Goal: Transaction & Acquisition: Purchase product/service

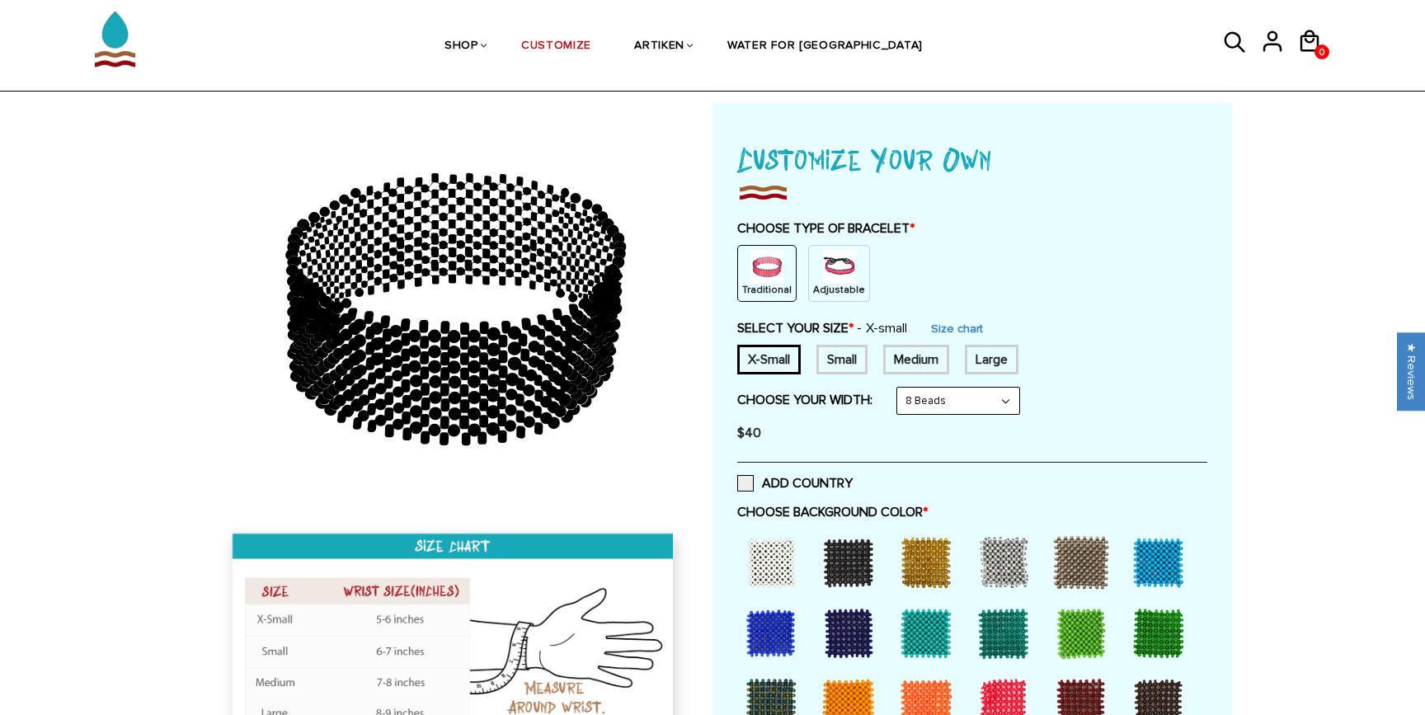
scroll to position [111, 0]
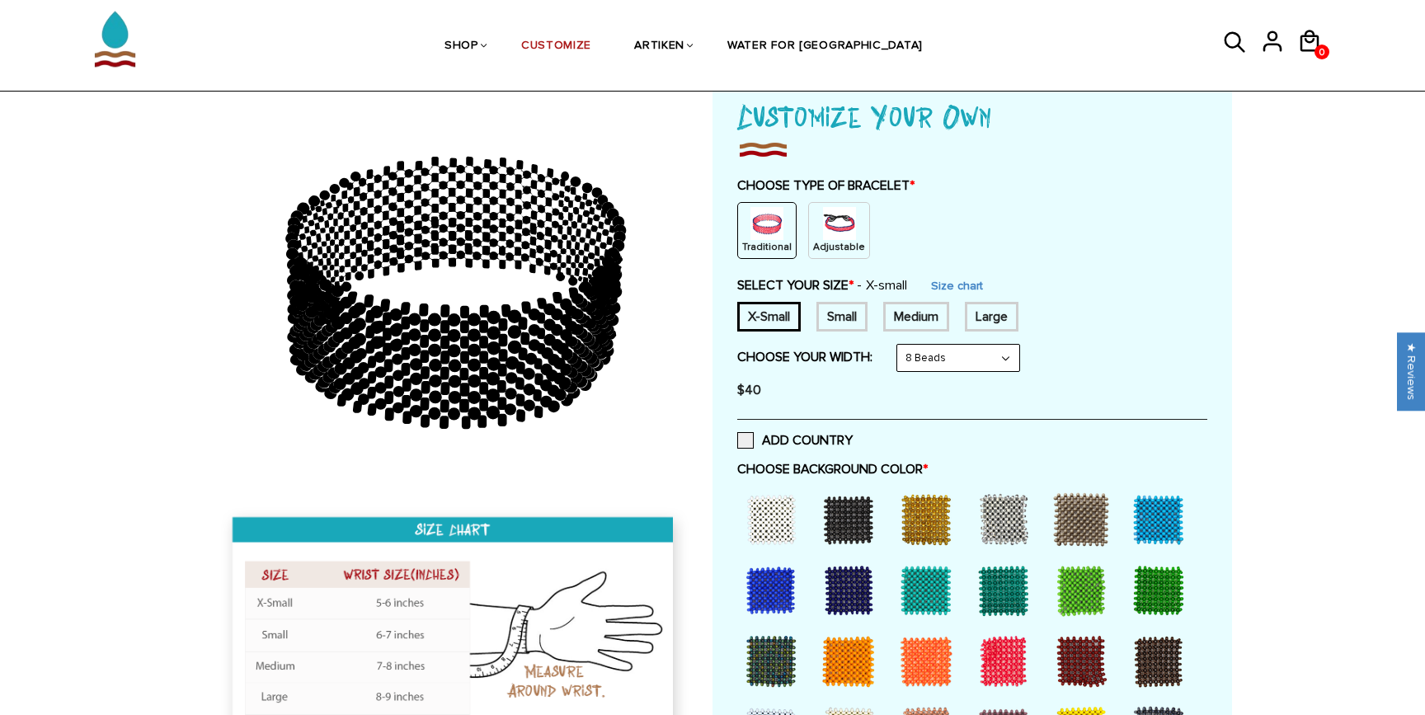
click at [841, 222] on img at bounding box center [839, 223] width 33 height 33
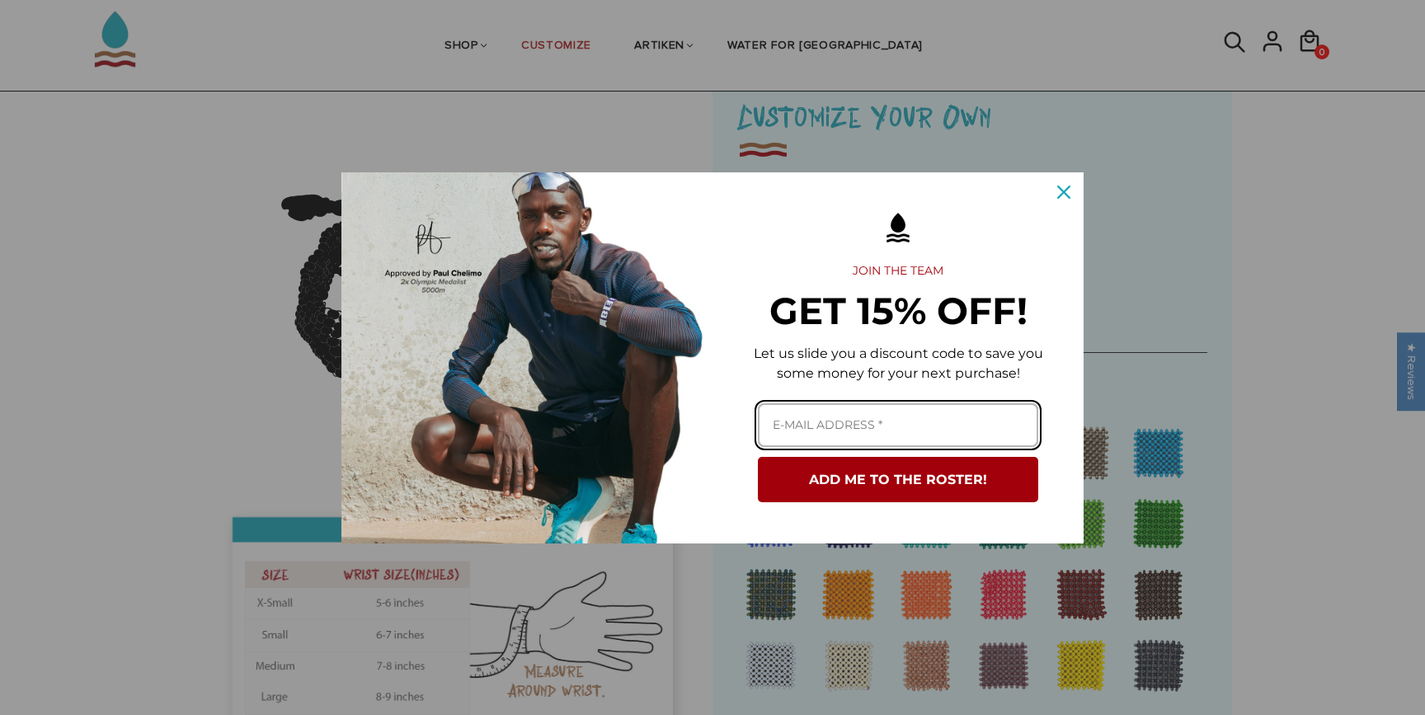
click at [952, 425] on input "Email field" at bounding box center [898, 425] width 280 height 44
type input "jonathan9heath@gmail.com"
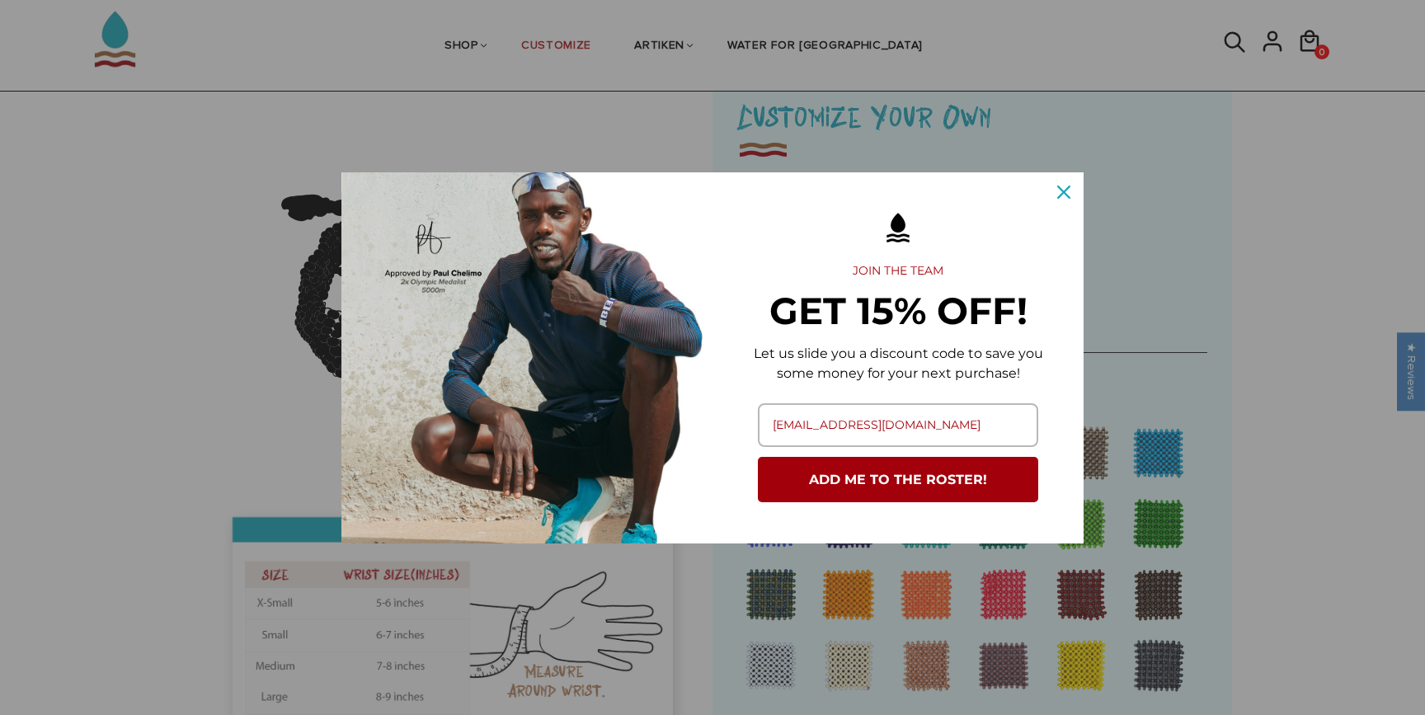
click at [949, 481] on button "ADD ME TO THE ROSTER!" at bounding box center [898, 479] width 280 height 45
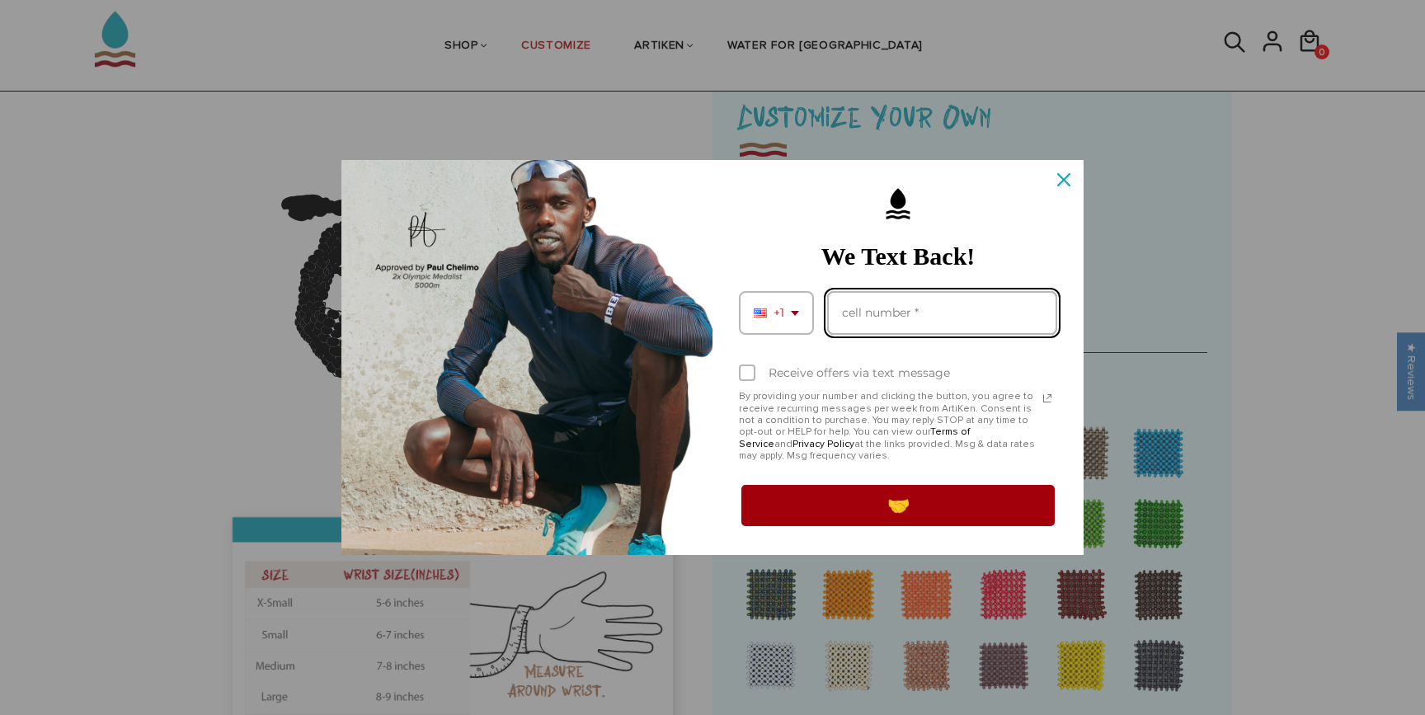
click at [896, 310] on input "Phone number field" at bounding box center [942, 313] width 230 height 44
type input "4699124423"
click at [746, 373] on div "Marketing offer form" at bounding box center [747, 373] width 16 height 16
click at [746, 373] on input "Receive offers via text message" at bounding box center [744, 374] width 11 height 11
checkbox input "true"
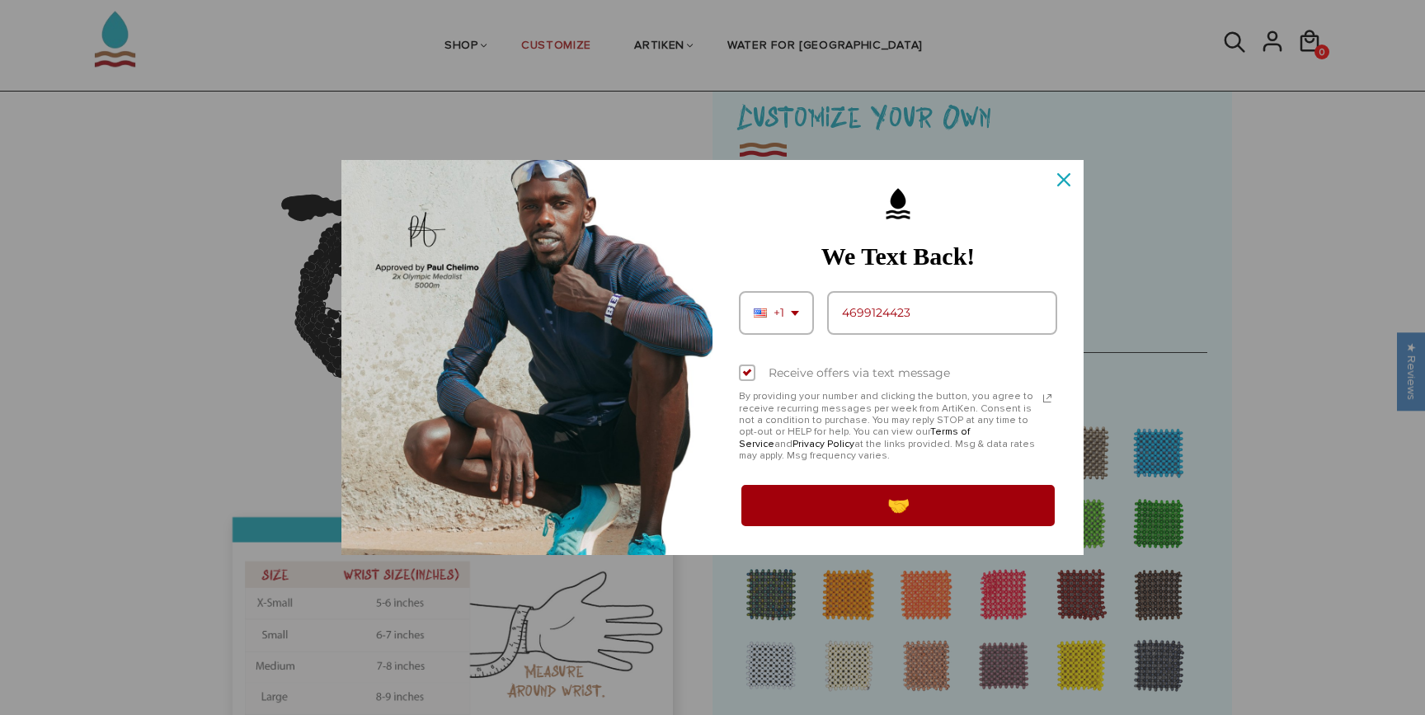
click at [867, 501] on button "🤝" at bounding box center [898, 505] width 318 height 46
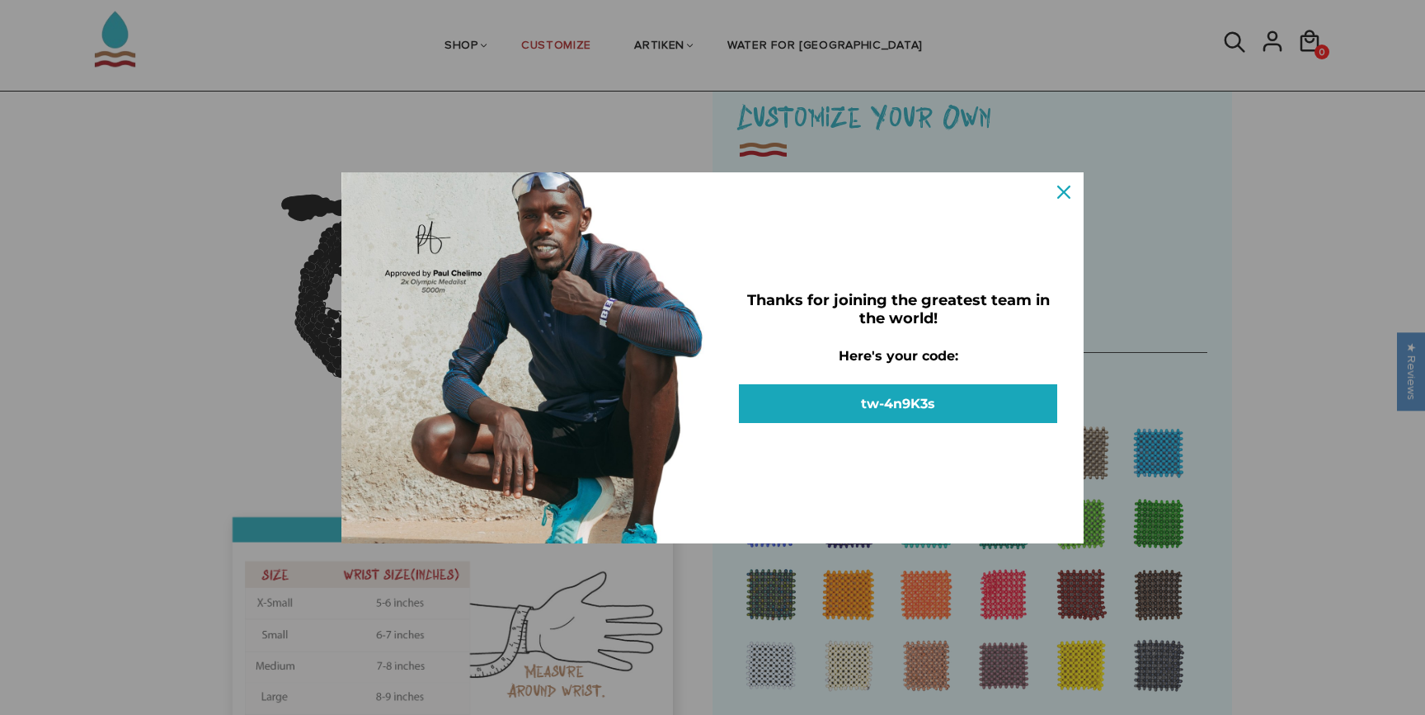
click at [1063, 188] on div "Close" at bounding box center [1064, 192] width 26 height 26
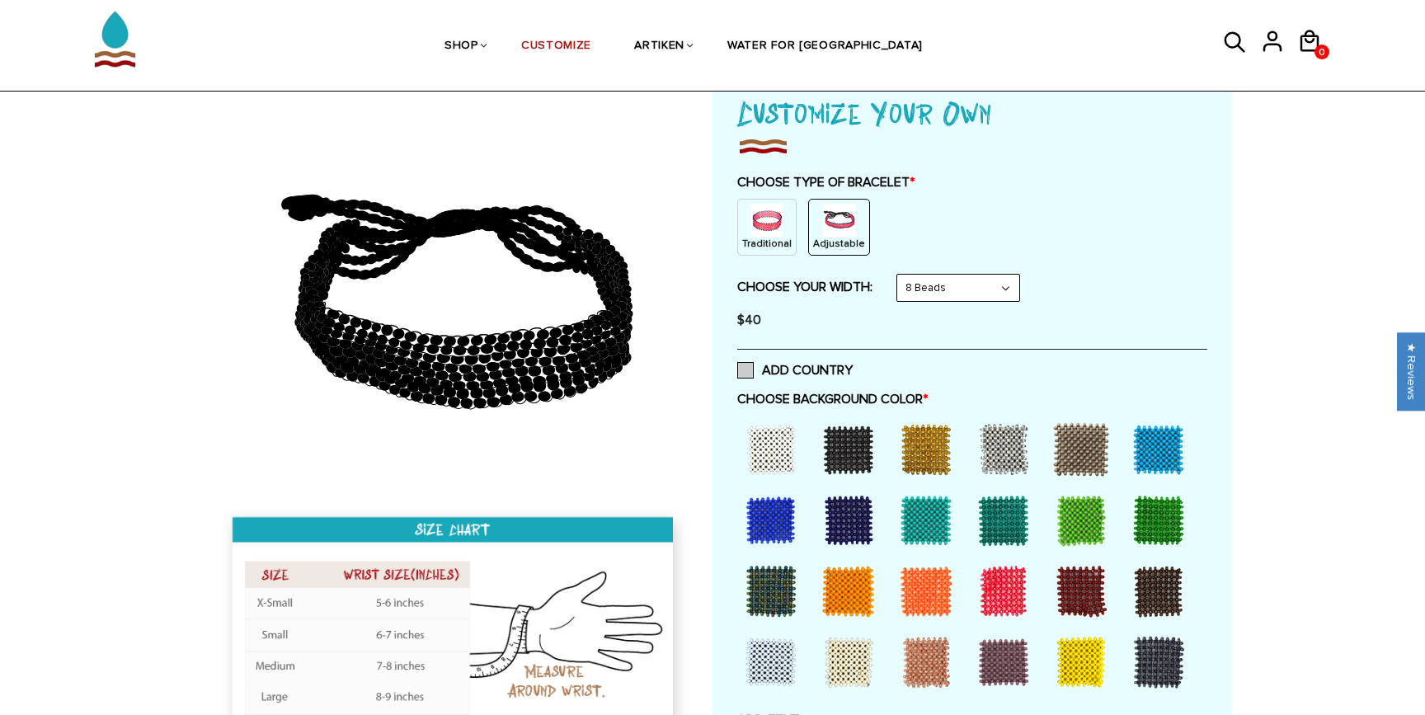
scroll to position [234, 0]
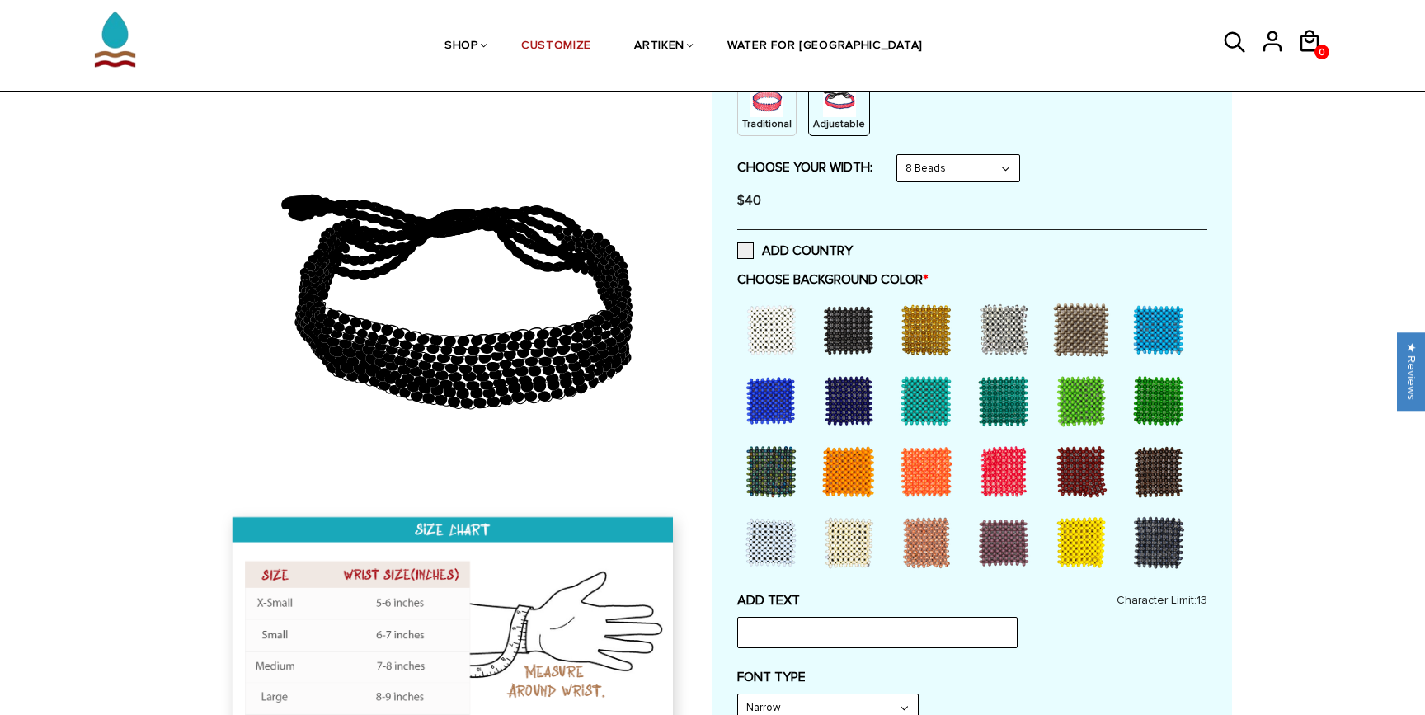
click at [773, 319] on div at bounding box center [771, 330] width 66 height 66
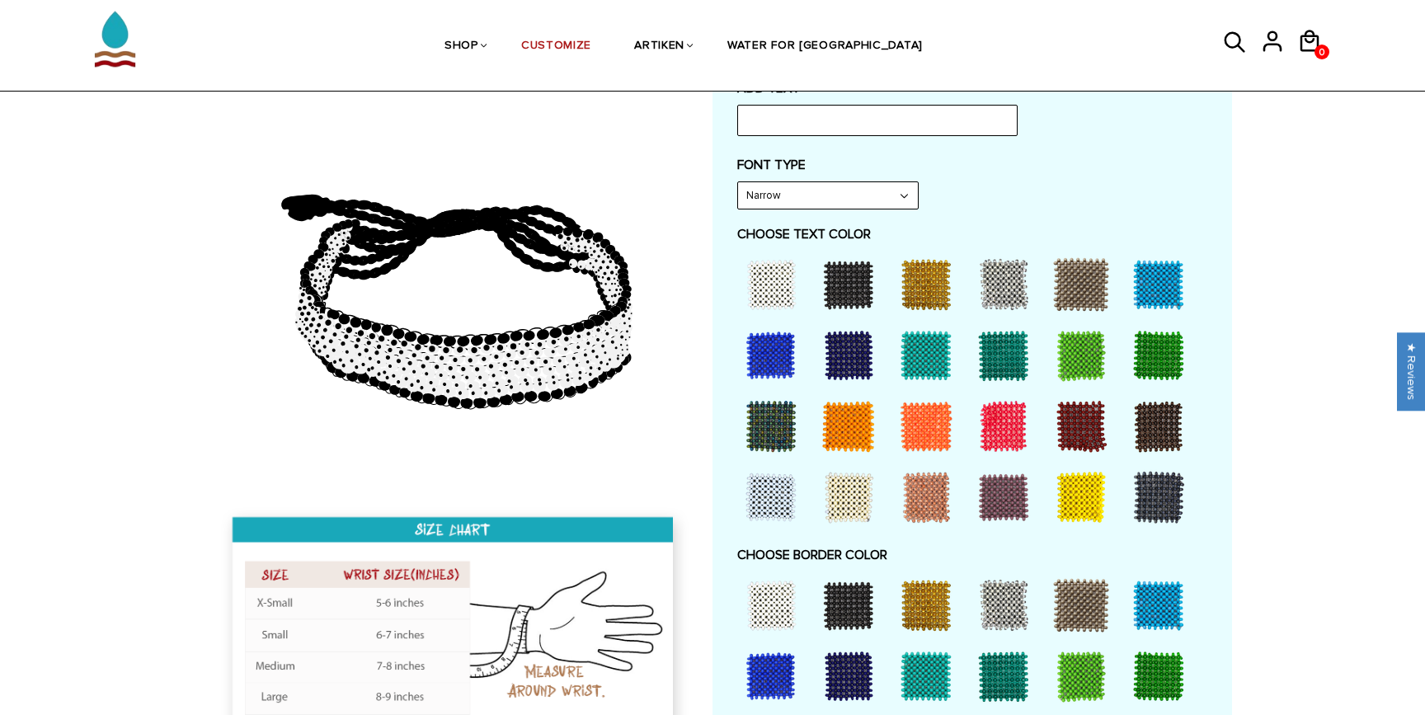
scroll to position [901, 0]
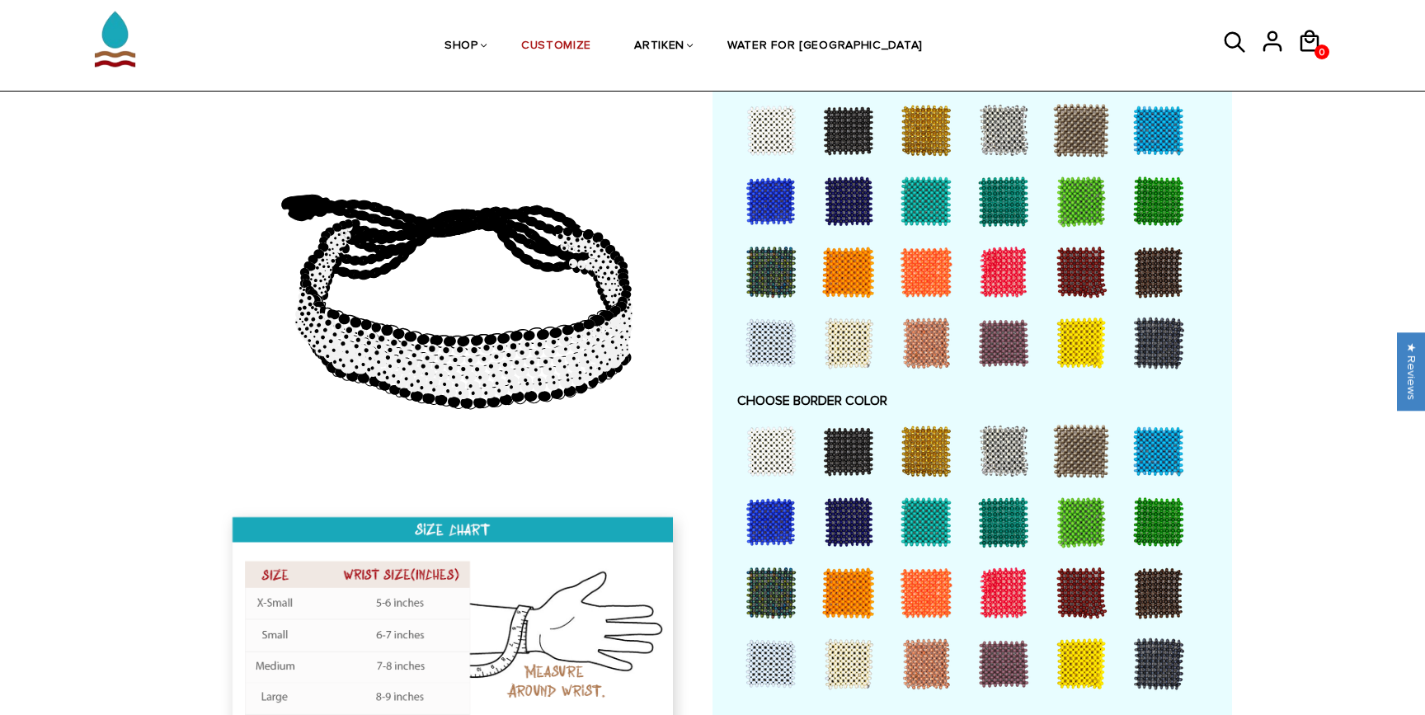
click at [779, 418] on div at bounding box center [771, 451] width 66 height 66
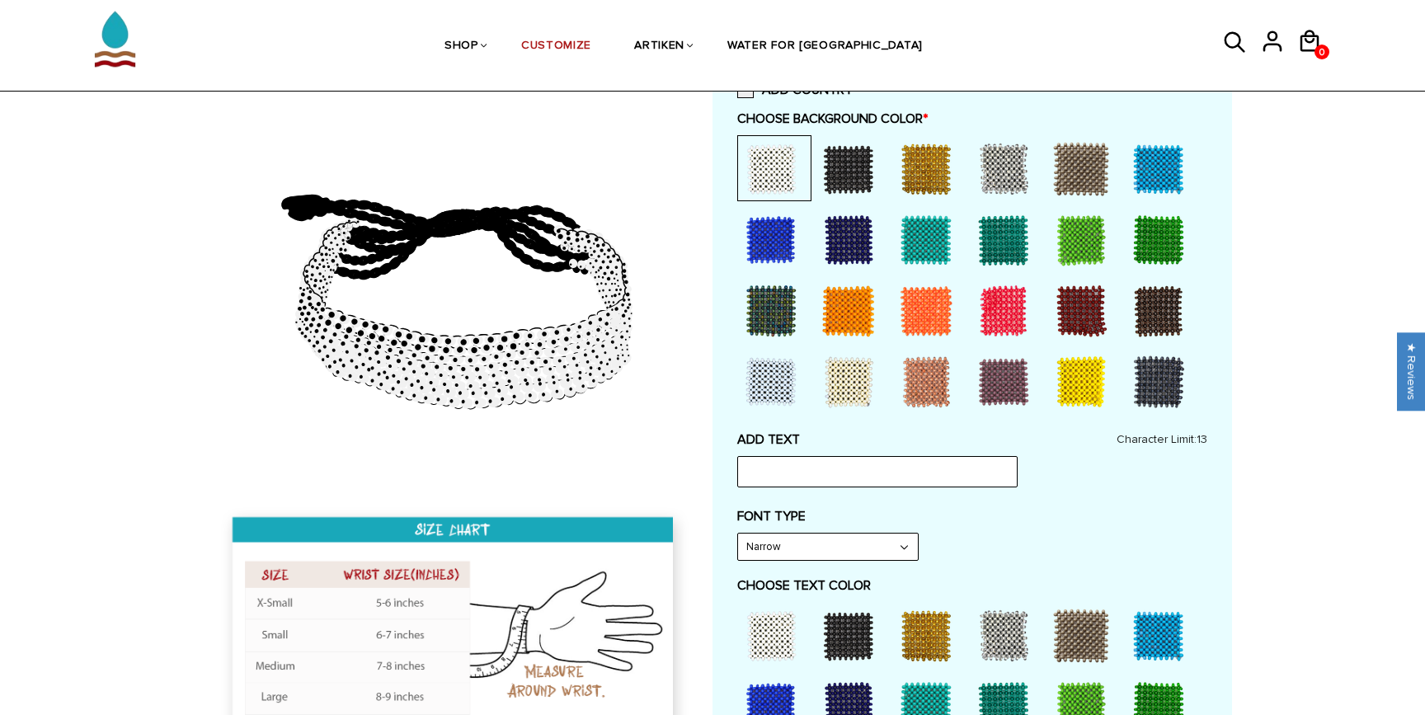
scroll to position [427, 0]
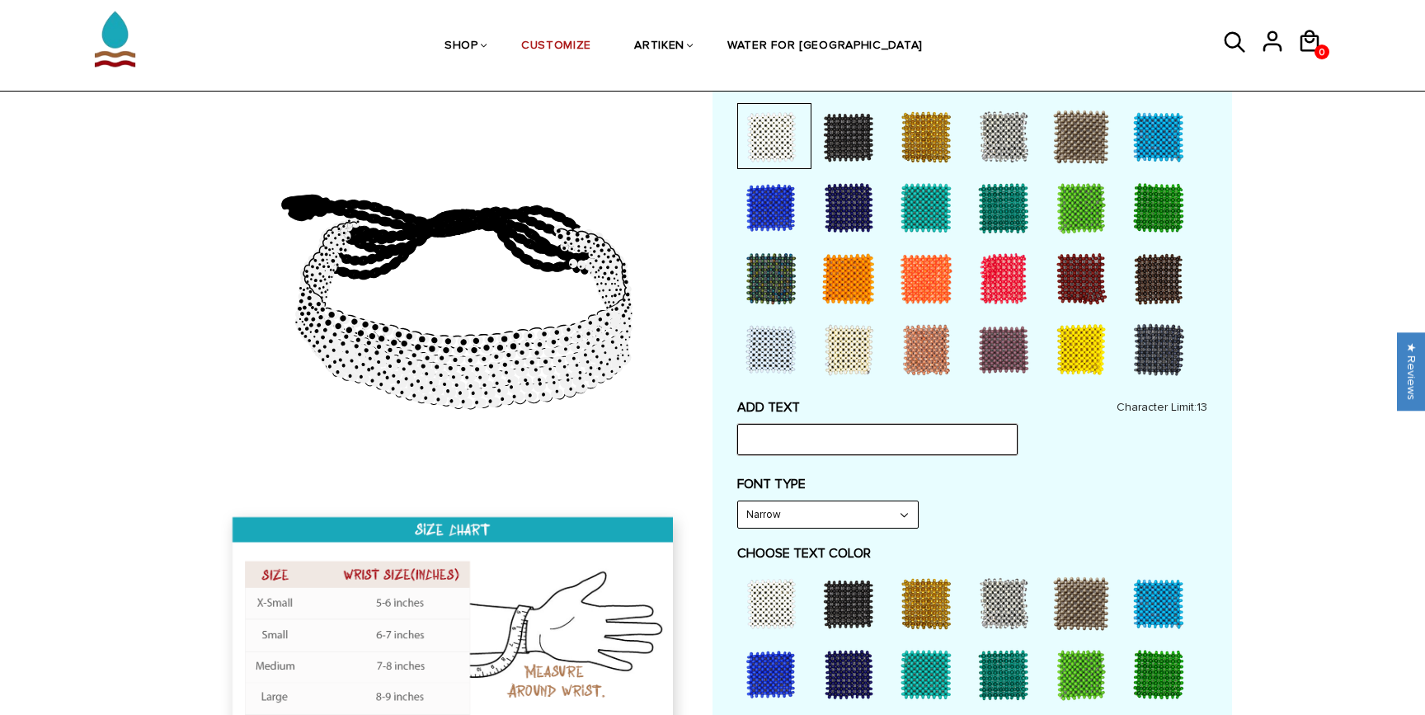
click at [787, 424] on input "text" at bounding box center [877, 439] width 280 height 31
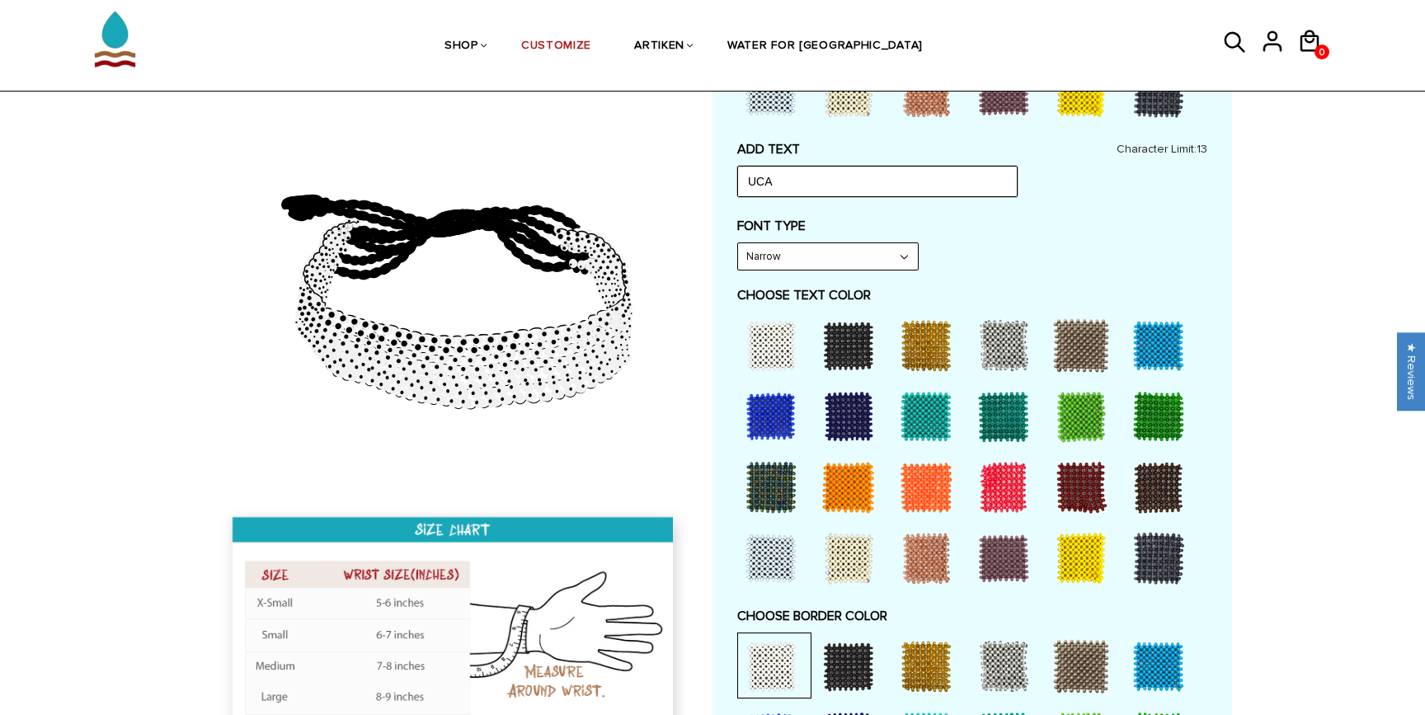
scroll to position [1502, 0]
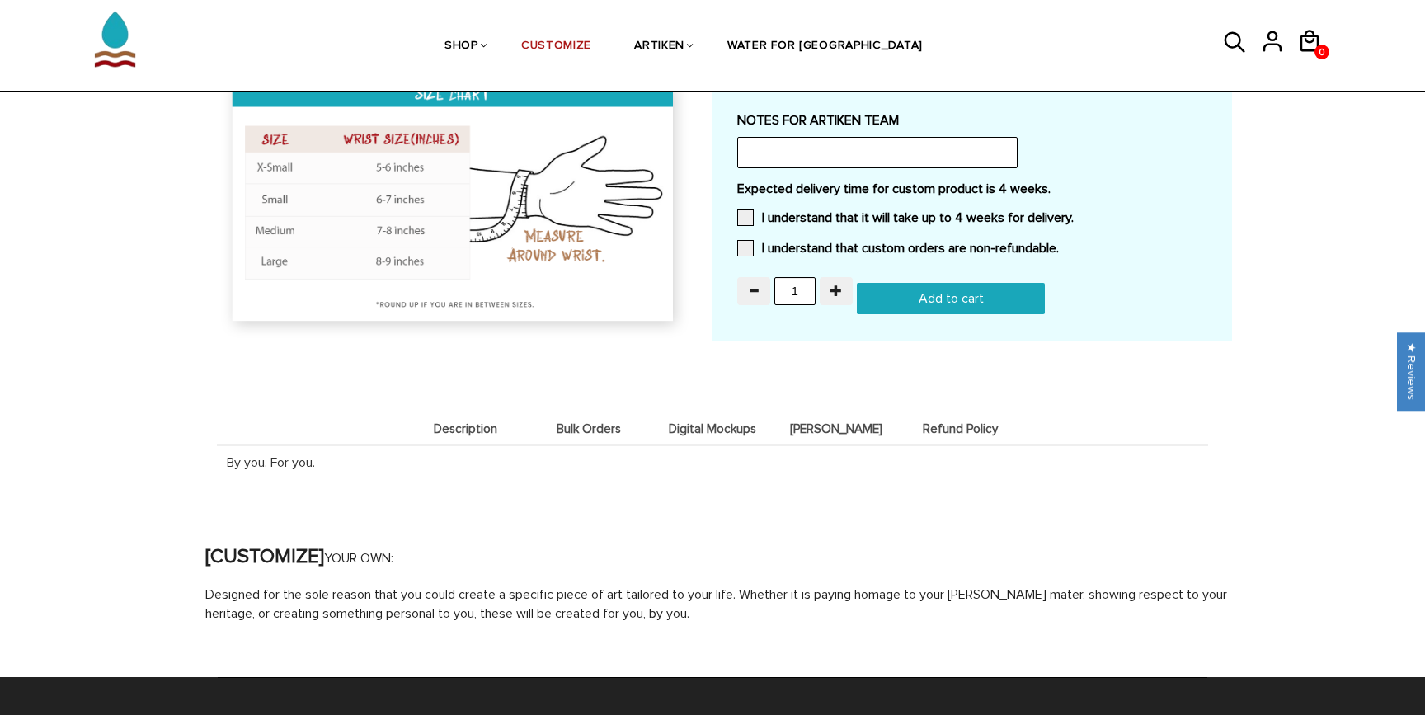
type input "UCA"
click at [572, 422] on span "Bulk Orders" at bounding box center [588, 429] width 115 height 14
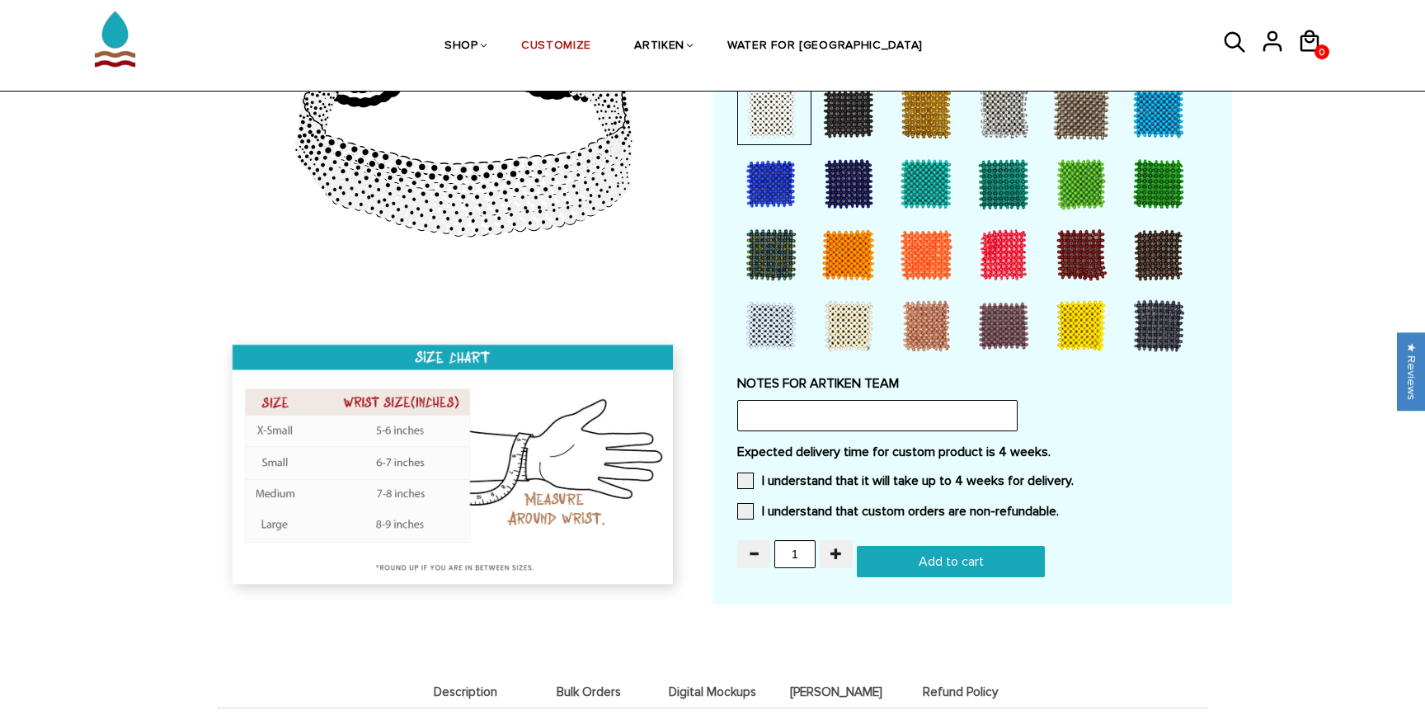
scroll to position [433, 0]
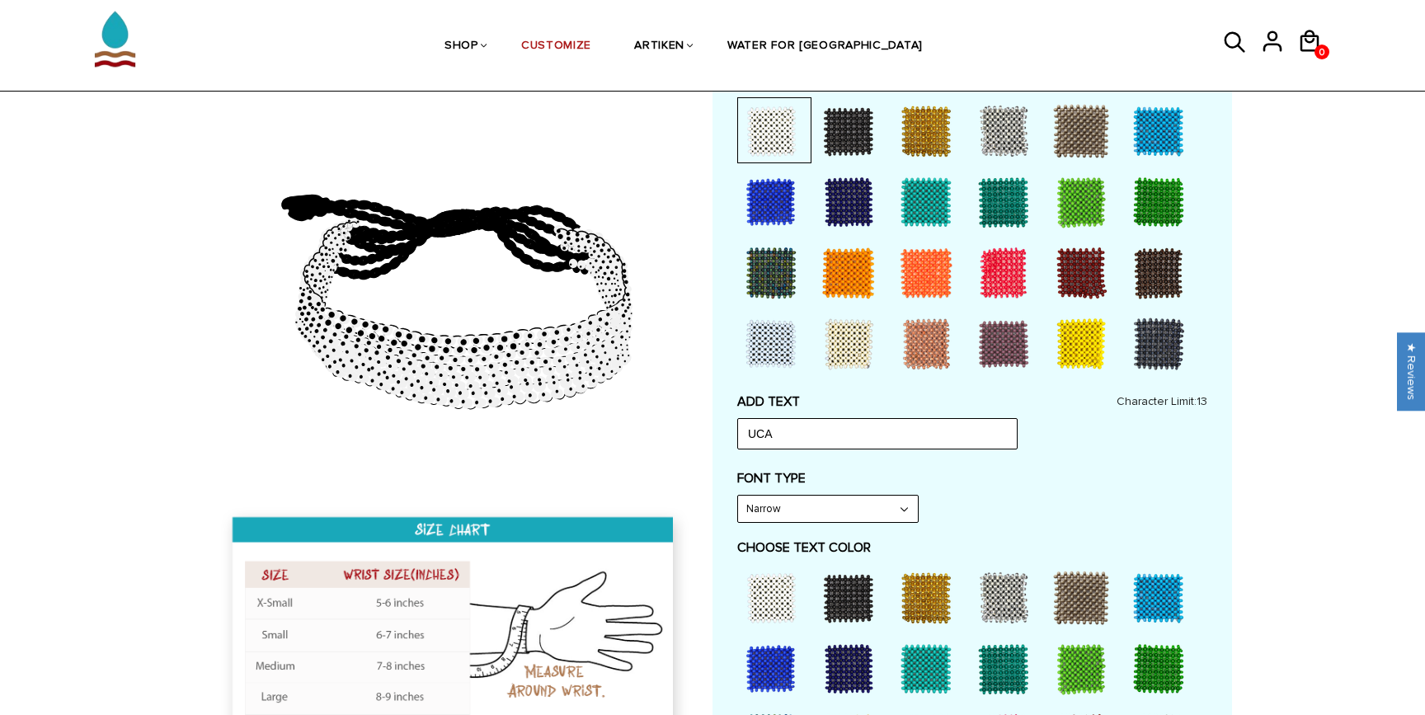
click at [97, 43] on img at bounding box center [114, 31] width 83 height 104
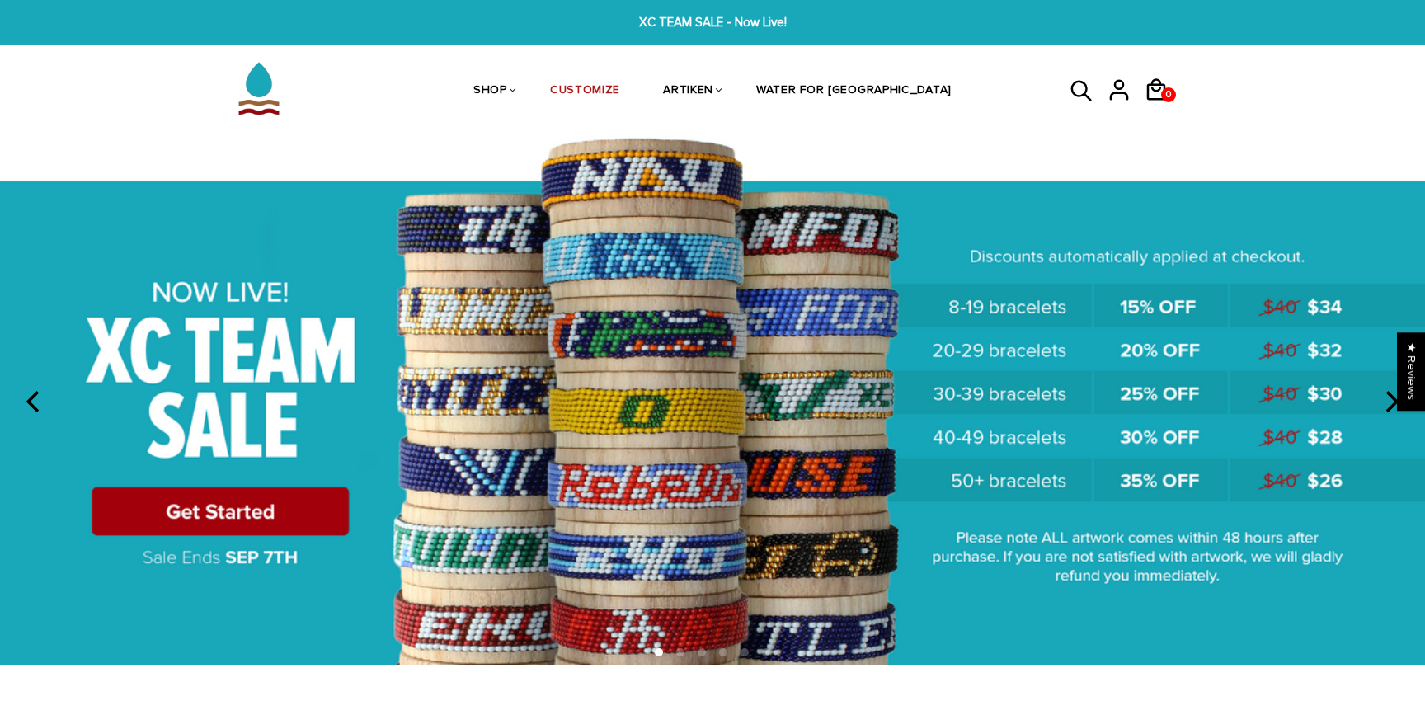
click at [247, 517] on img at bounding box center [712, 399] width 1425 height 530
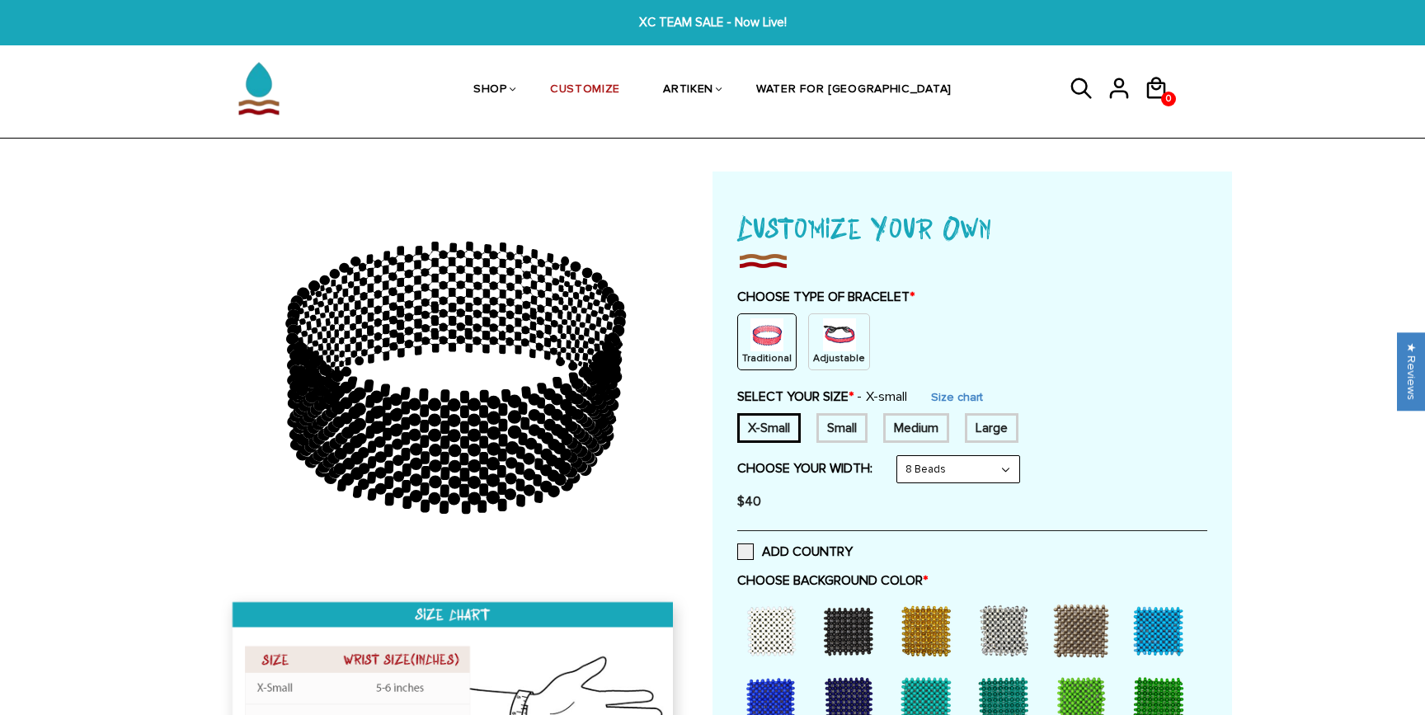
click at [844, 340] on img at bounding box center [839, 334] width 33 height 33
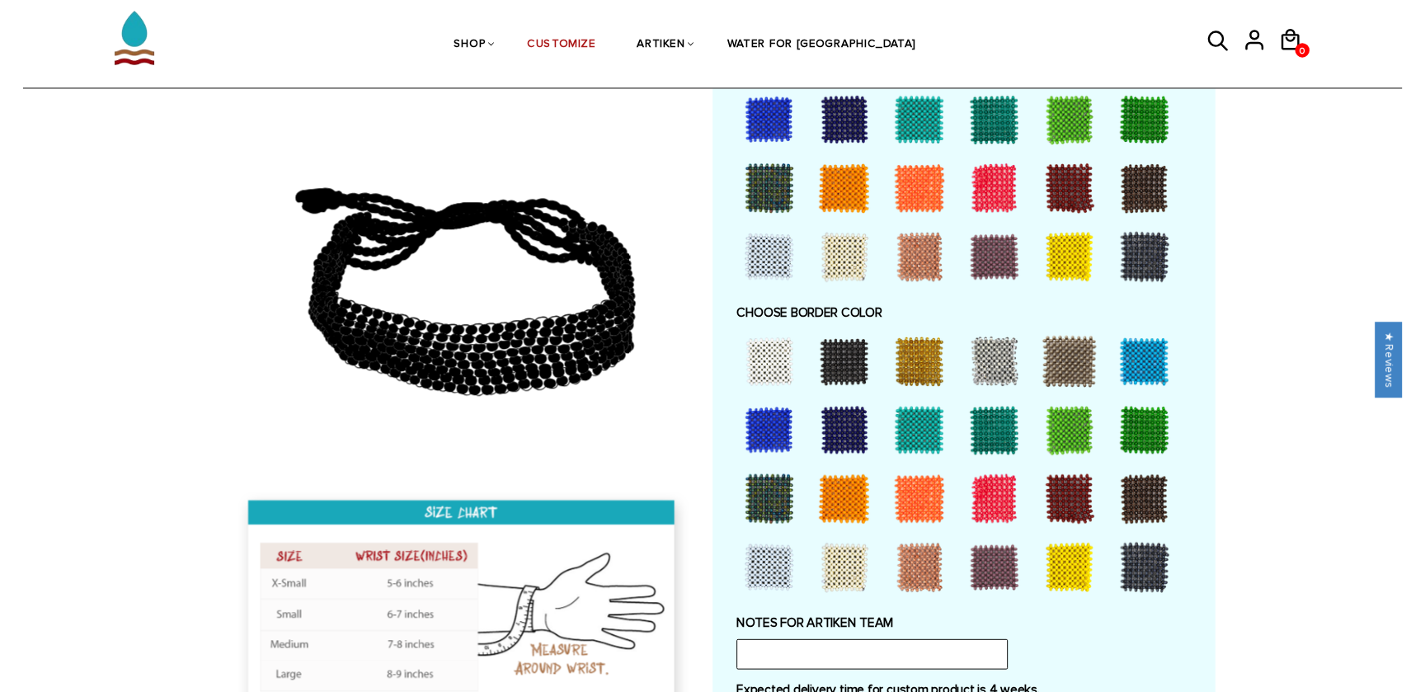
scroll to position [1296, 0]
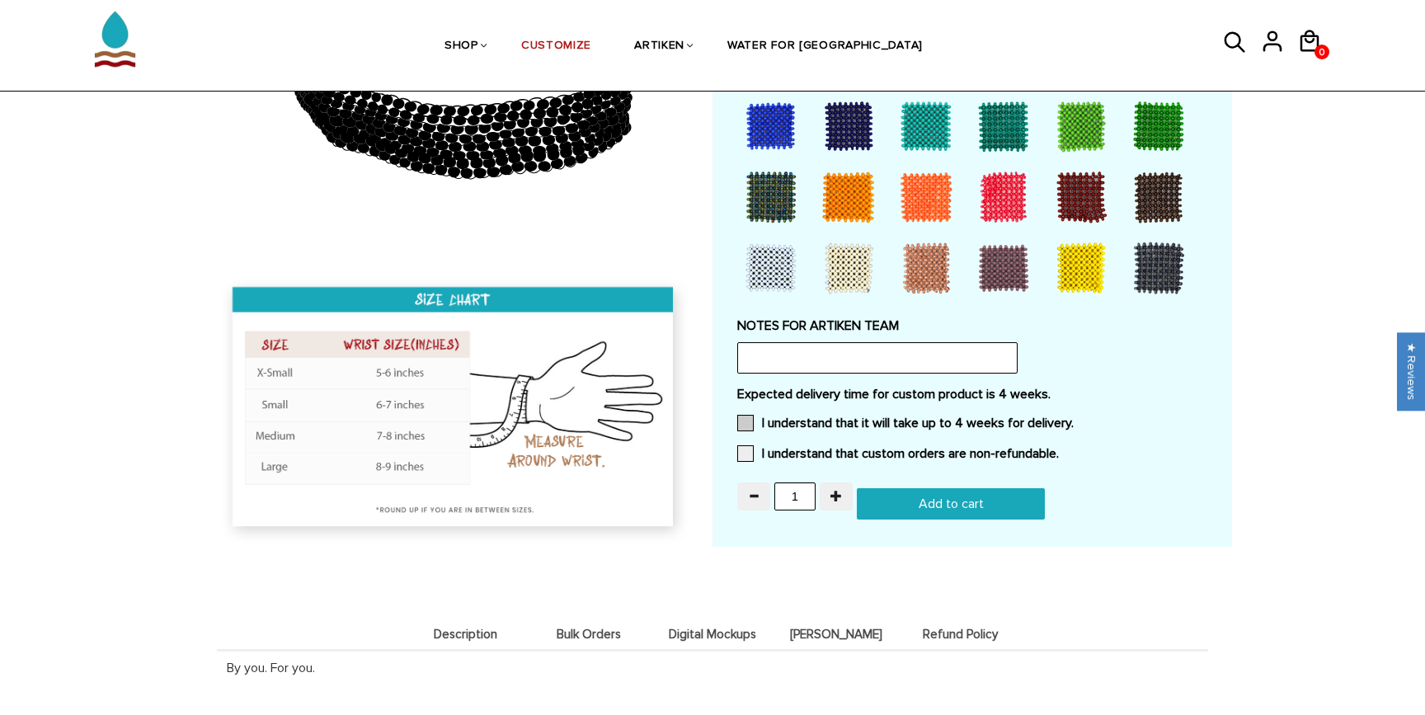
click at [779, 415] on label "I understand that it will take up to 4 weeks for delivery." at bounding box center [905, 423] width 336 height 16
click at [1074, 418] on input "I understand that it will take up to 4 weeks for delivery." at bounding box center [1074, 418] width 0 height 0
click at [746, 445] on span at bounding box center [745, 453] width 16 height 16
click at [1059, 449] on input "I understand that custom orders are non-refundable." at bounding box center [1059, 449] width 0 height 0
click at [745, 445] on span at bounding box center [745, 453] width 16 height 16
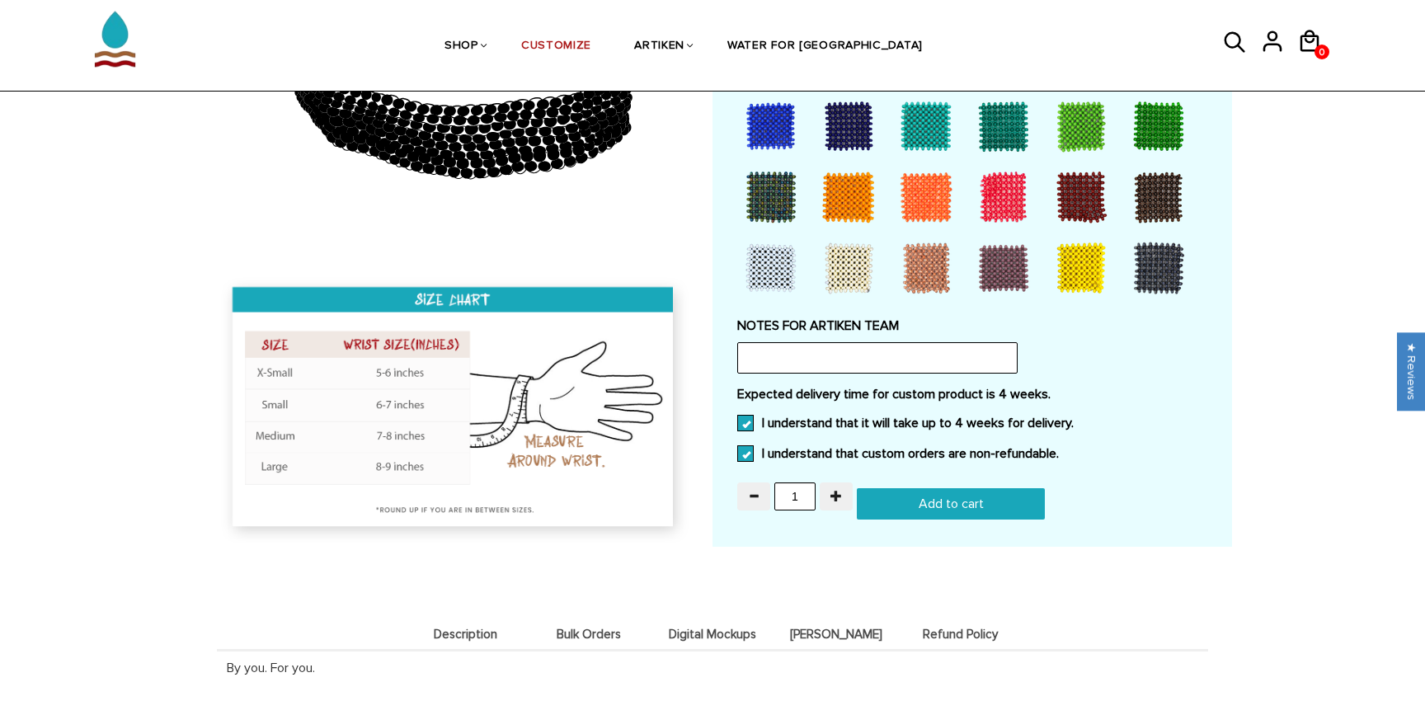
click at [1059, 449] on input "I understand that custom orders are non-refundable." at bounding box center [1059, 449] width 0 height 0
click at [751, 445] on span at bounding box center [745, 453] width 16 height 16
click at [1059, 449] on input "I understand that custom orders are non-refundable." at bounding box center [1059, 449] width 0 height 0
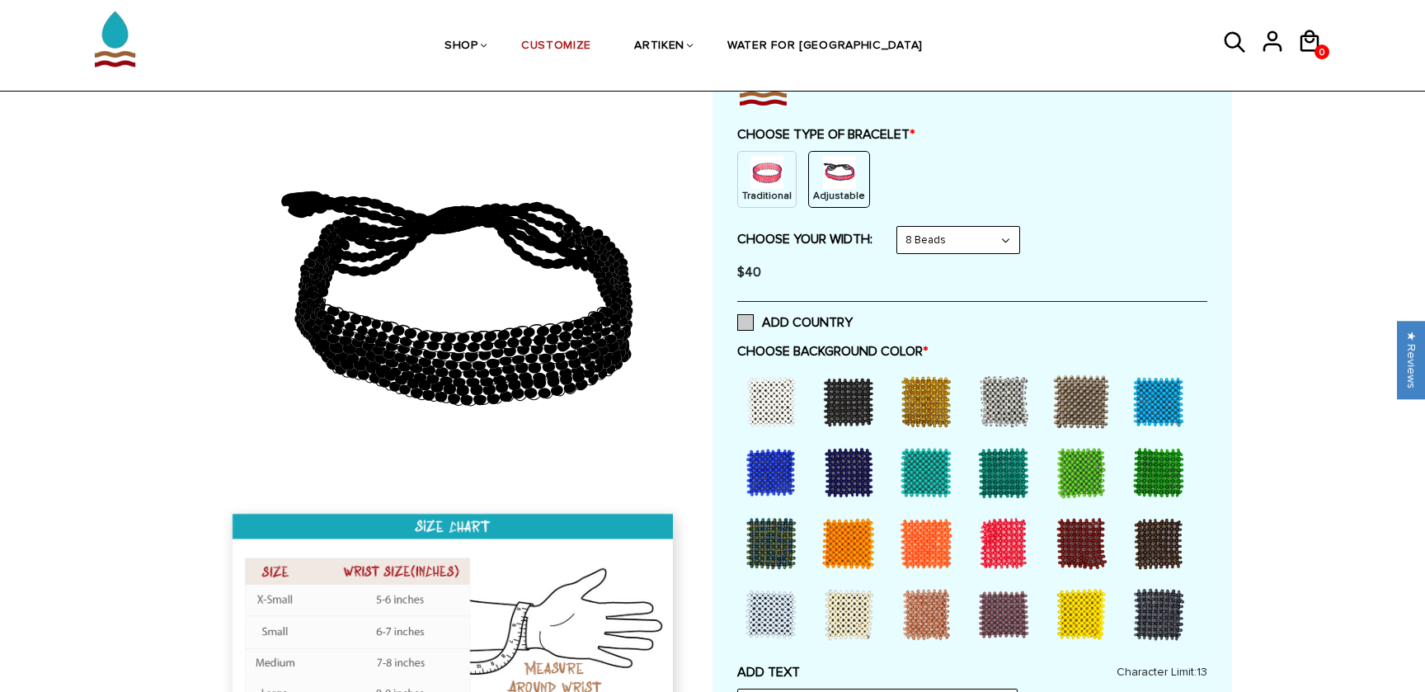
scroll to position [265, 0]
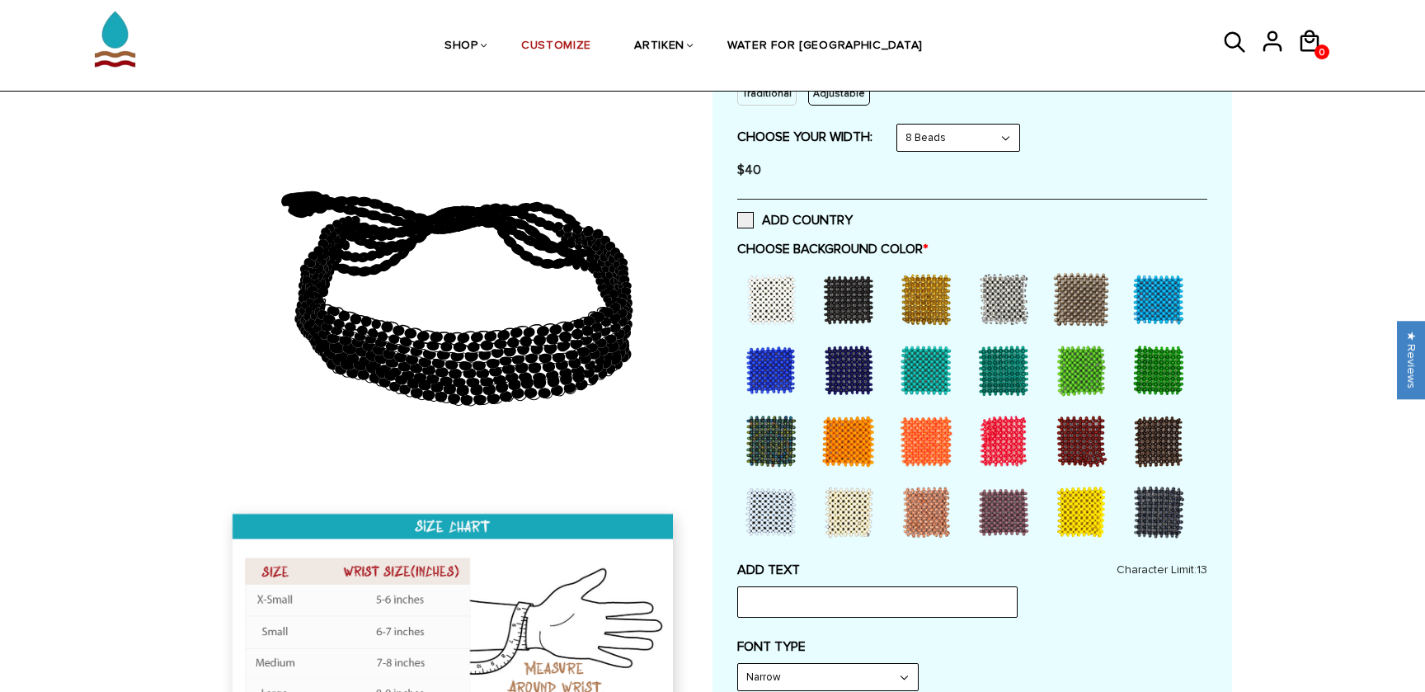
click at [784, 293] on div at bounding box center [771, 299] width 66 height 66
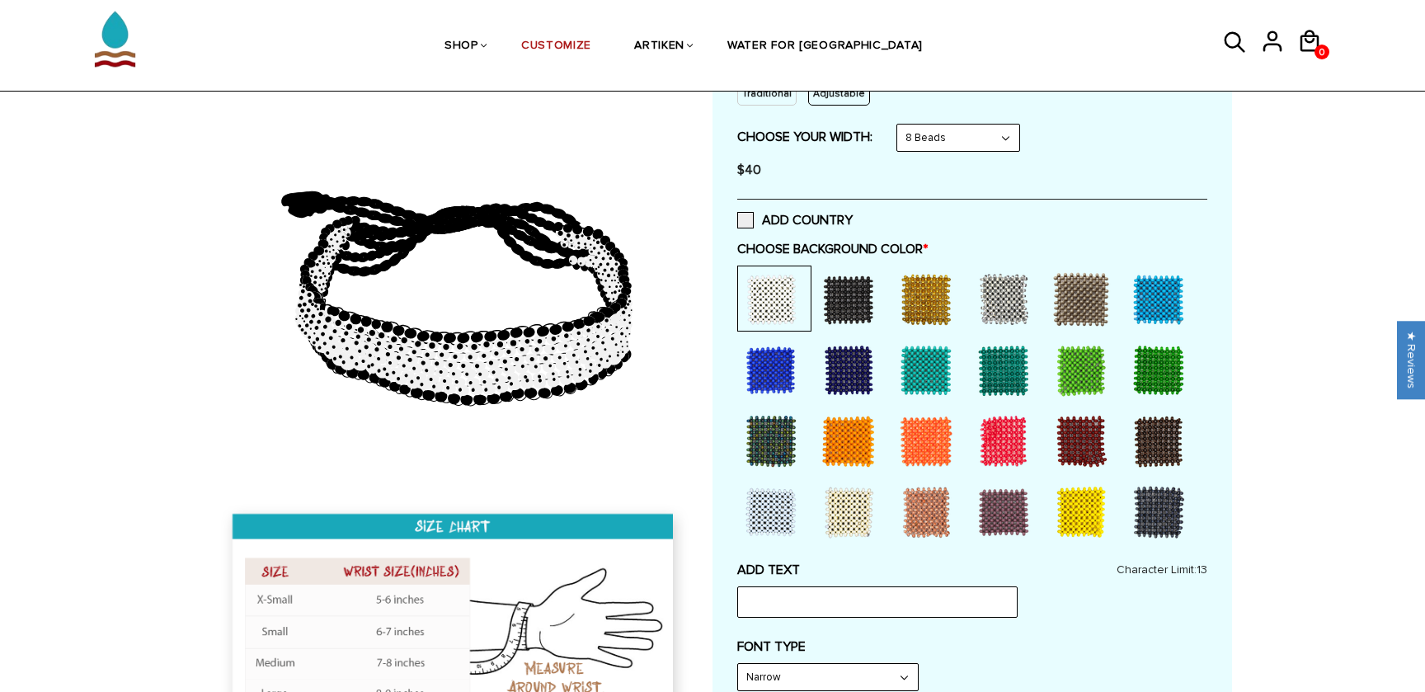
scroll to position [520, 0]
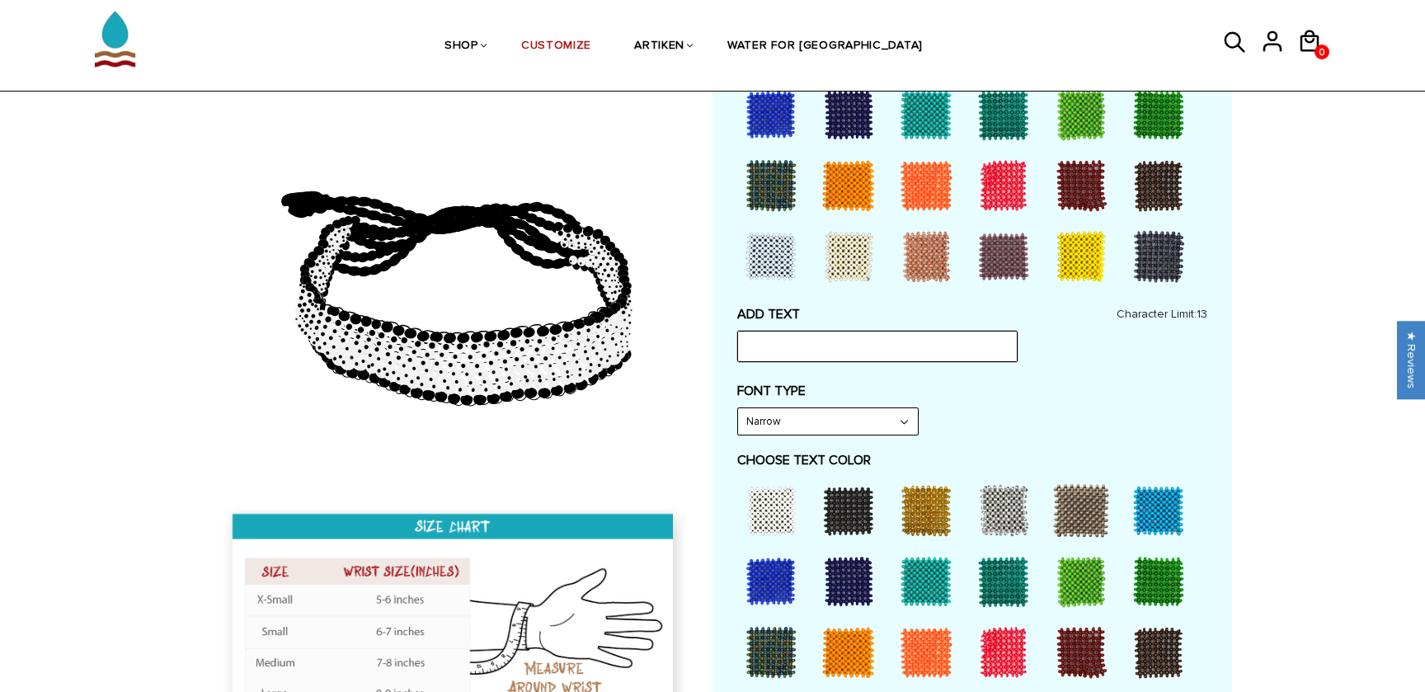
click at [809, 331] on input "text" at bounding box center [877, 346] width 280 height 31
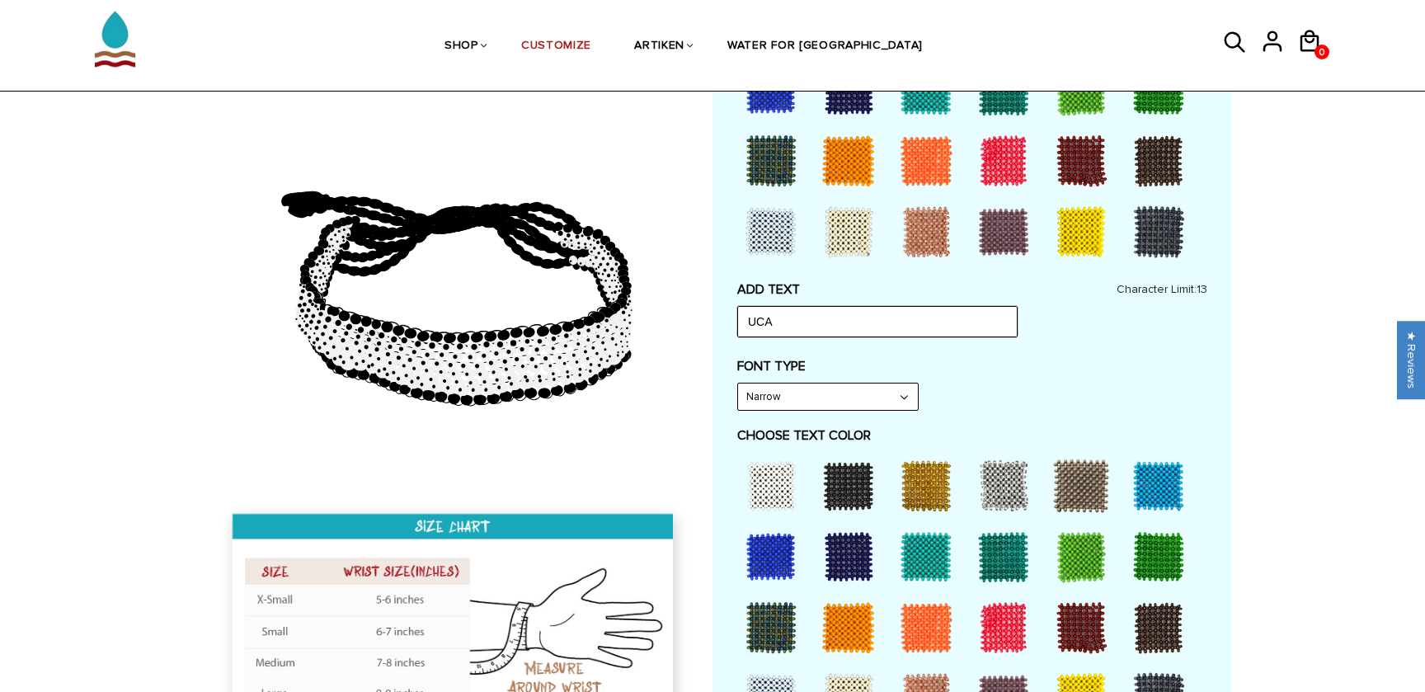
scroll to position [581, 0]
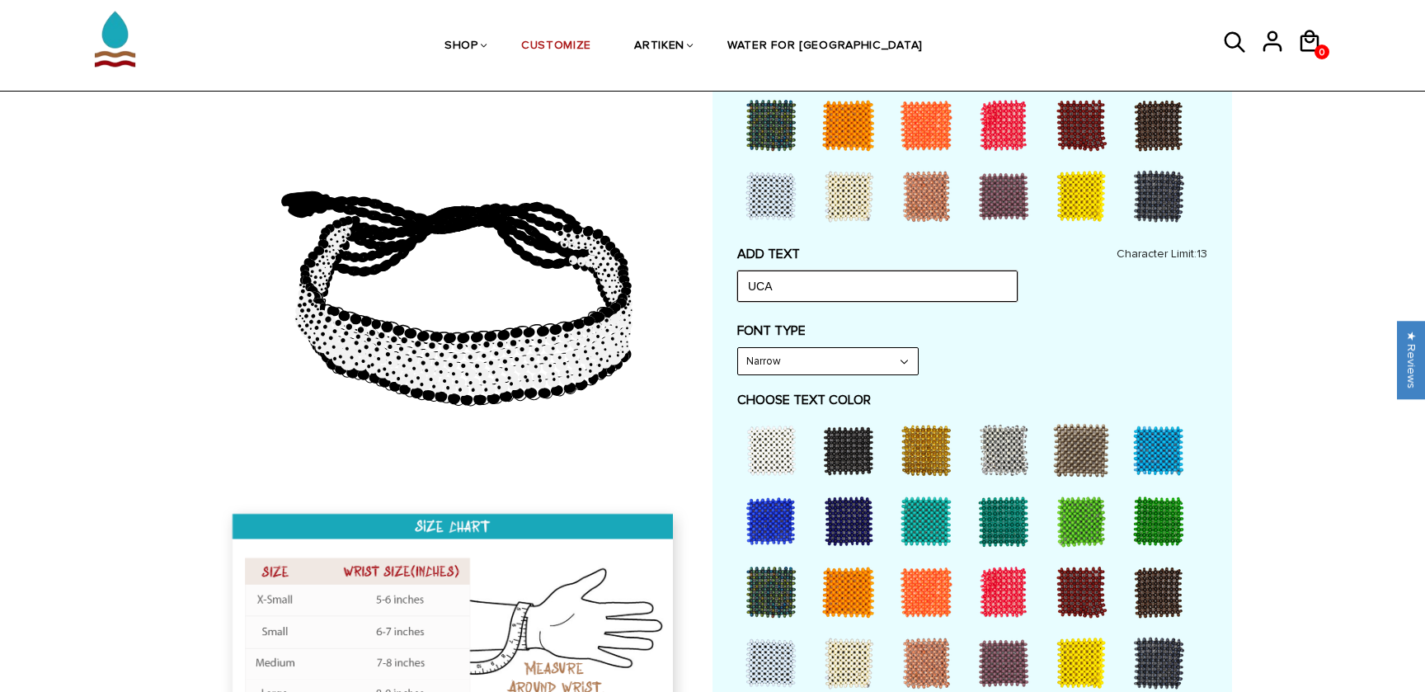
type input "UCA"
select select "Bold"
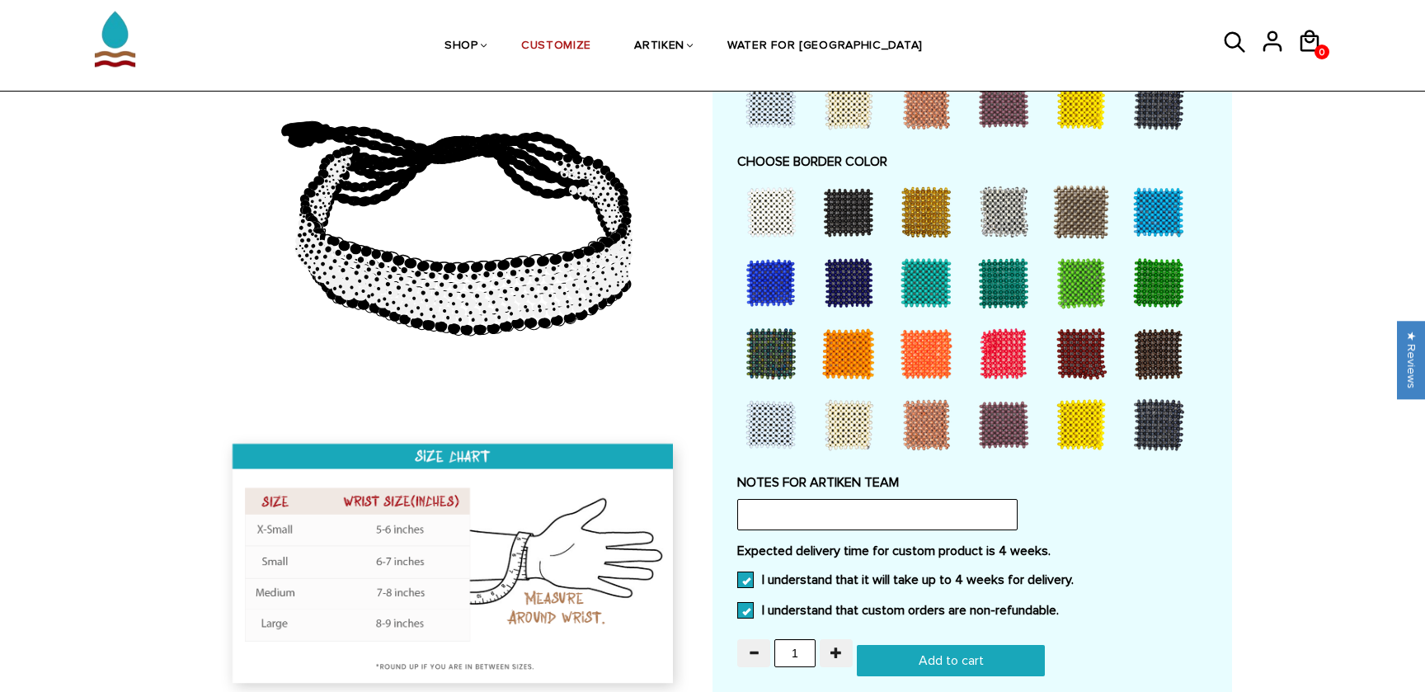
scroll to position [806, 0]
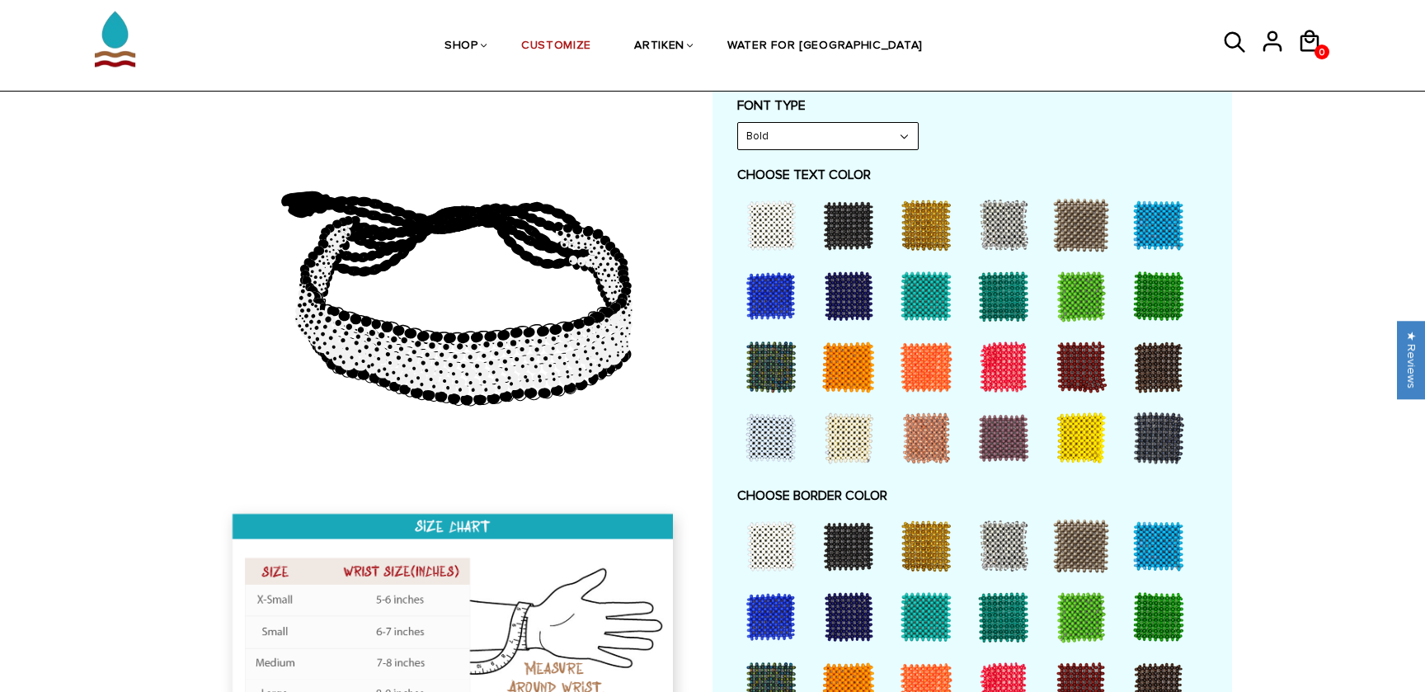
click at [760, 217] on div at bounding box center [771, 225] width 66 height 66
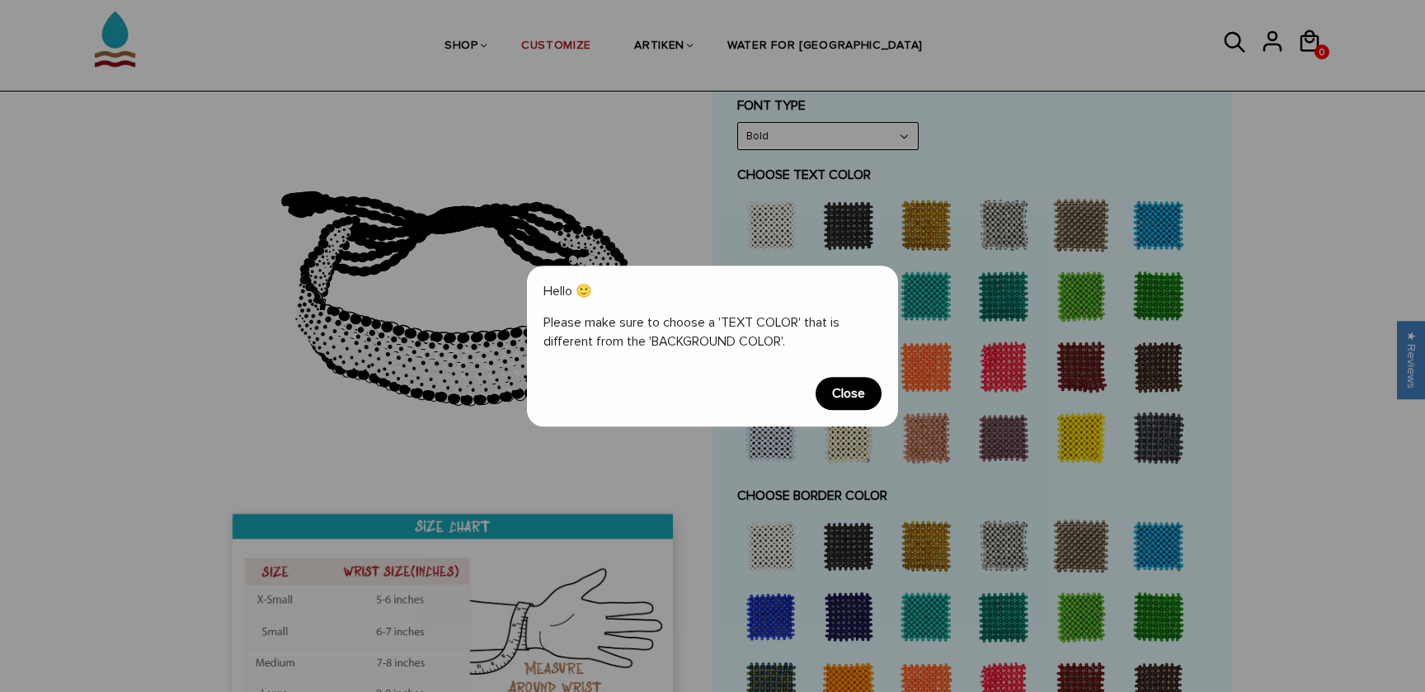
click at [857, 383] on span "Close" at bounding box center [849, 393] width 66 height 33
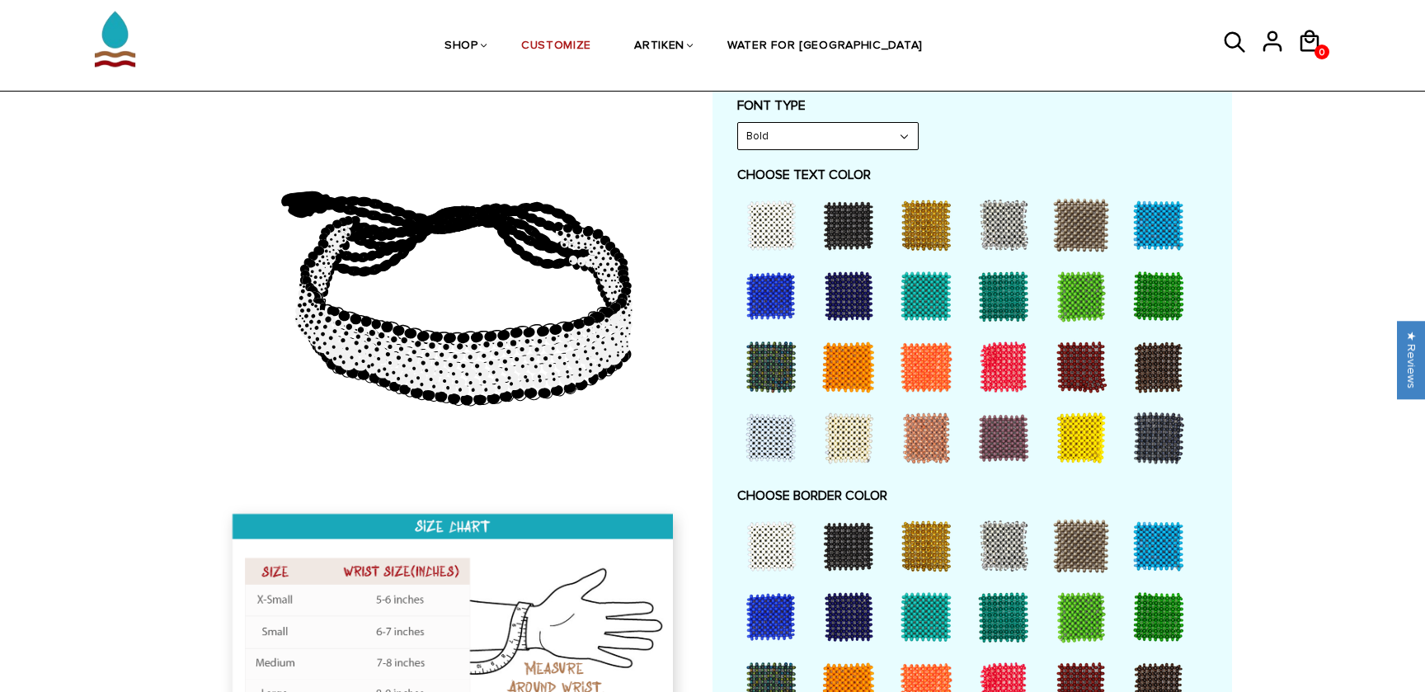
click at [826, 226] on div at bounding box center [849, 225] width 66 height 66
click at [852, 218] on div at bounding box center [849, 225] width 66 height 66
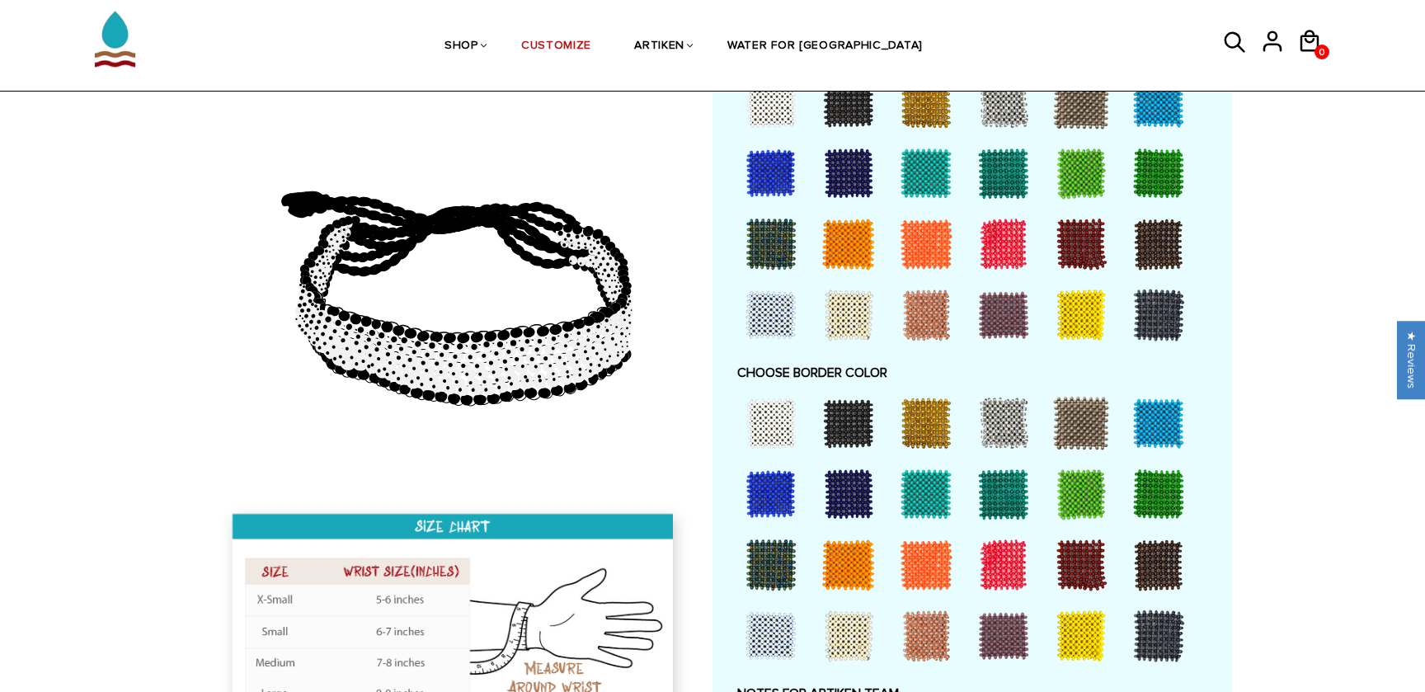
click at [770, 406] on div at bounding box center [771, 423] width 66 height 66
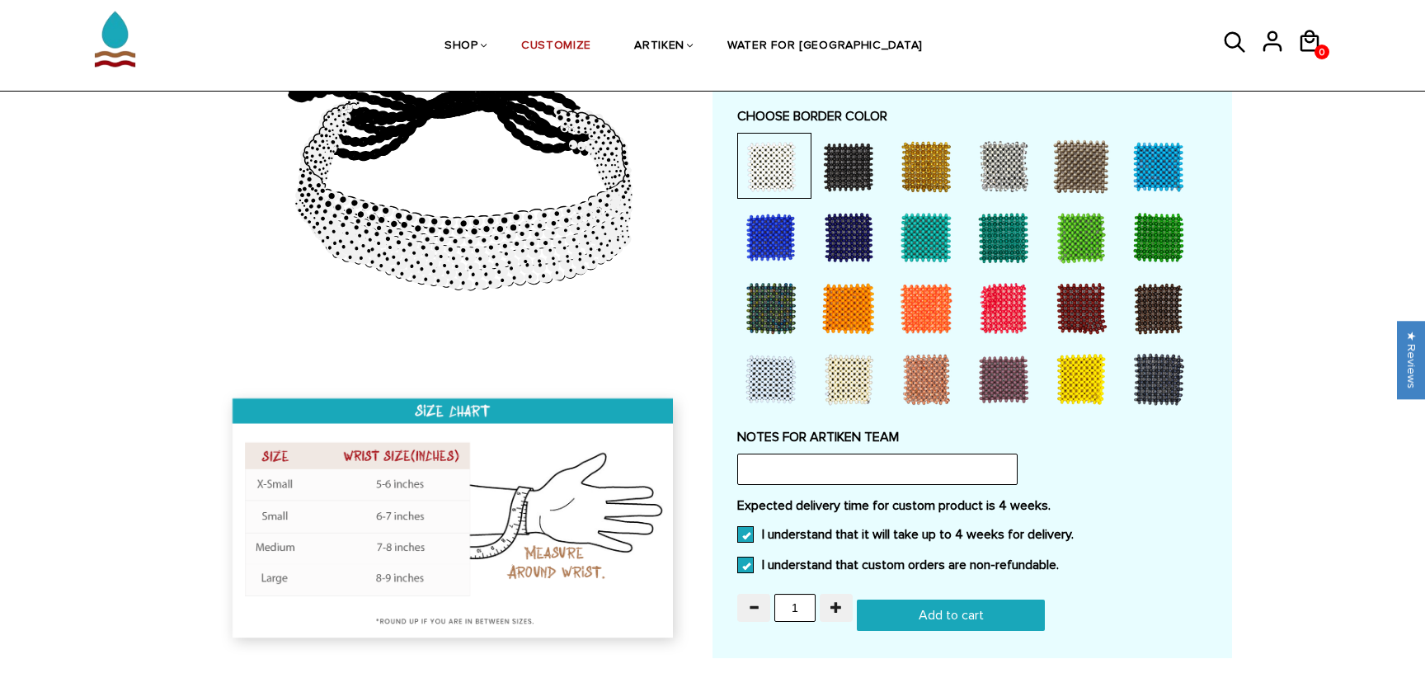
scroll to position [1215, 0]
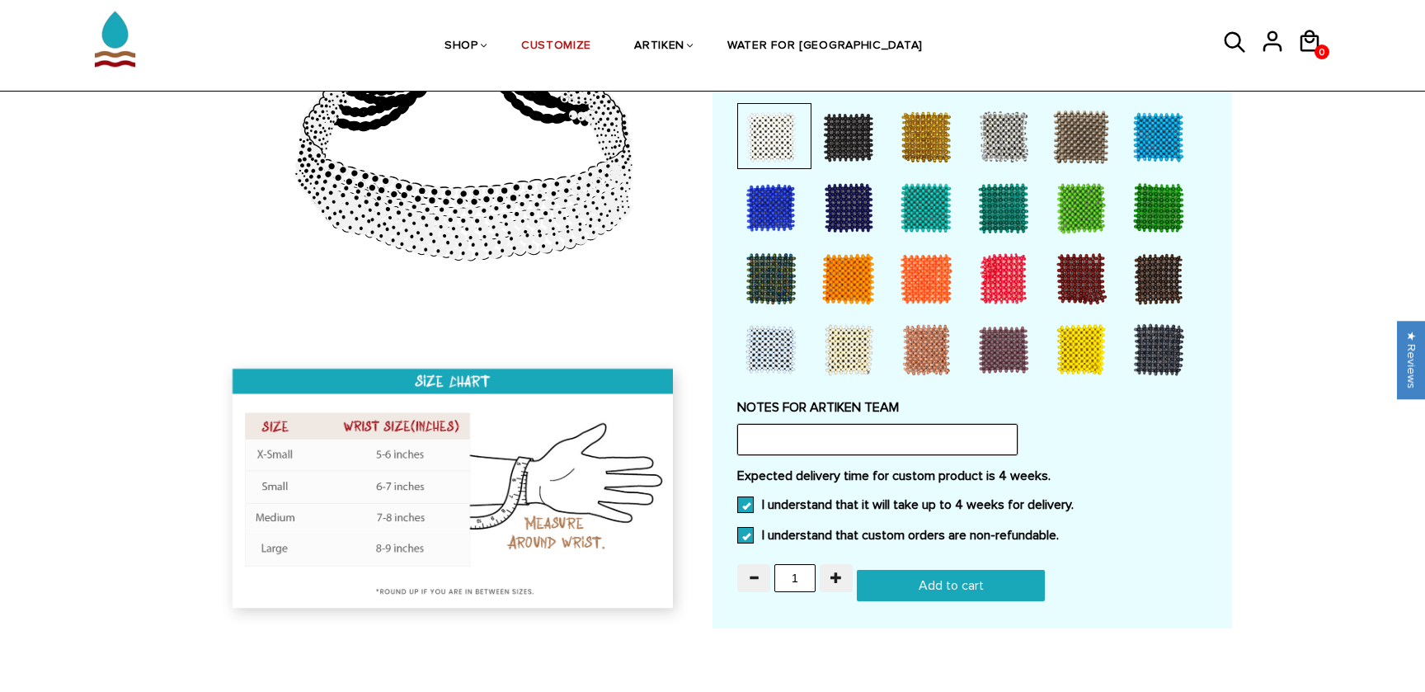
click at [838, 424] on input "text" at bounding box center [877, 439] width 280 height 31
type input "O"
type input "W"
drag, startPoint x: 874, startPoint y: 422, endPoint x: 616, endPoint y: 424, distance: 258.1
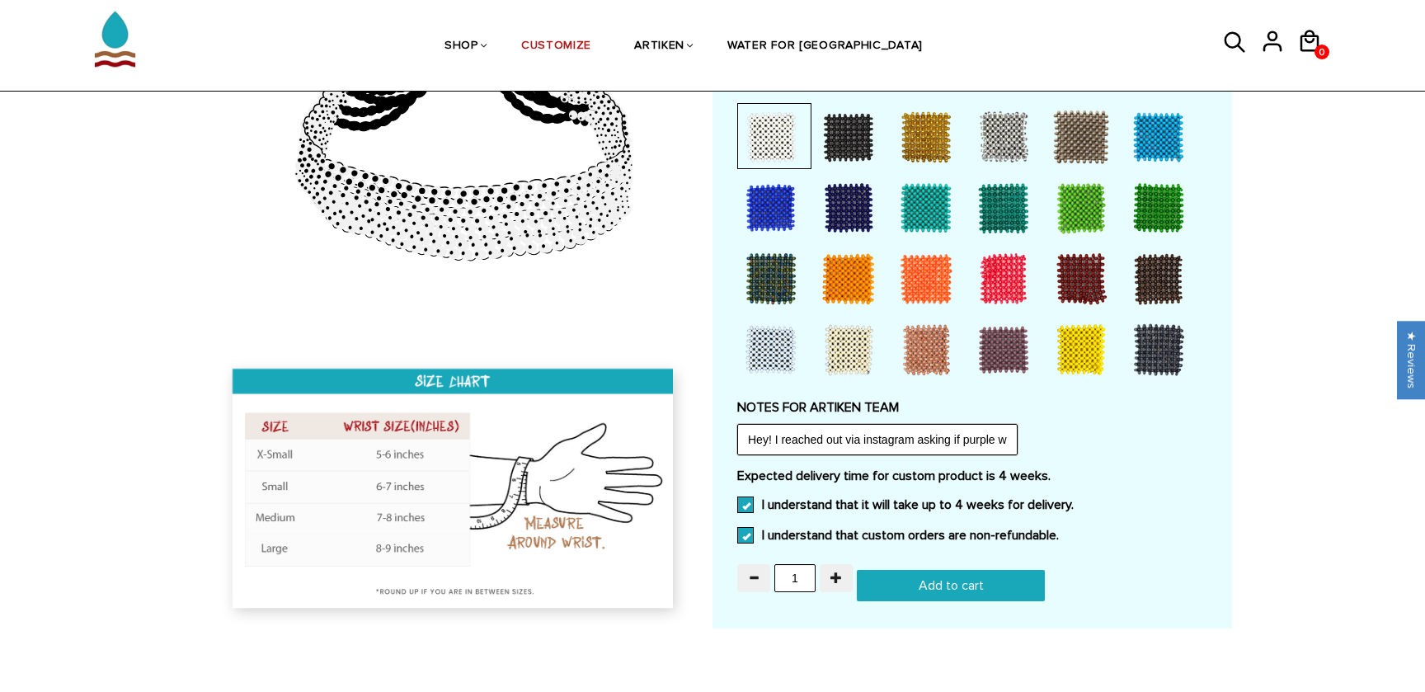
click at [826, 424] on input "Hey! I reached out via instagram asking if purple was available. You guys said …" at bounding box center [877, 439] width 280 height 31
drag, startPoint x: 843, startPoint y: 420, endPoint x: 1028, endPoint y: 421, distance: 184.7
click at [1028, 421] on div "NOTES FOR ARTIKEN TEAM Hey! I reached out via instagram asking if purple was av…" at bounding box center [972, 427] width 470 height 56
click at [911, 428] on input "Hey! I reached out via instagram asking if purple was available. You guys said …" at bounding box center [877, 439] width 280 height 31
drag, startPoint x: 976, startPoint y: 423, endPoint x: 1042, endPoint y: 422, distance: 66.8
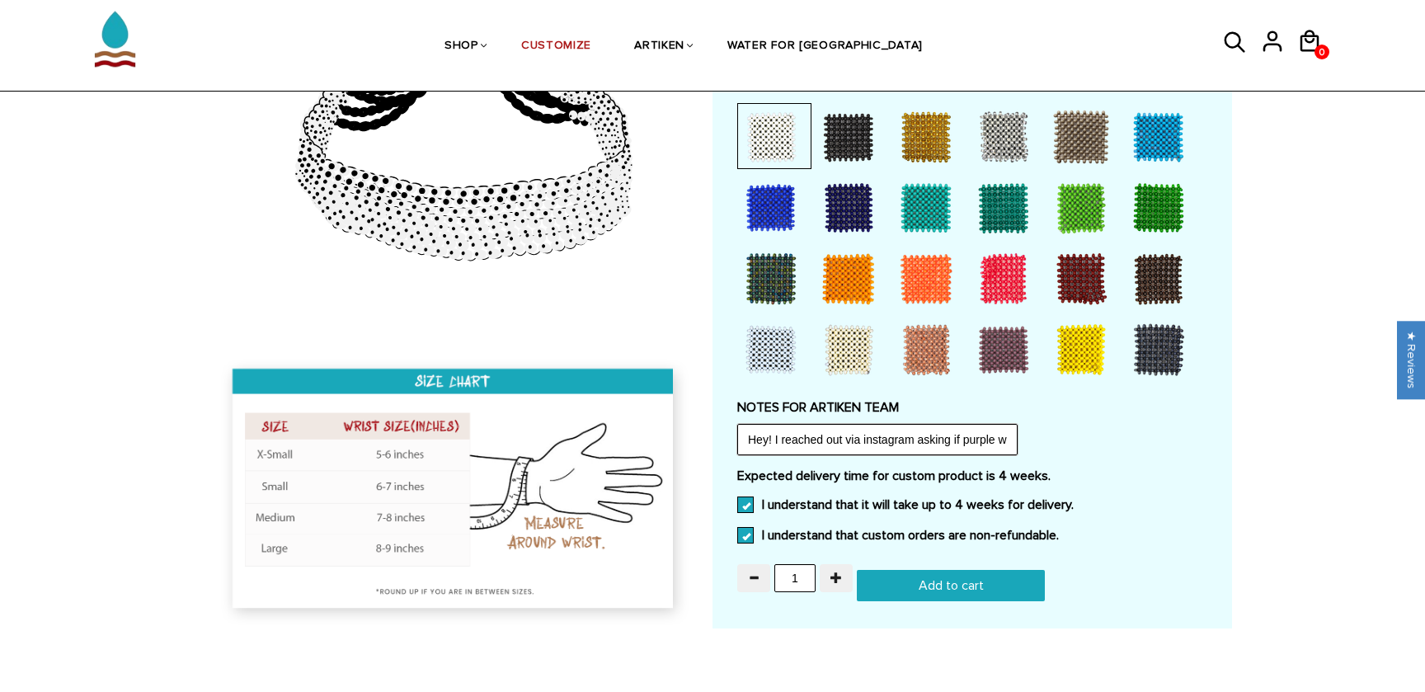
click at [1042, 422] on div "NOTES FOR ARTIKEN TEAM Hey! I reached out via instagram asking if purple was av…" at bounding box center [972, 427] width 470 height 56
drag, startPoint x: 957, startPoint y: 421, endPoint x: 994, endPoint y: 421, distance: 36.3
click at [994, 424] on input "Hey! I reached out via instagram asking if purple was available. You guys said …" at bounding box center [877, 439] width 280 height 31
drag, startPoint x: 993, startPoint y: 421, endPoint x: 1042, endPoint y: 420, distance: 49.5
click at [1042, 420] on div "NOTES FOR ARTIKEN TEAM Hey! I reached out via instagram asking if purple was av…" at bounding box center [972, 427] width 470 height 56
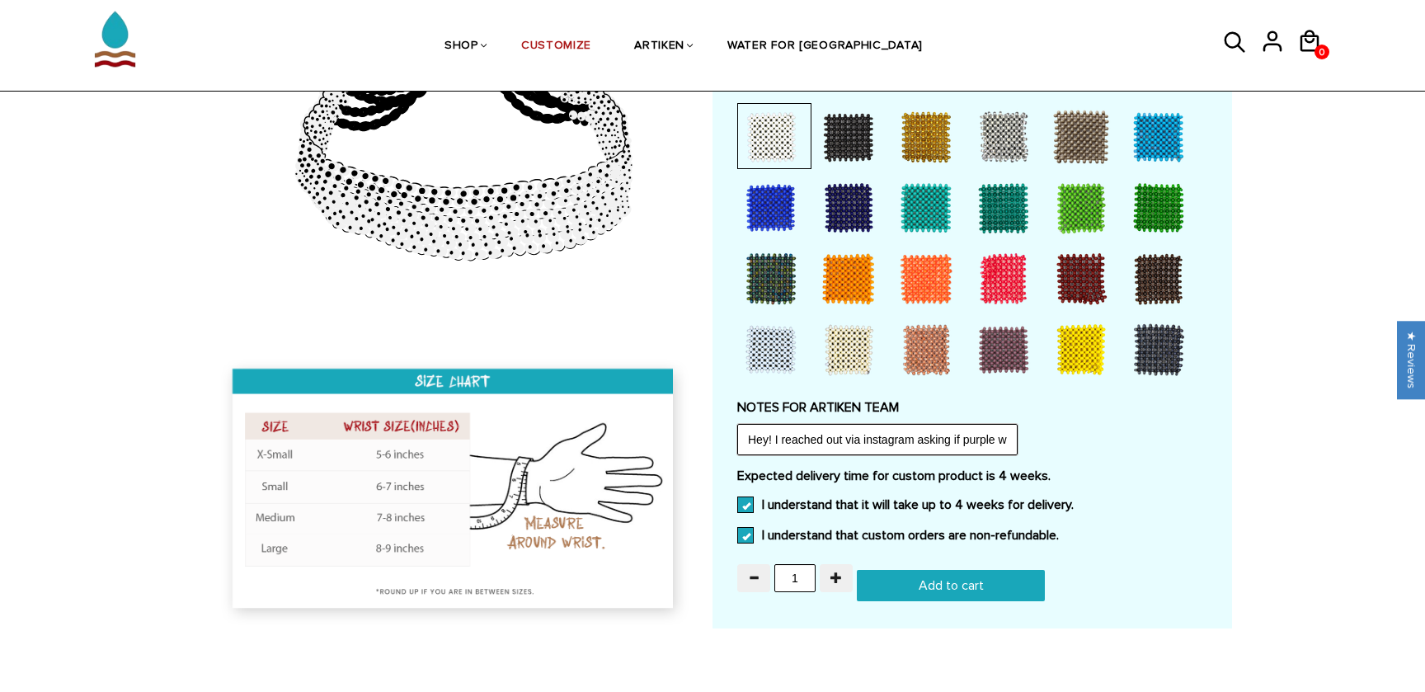
click at [878, 424] on input "Hey! I reached out via instagram asking if purple was available. You guys said …" at bounding box center [877, 439] width 280 height 31
drag, startPoint x: 894, startPoint y: 421, endPoint x: 1161, endPoint y: 429, distance: 267.3
click at [1161, 429] on div "NOTES FOR ARTIKEN TEAM Hey! I reached out via instagram asking if purple was av…" at bounding box center [972, 427] width 470 height 56
click at [891, 424] on input "Hey! I reached out via instagram asking if purple was available. You guys said …" at bounding box center [877, 439] width 280 height 31
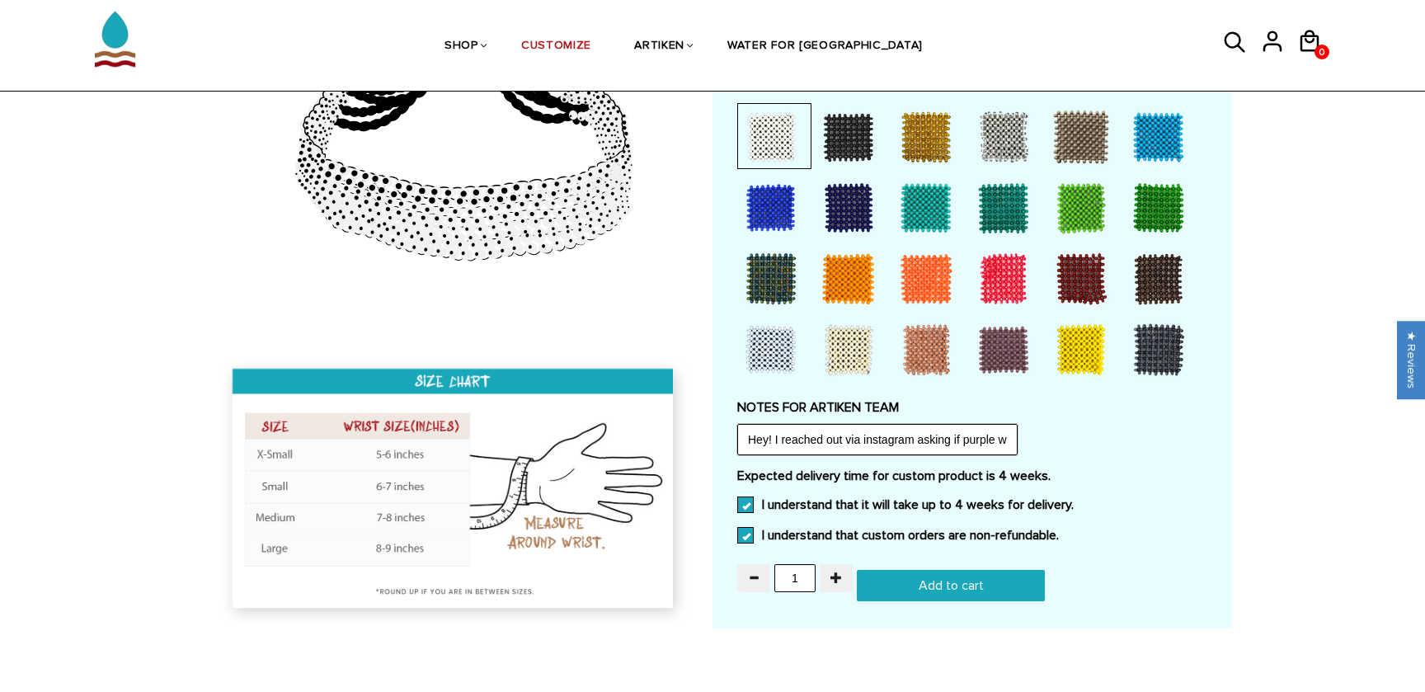
drag, startPoint x: 943, startPoint y: 422, endPoint x: 1075, endPoint y: 423, distance: 132.0
click at [1075, 423] on div "NOTES FOR ARTIKEN TEAM Hey! I reached out via instagram asking if purple was av…" at bounding box center [972, 427] width 470 height 56
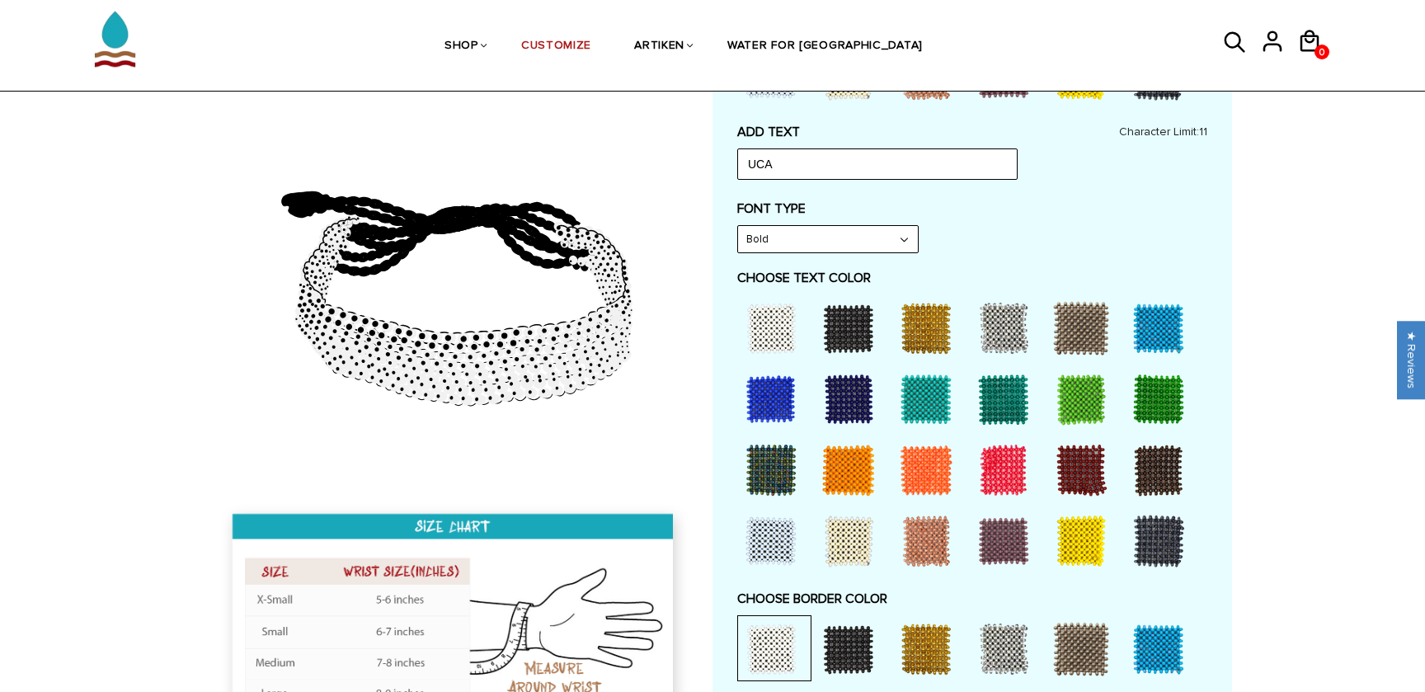
scroll to position [543, 0]
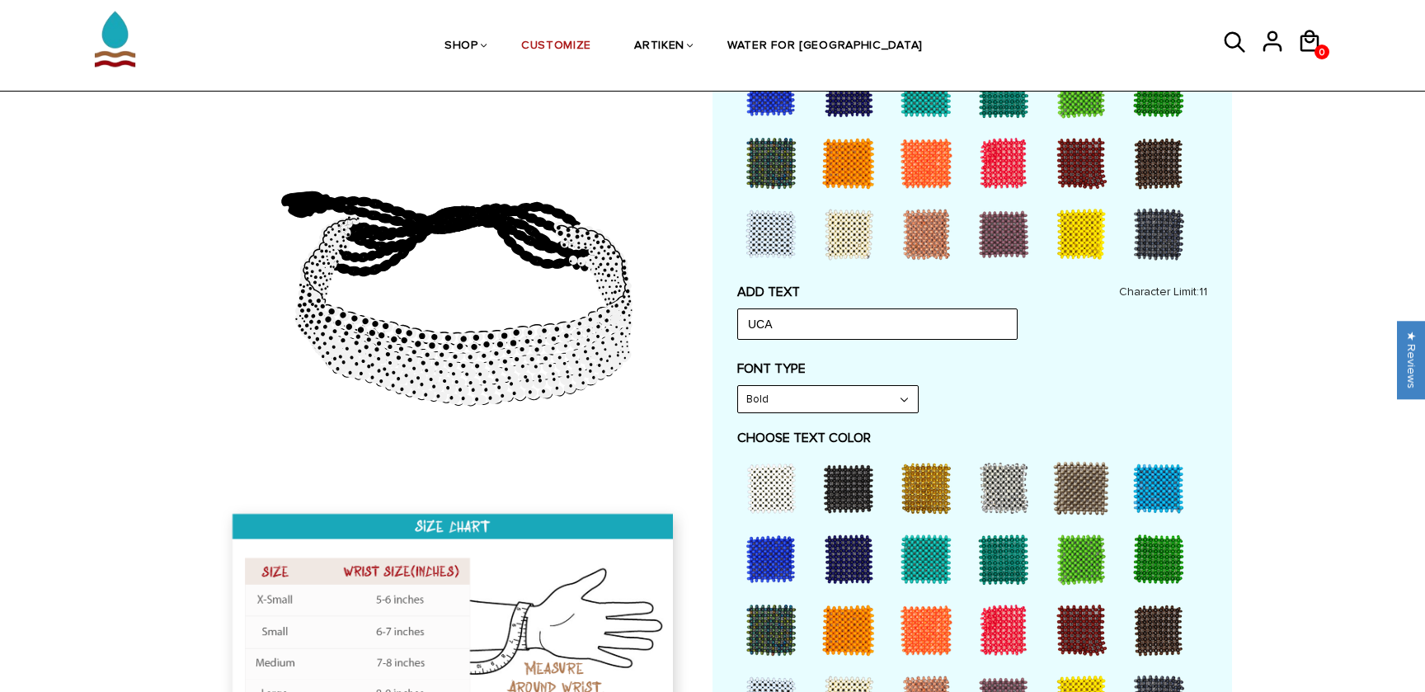
type input "Hey! I reached out via instagram asking if purple was available. You guys said …"
click at [852, 470] on div at bounding box center [849, 488] width 66 height 66
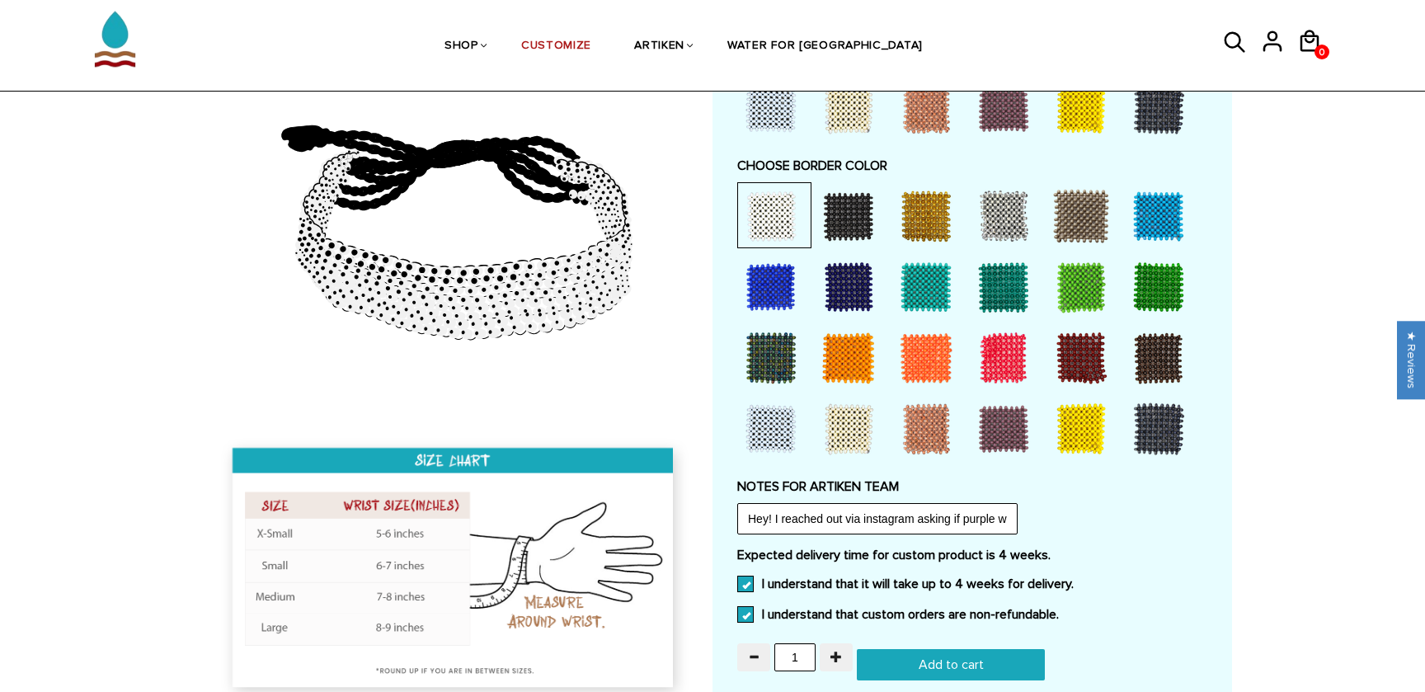
scroll to position [1279, 0]
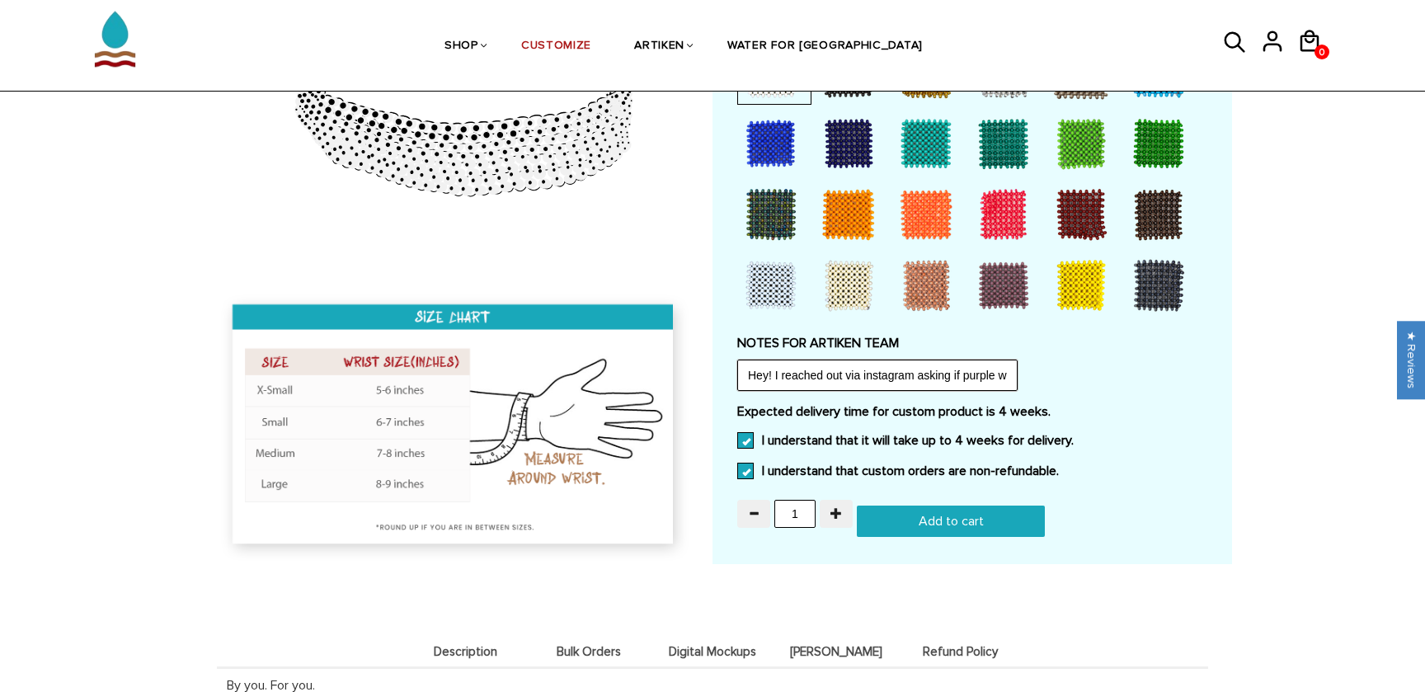
drag, startPoint x: 938, startPoint y: 360, endPoint x: 1038, endPoint y: 356, distance: 100.7
click at [1038, 356] on div "NOTES FOR ARTIKEN TEAM Hey! I reached out via instagram asking if purple was av…" at bounding box center [972, 363] width 470 height 56
click at [986, 360] on input "Hey! I reached out via instagram asking if purple was available. You guys said …" at bounding box center [877, 375] width 280 height 31
click at [841, 507] on span "button" at bounding box center [836, 513] width 12 height 12
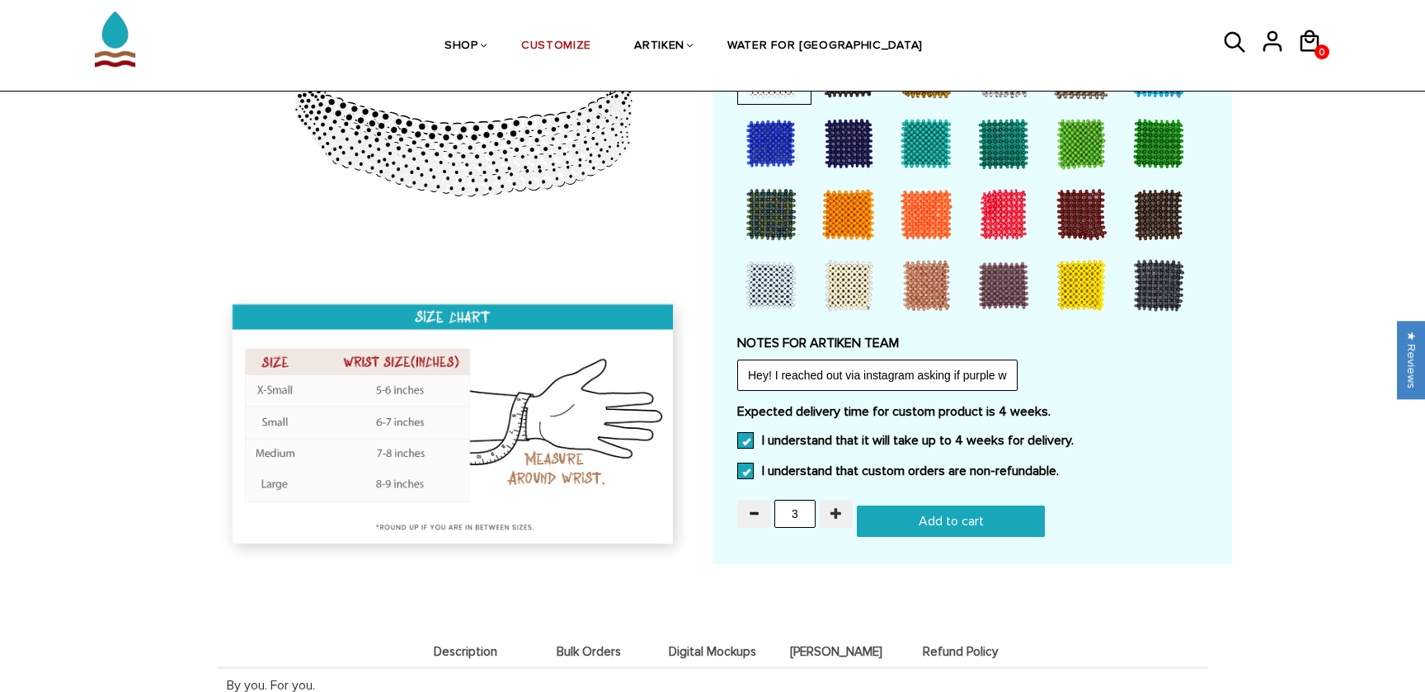
click at [841, 507] on span "button" at bounding box center [836, 513] width 12 height 12
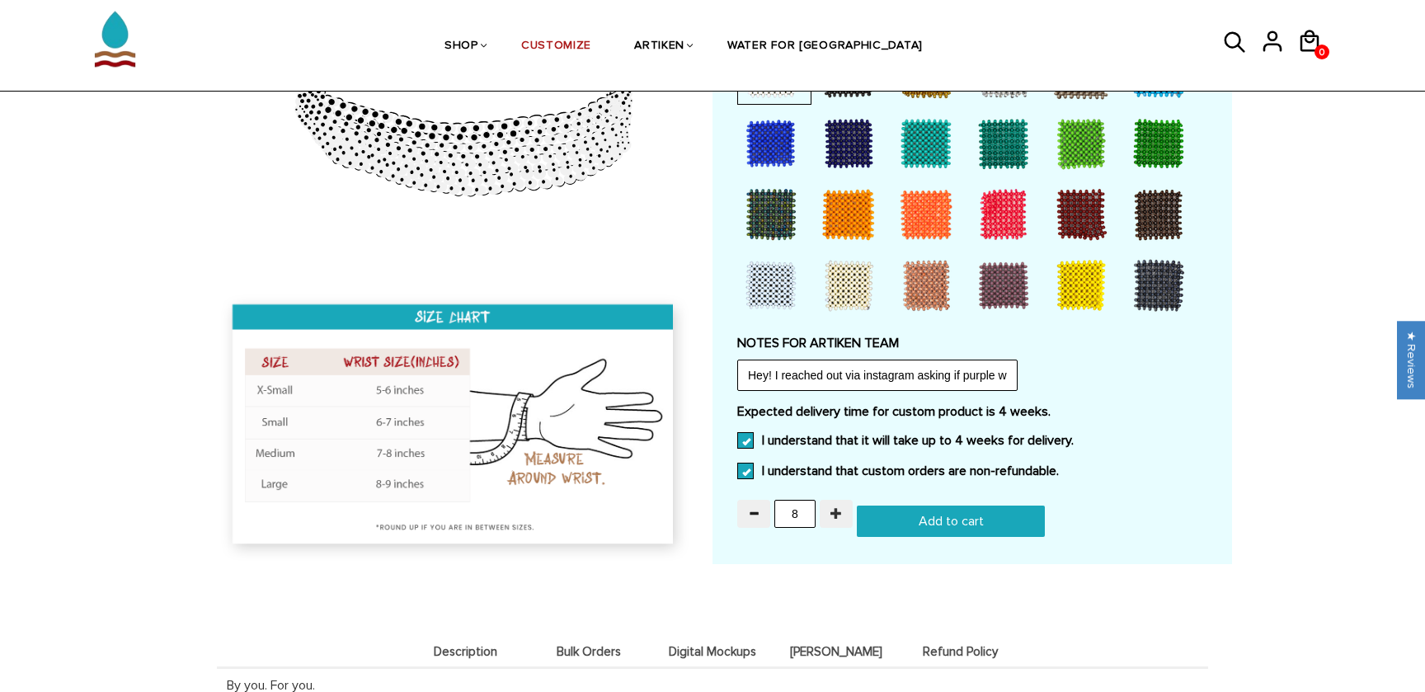
click at [841, 507] on span "button" at bounding box center [836, 513] width 12 height 12
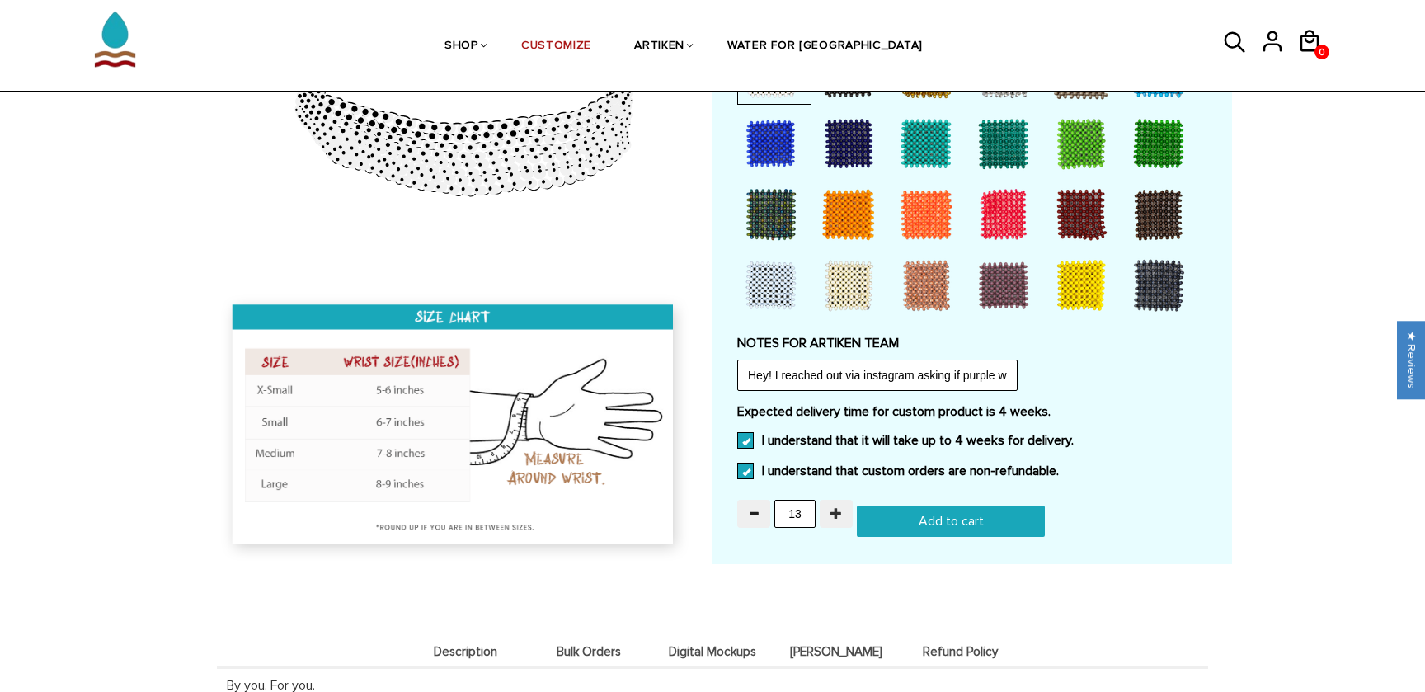
click at [841, 507] on span "button" at bounding box center [836, 513] width 12 height 12
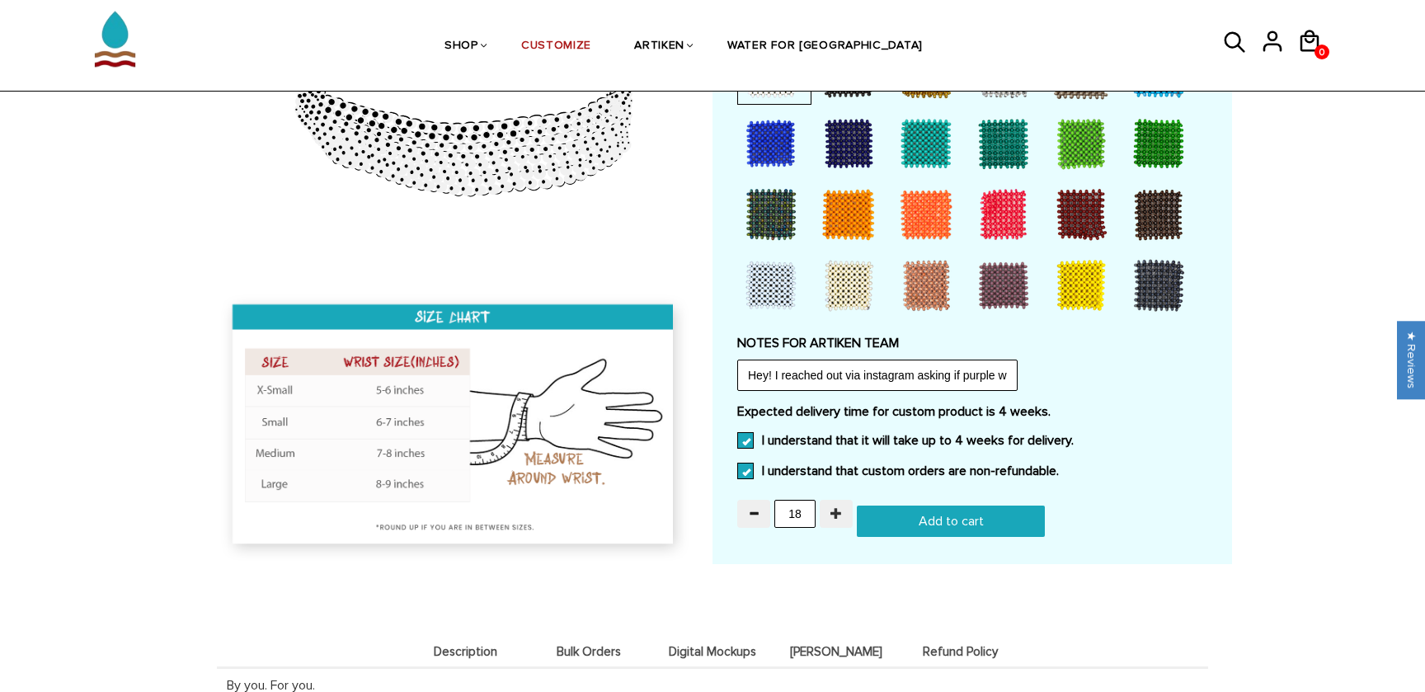
click at [841, 507] on span "button" at bounding box center [836, 513] width 12 height 12
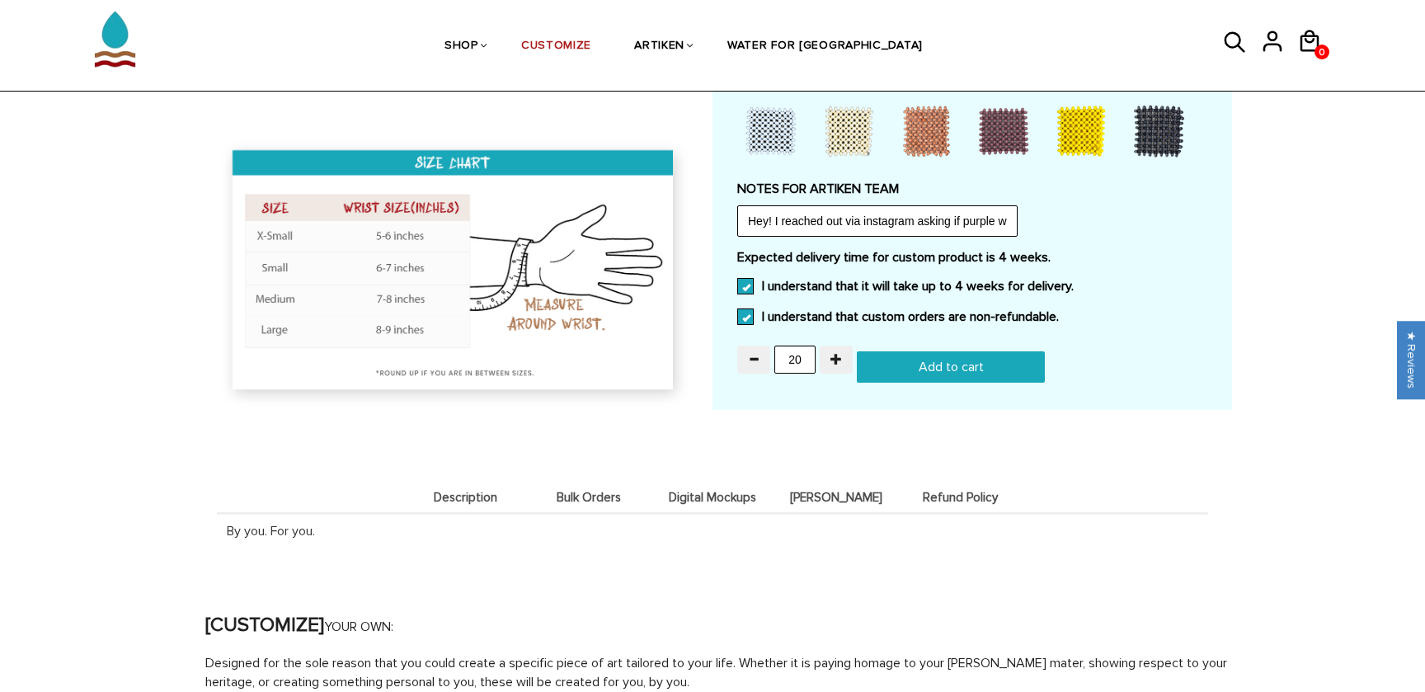
scroll to position [1593, 0]
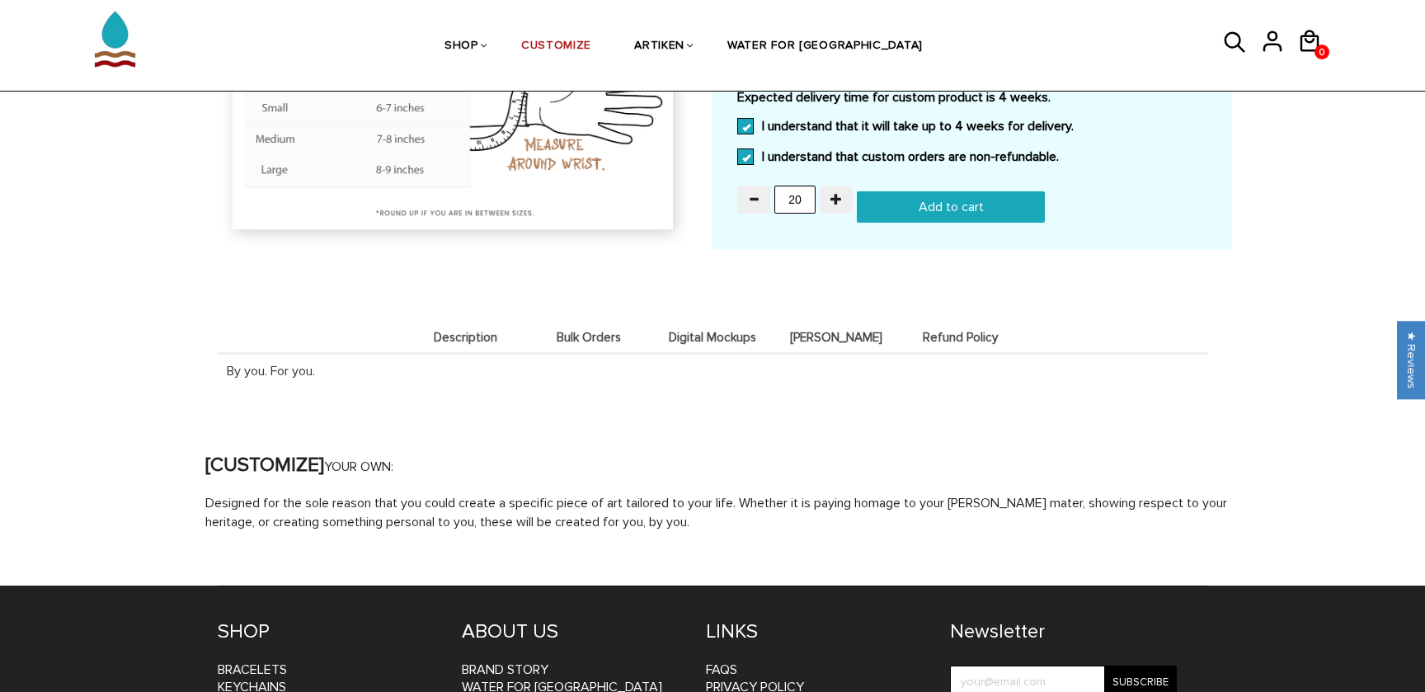
click at [707, 331] on span "Digital Mockups" at bounding box center [712, 338] width 115 height 14
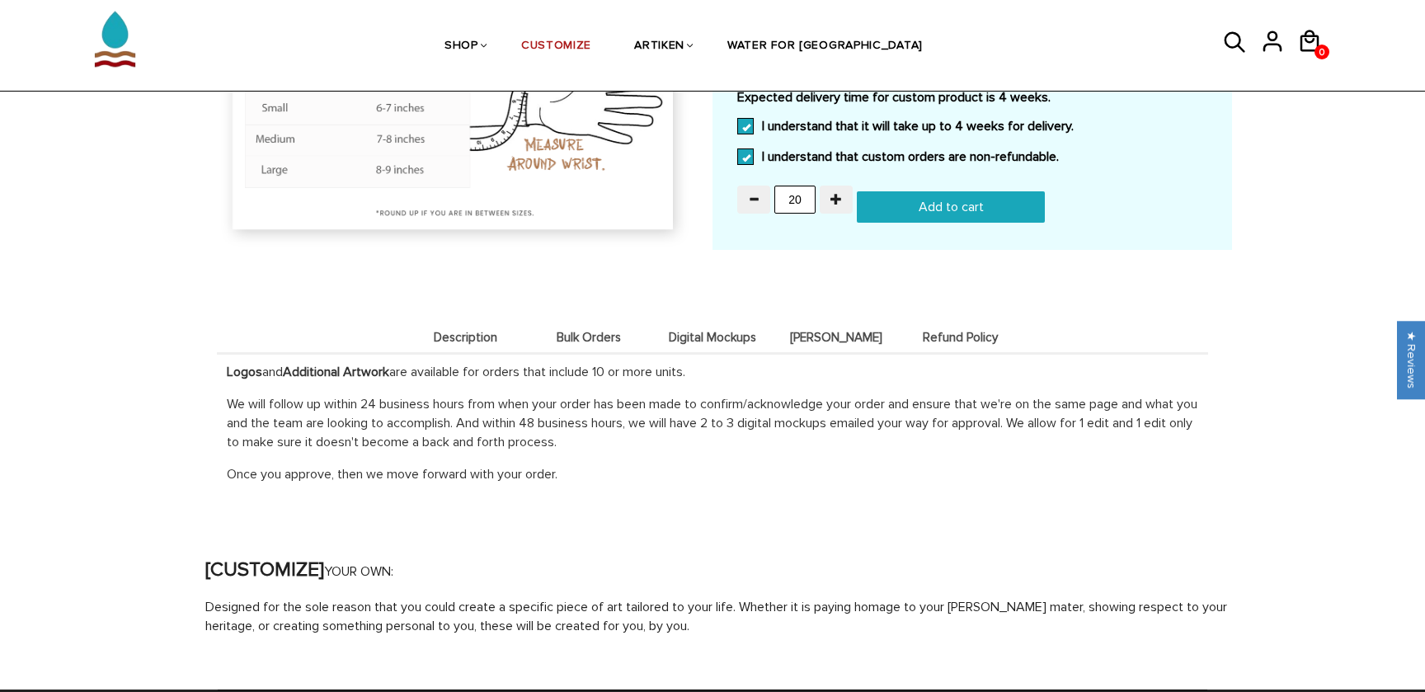
click at [491, 331] on span "Description" at bounding box center [464, 338] width 115 height 14
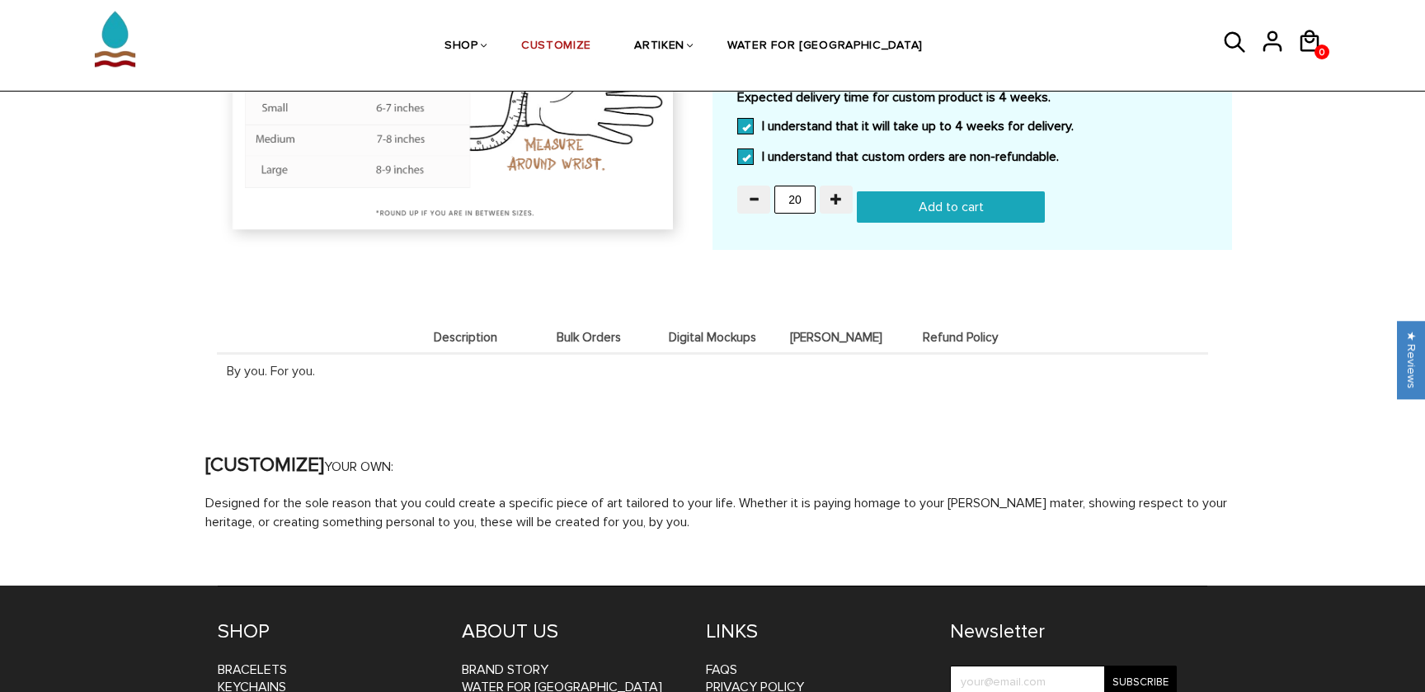
click at [582, 331] on span "Bulk Orders" at bounding box center [588, 338] width 115 height 14
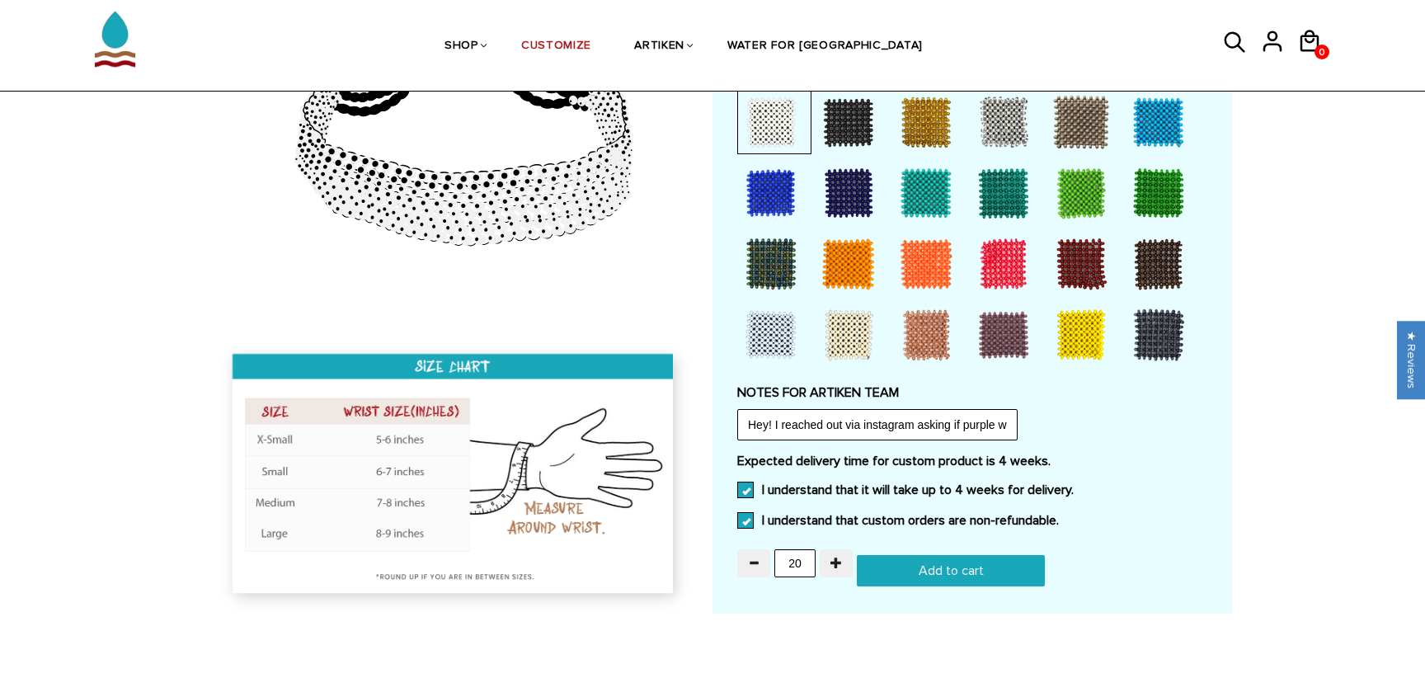
scroll to position [1357, 0]
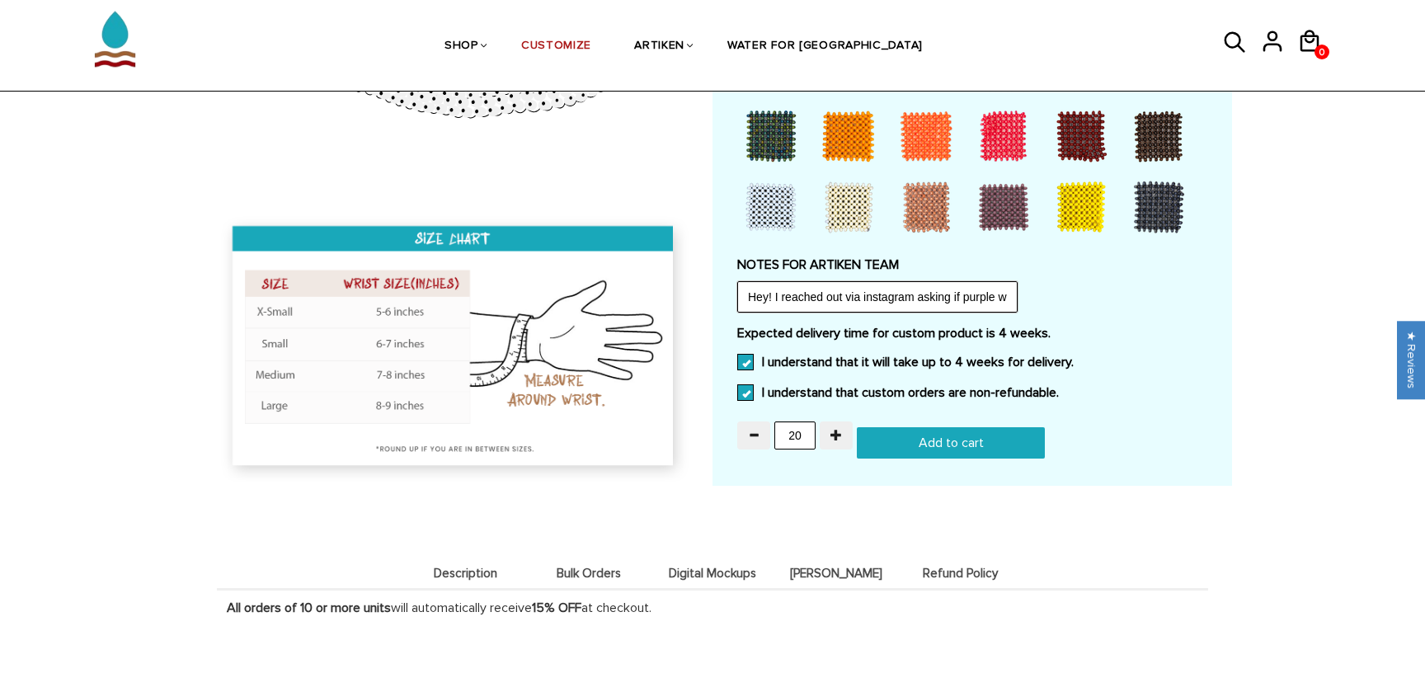
click at [803, 285] on input "Hey! I reached out via instagram asking if purple was available. You guys said …" at bounding box center [877, 296] width 280 height 31
drag, startPoint x: 837, startPoint y: 281, endPoint x: 1052, endPoint y: 277, distance: 215.3
click at [1052, 277] on div "NOTES FOR ARTIKEN TEAM Hey! I reached out via instagram asking if purple was av…" at bounding box center [972, 284] width 470 height 56
click at [906, 281] on input "Hey! I reached out via instagram asking if purple was available. You guys said …" at bounding box center [877, 296] width 280 height 31
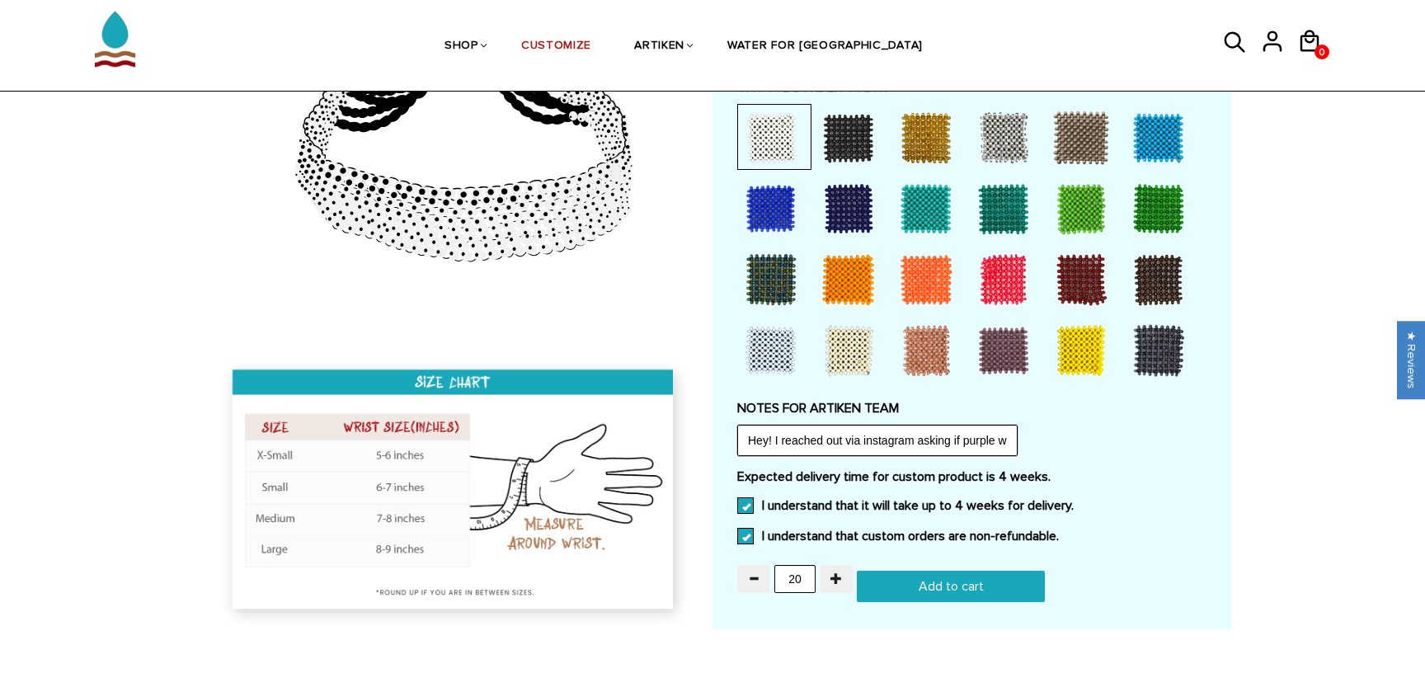
scroll to position [1329, 0]
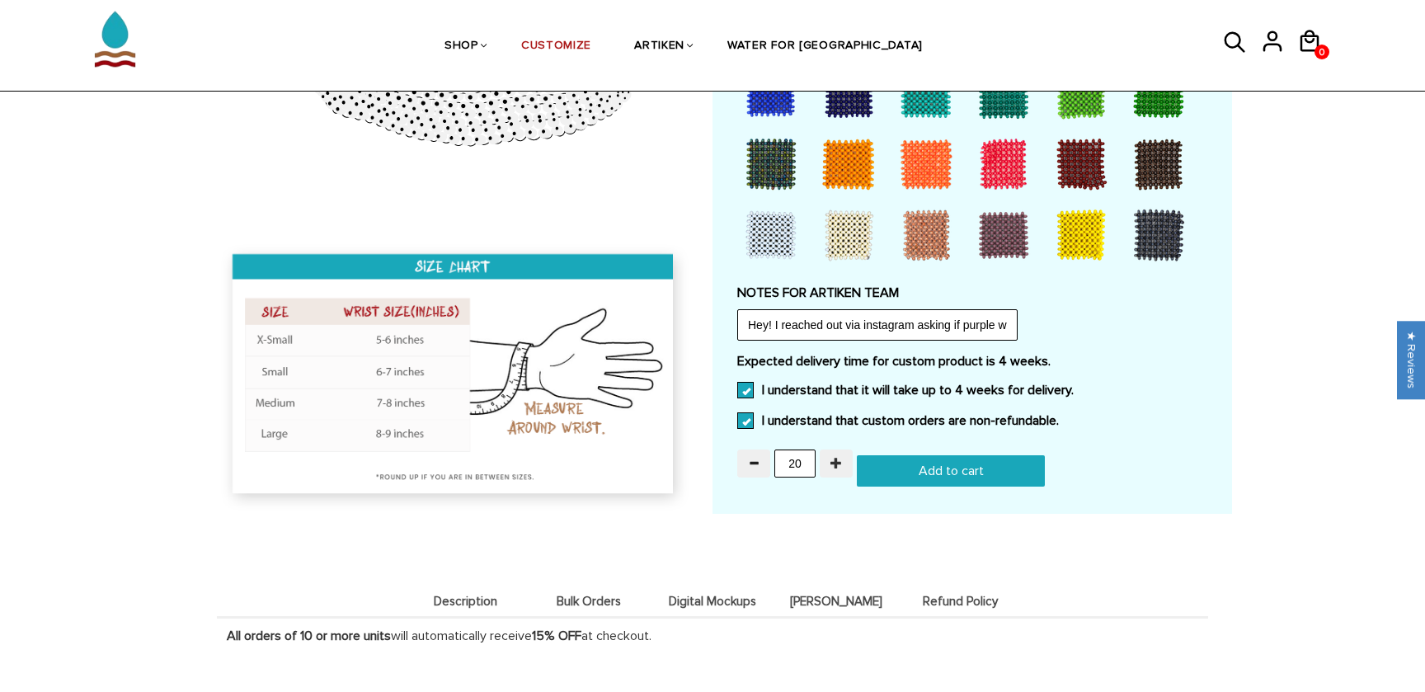
click at [834, 457] on span "button" at bounding box center [836, 463] width 12 height 12
type input "24"
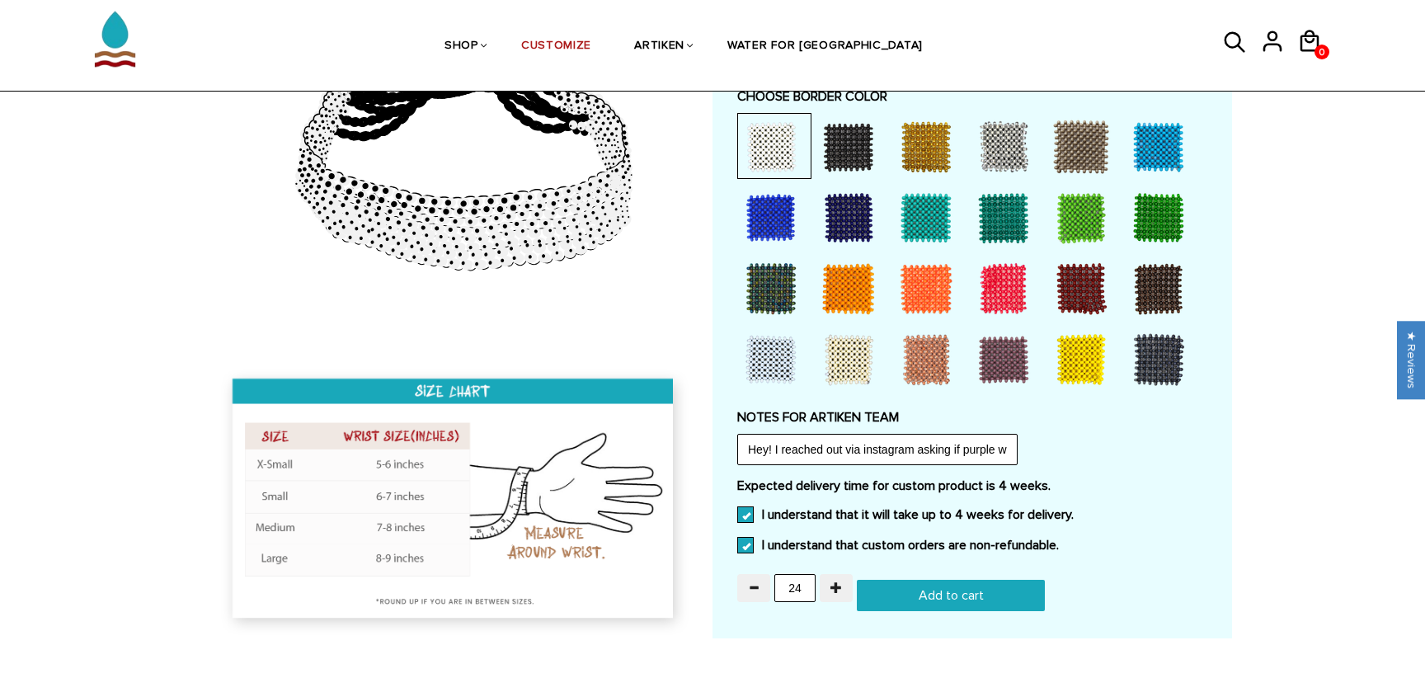
scroll to position [1352, 0]
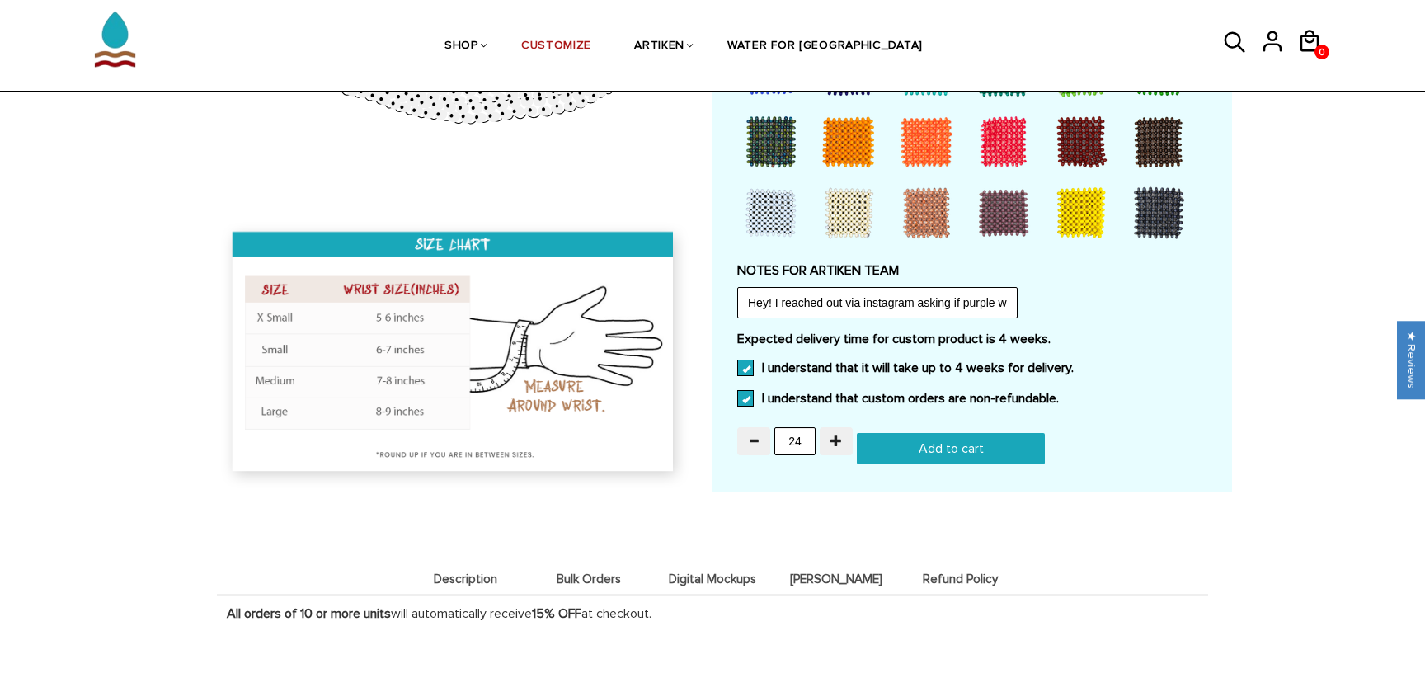
click at [581, 565] on li "Bulk Orders" at bounding box center [589, 578] width 124 height 32
click at [694, 572] on span "Digital Mockups" at bounding box center [712, 579] width 115 height 14
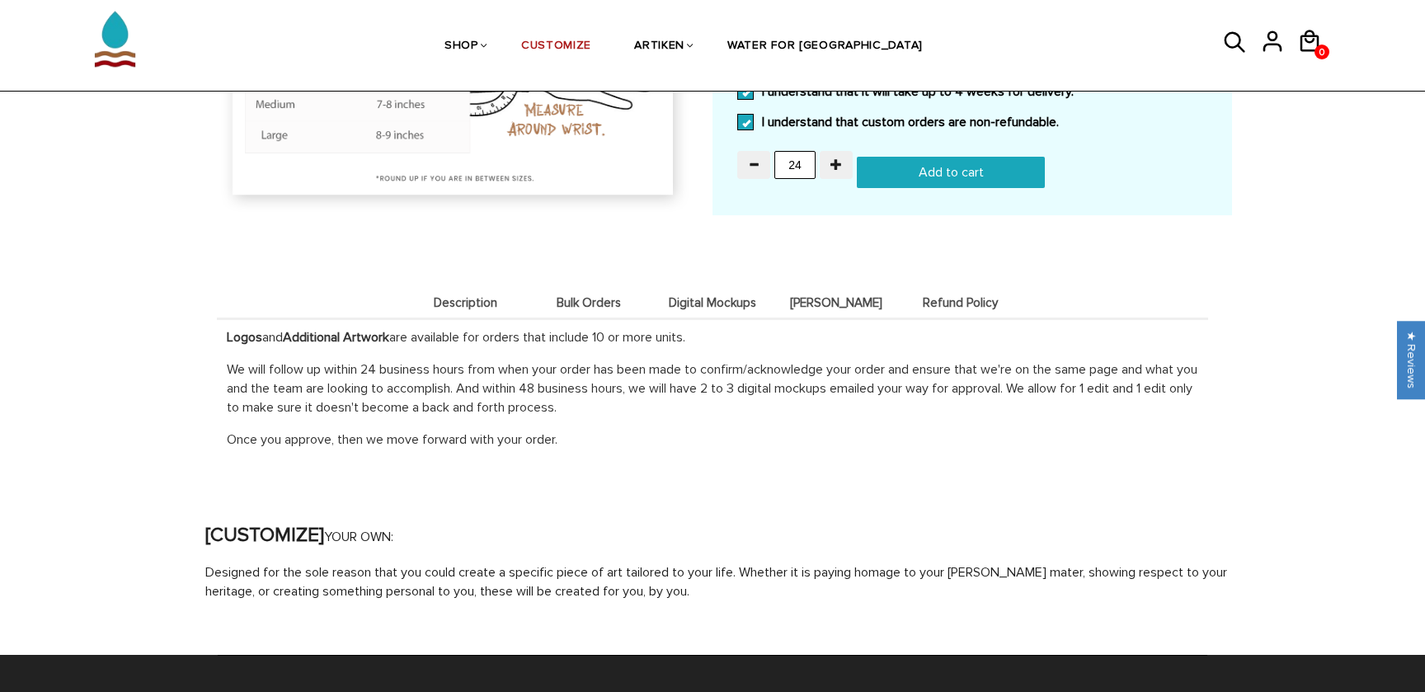
scroll to position [1474, 0]
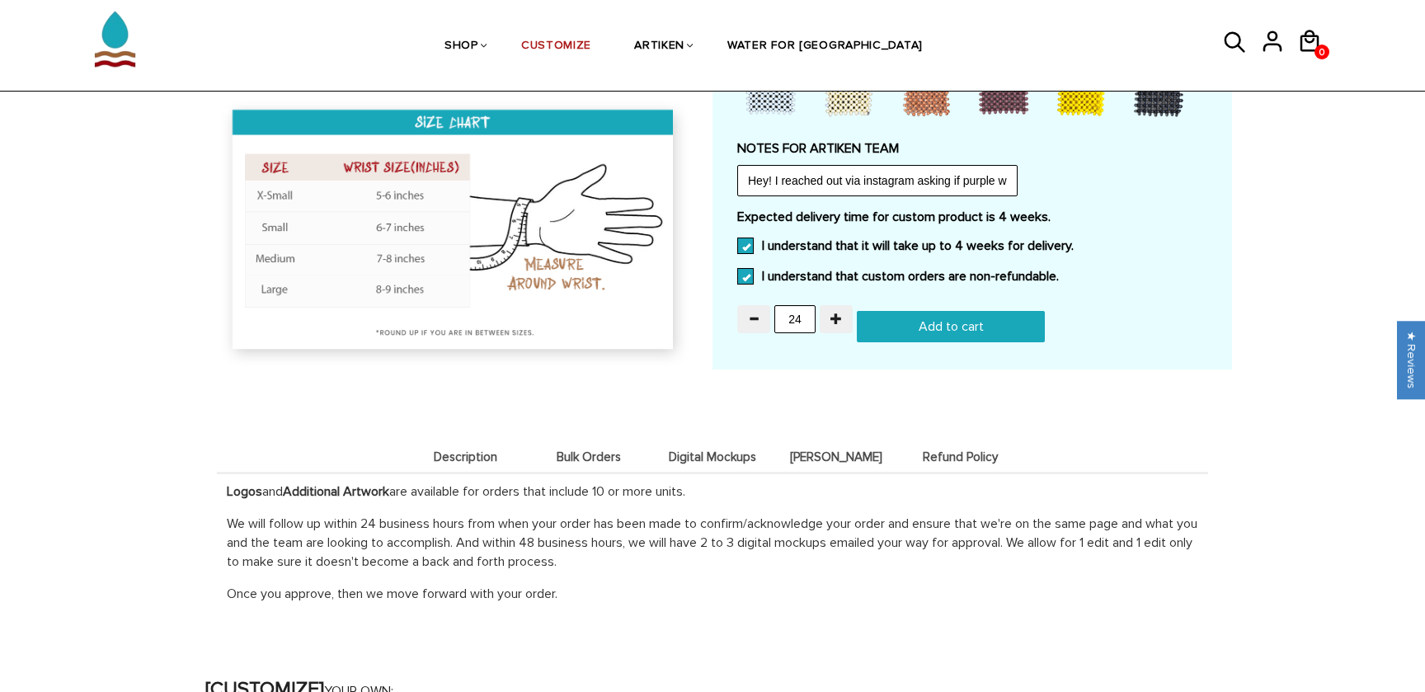
click at [835, 444] on li "Deets" at bounding box center [836, 456] width 124 height 32
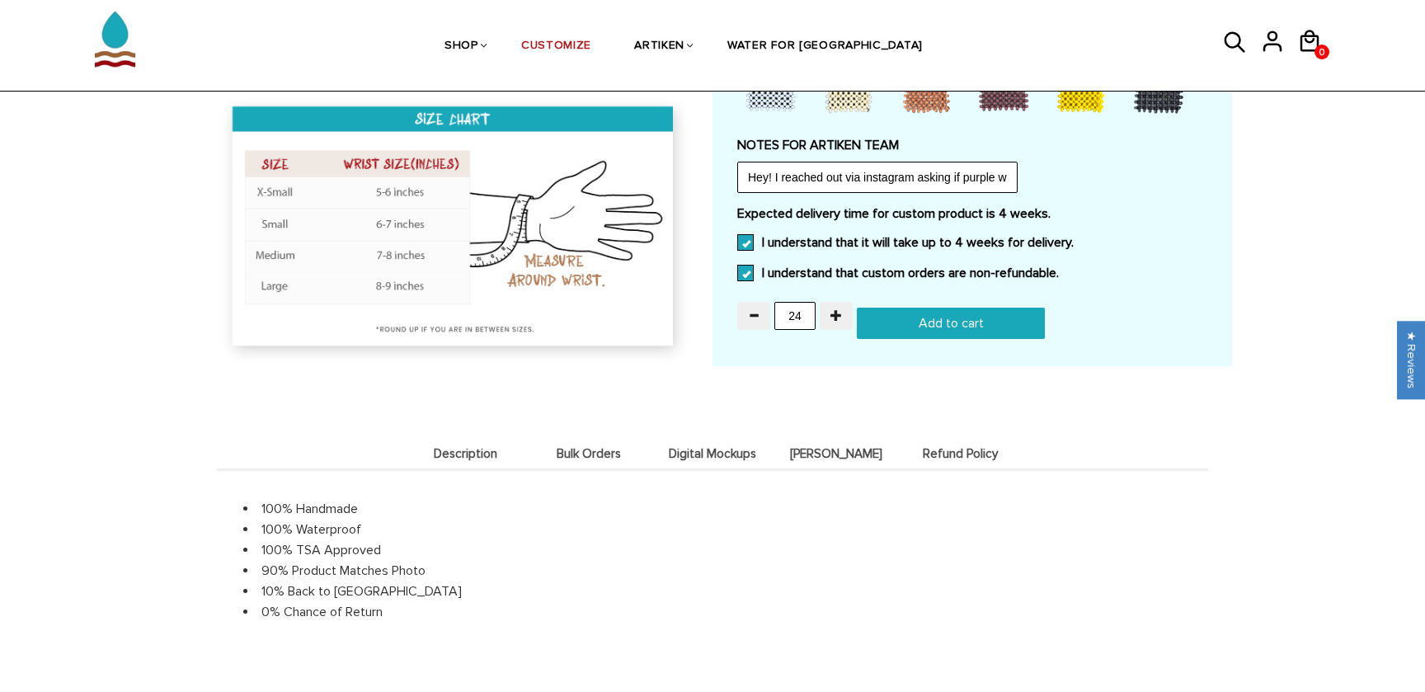
scroll to position [1480, 0]
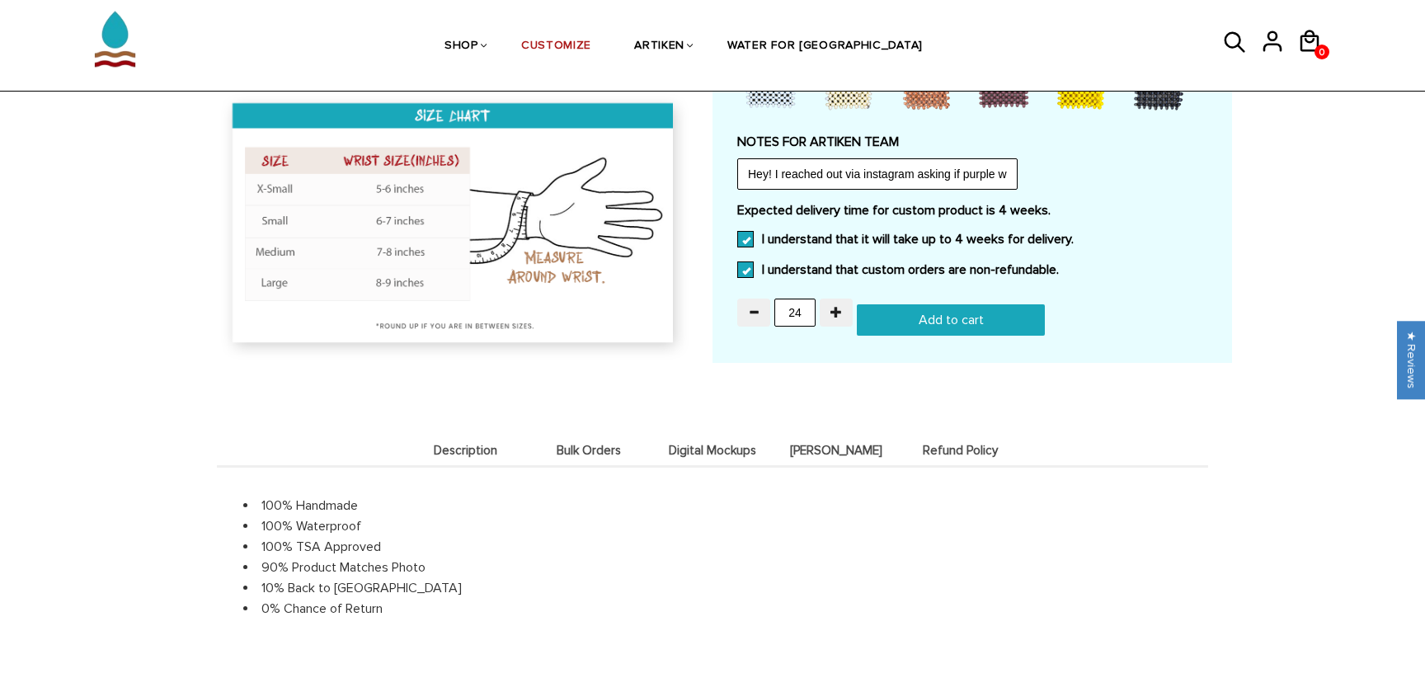
click at [939, 444] on span "Refund Policy" at bounding box center [959, 451] width 115 height 14
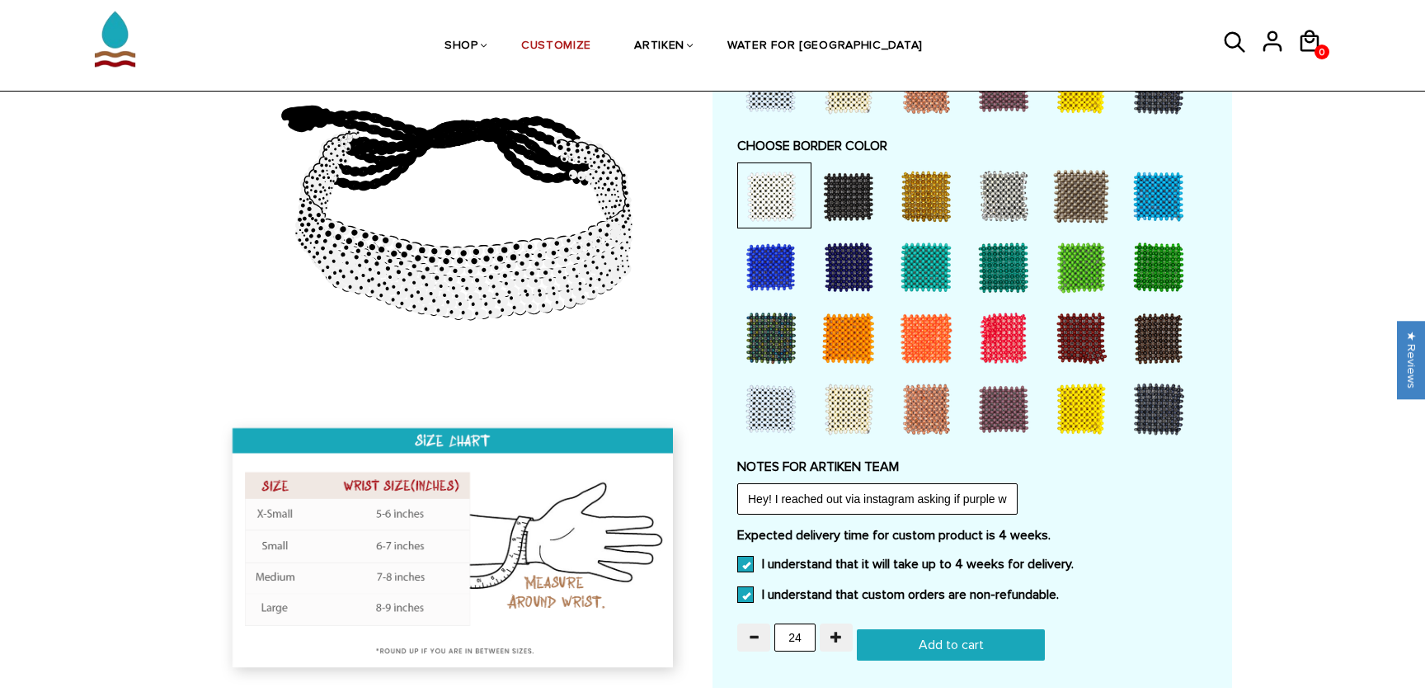
scroll to position [1311, 0]
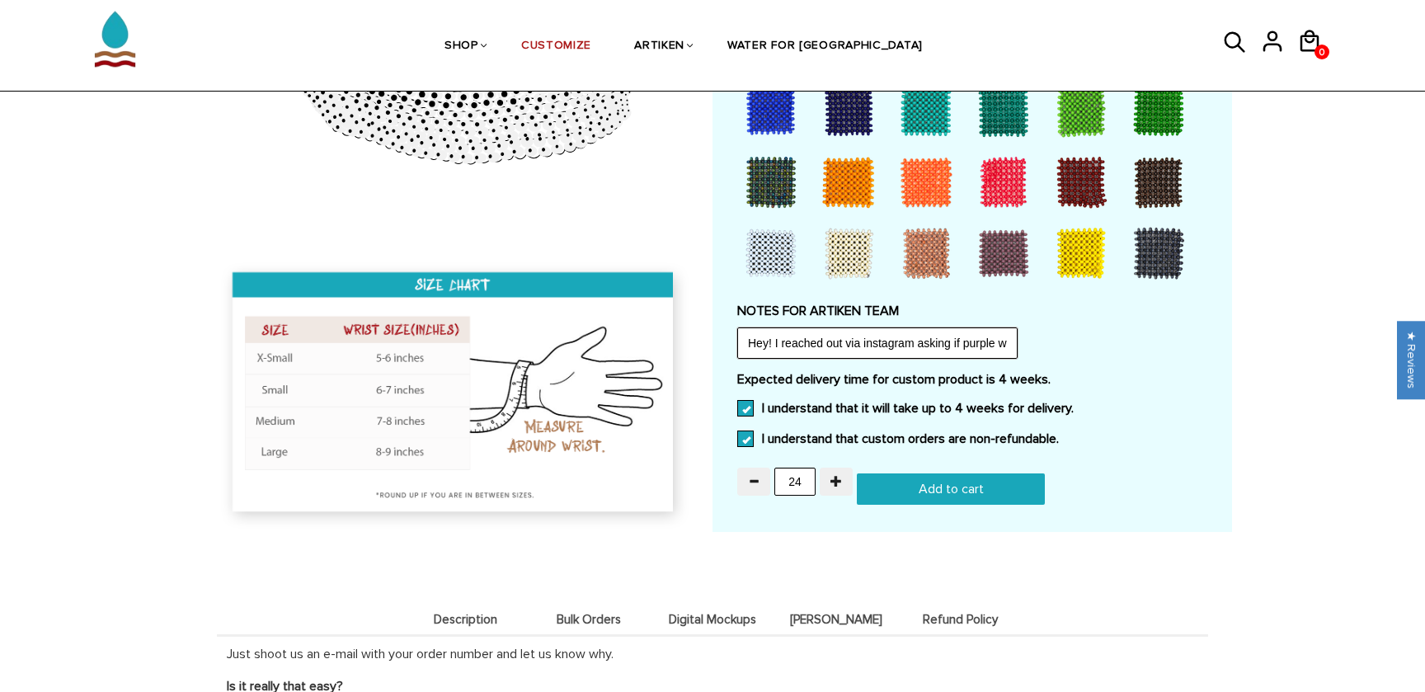
drag, startPoint x: 784, startPoint y: 320, endPoint x: 1028, endPoint y: 327, distance: 244.2
click at [1028, 327] on div "NOTES FOR ARTIKEN TEAM Hey! I reached out via instagram asking if purple was av…" at bounding box center [972, 331] width 470 height 56
click at [972, 330] on input "Hey! I reached out via instagram asking if purple was available. You guys said …" at bounding box center [877, 342] width 280 height 31
drag, startPoint x: 976, startPoint y: 330, endPoint x: 1023, endPoint y: 330, distance: 47.0
click at [1023, 330] on div "NOTES FOR ARTIKEN TEAM Hey! I reached out via instagram asking if purple was av…" at bounding box center [972, 331] width 470 height 56
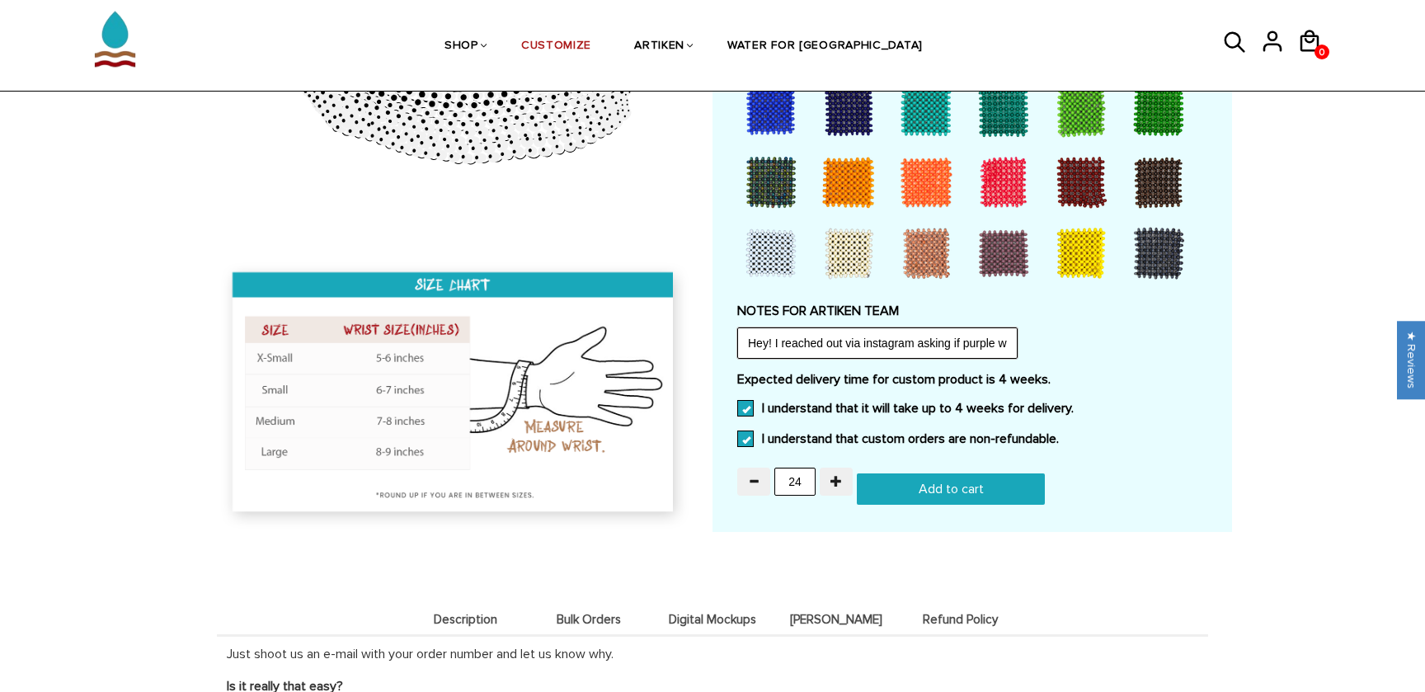
click at [981, 330] on input "Hey! I reached out via instagram asking if purple was available. You guys said …" at bounding box center [877, 342] width 280 height 31
drag, startPoint x: 990, startPoint y: 328, endPoint x: 1033, endPoint y: 328, distance: 42.9
click at [1033, 328] on div "NOTES FOR ARTIKEN TEAM Hey! I reached out via instagram asking if purple was av…" at bounding box center [972, 331] width 470 height 56
click at [933, 330] on input "Hey! I reached out via instagram asking if purple was available. You guys said …" at bounding box center [877, 342] width 280 height 31
click at [880, 327] on input "Hey! I reached out via instagram asking if purple was available. You guys said …" at bounding box center [877, 342] width 280 height 31
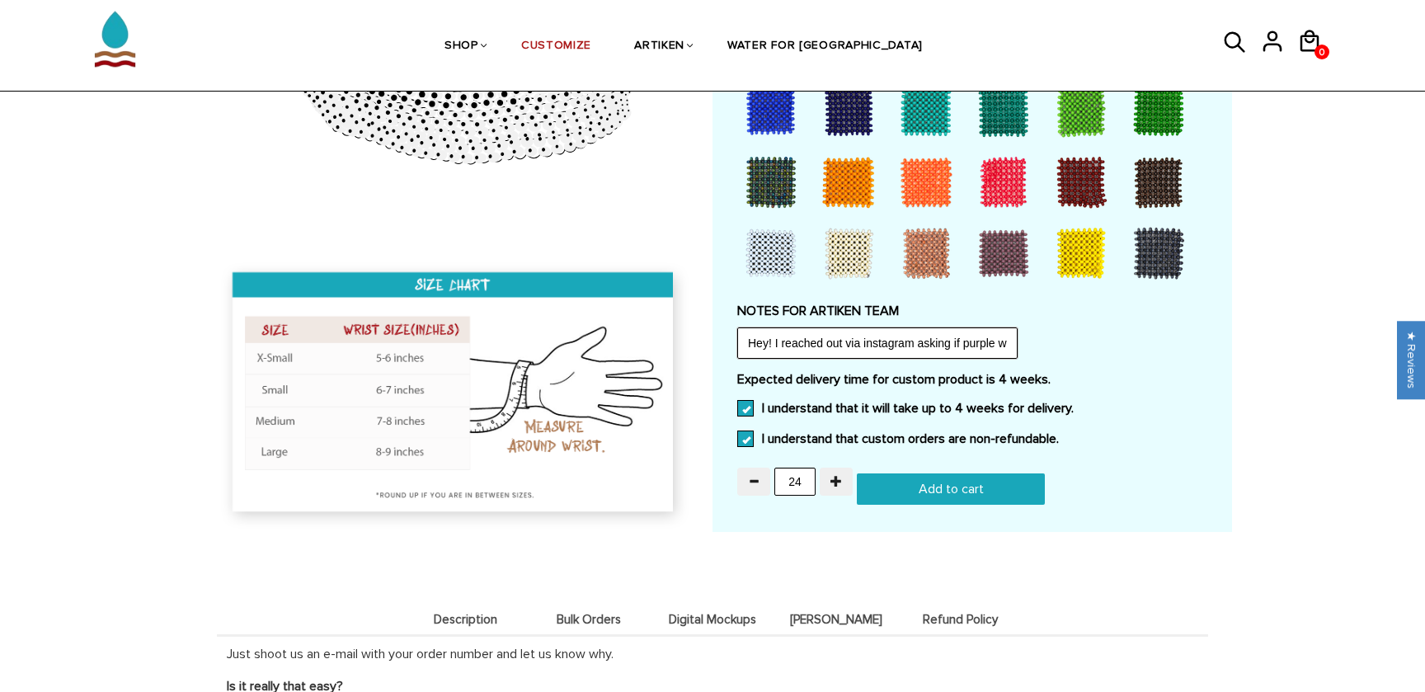
click at [887, 327] on input "Hey! I reached out via instagram asking if purple was available. You guys said …" at bounding box center [877, 342] width 280 height 31
drag, startPoint x: 924, startPoint y: 322, endPoint x: 1036, endPoint y: 321, distance: 112.2
click at [1036, 321] on div "NOTES FOR ARTIKEN TEAM Hey! I reached out via instagram asking if purple was av…" at bounding box center [972, 331] width 470 height 56
click at [971, 327] on input "Hey! I reached out via instagram asking if purple was available. You guys said …" at bounding box center [877, 342] width 280 height 31
drag, startPoint x: 972, startPoint y: 328, endPoint x: 1035, endPoint y: 323, distance: 62.9
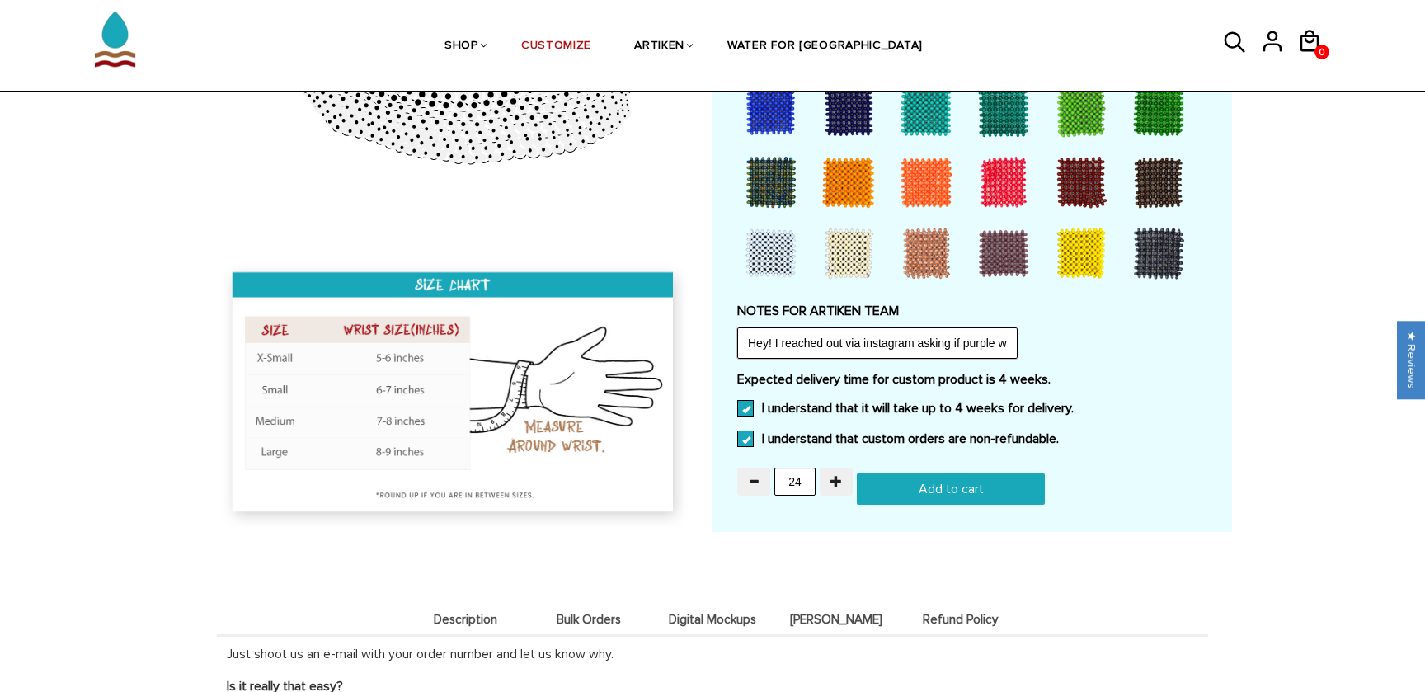
click at [1035, 323] on div "NOTES FOR ARTIKEN TEAM Hey! I reached out via instagram asking if purple was av…" at bounding box center [972, 331] width 470 height 56
drag, startPoint x: 936, startPoint y: 326, endPoint x: 1037, endPoint y: 317, distance: 101.8
click at [1037, 317] on div "NOTES FOR ARTIKEN TEAM Hey! I reached out via instagram asking if purple was av…" at bounding box center [972, 331] width 470 height 56
drag, startPoint x: 954, startPoint y: 330, endPoint x: 1015, endPoint y: 329, distance: 61.0
click at [1015, 329] on input "Hey! I reached out via instagram asking if purple was available. You guys said …" at bounding box center [877, 342] width 280 height 31
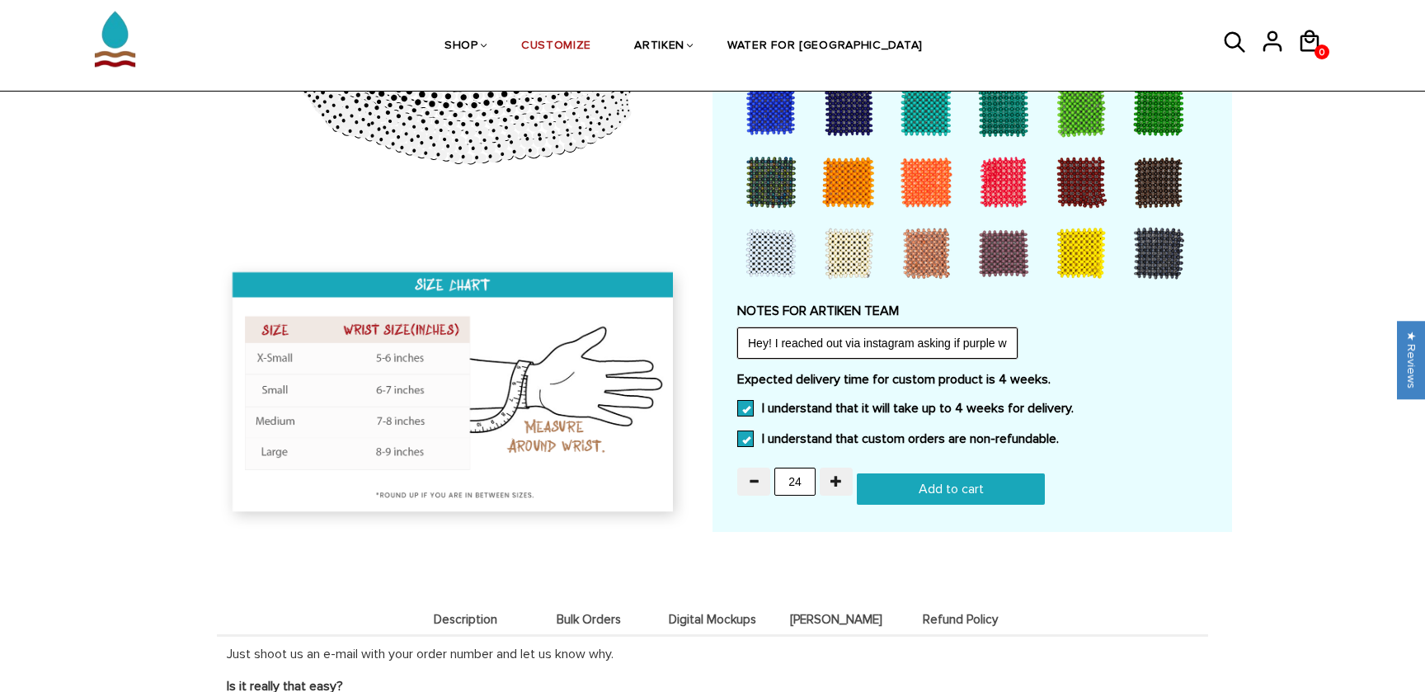
click at [1010, 329] on input "Hey! I reached out via instagram asking if purple was available. You guys said …" at bounding box center [877, 342] width 280 height 31
drag, startPoint x: 999, startPoint y: 328, endPoint x: 1043, endPoint y: 328, distance: 44.5
click at [1043, 328] on div "NOTES FOR ARTIKEN TEAM Hey! I reached out via instagram asking if purple was av…" at bounding box center [972, 331] width 470 height 56
drag, startPoint x: 884, startPoint y: 329, endPoint x: 769, endPoint y: 332, distance: 115.5
click at [769, 332] on input "Hey! I reached out via instagram asking if purple was available. You guys said …" at bounding box center [877, 342] width 280 height 31
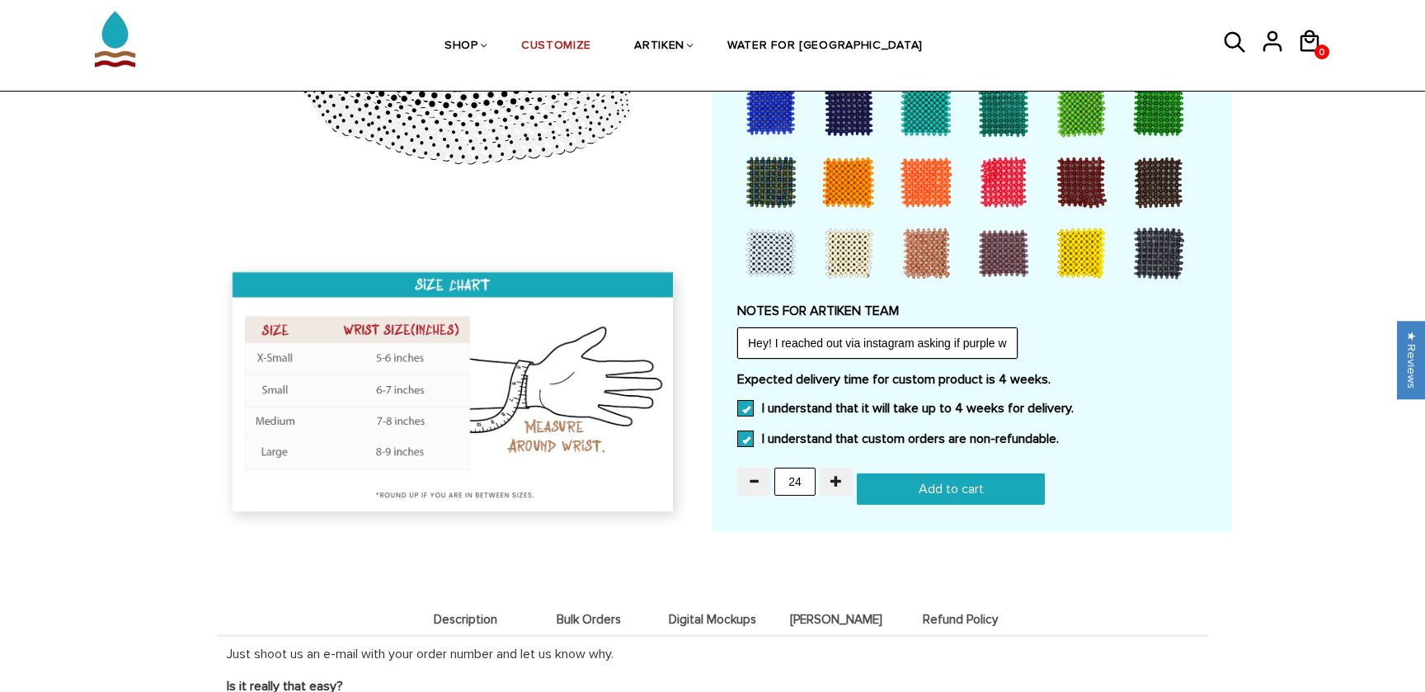
drag, startPoint x: 805, startPoint y: 323, endPoint x: 737, endPoint y: 323, distance: 67.6
click at [737, 327] on input "Hey! I reached out via instagram asking if purple was available. You guys said …" at bounding box center [877, 342] width 280 height 31
drag, startPoint x: 784, startPoint y: 324, endPoint x: 739, endPoint y: 323, distance: 45.4
click at [739, 327] on input "Hey! I reached out via instagram asking if purple was available. You guys said …" at bounding box center [877, 342] width 280 height 31
click at [765, 327] on input "Hey! I reached out via instagram asking if purple was available. You guys said …" at bounding box center [877, 342] width 280 height 31
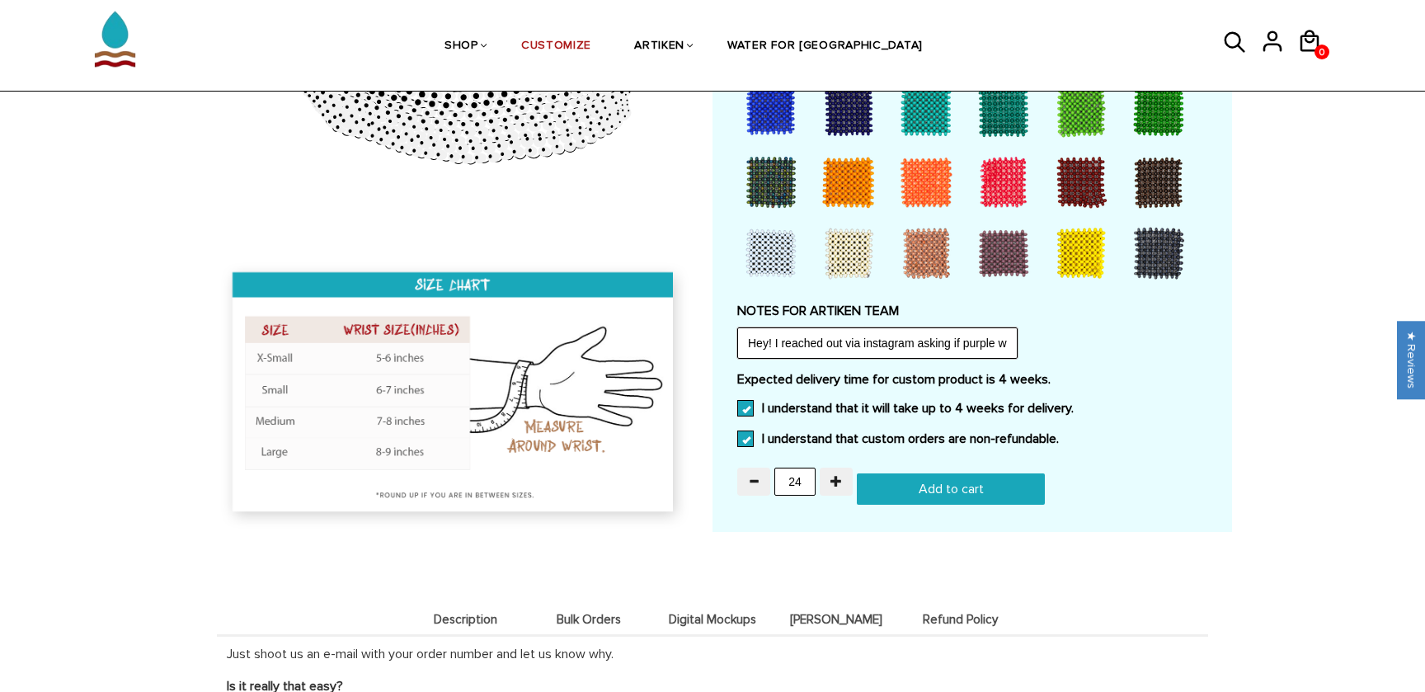
click at [821, 327] on input "Hey! I reached out via instagram asking if purple was available. You guys said …" at bounding box center [877, 342] width 280 height 31
click at [830, 327] on input "Hey! I reached out via instagram asking if purple was available. You guys said …" at bounding box center [877, 342] width 280 height 31
click at [834, 327] on input "Hey! I reached out via instagram asking if purple was available. You guys said …" at bounding box center [877, 342] width 280 height 31
drag, startPoint x: 938, startPoint y: 323, endPoint x: 1010, endPoint y: 326, distance: 72.6
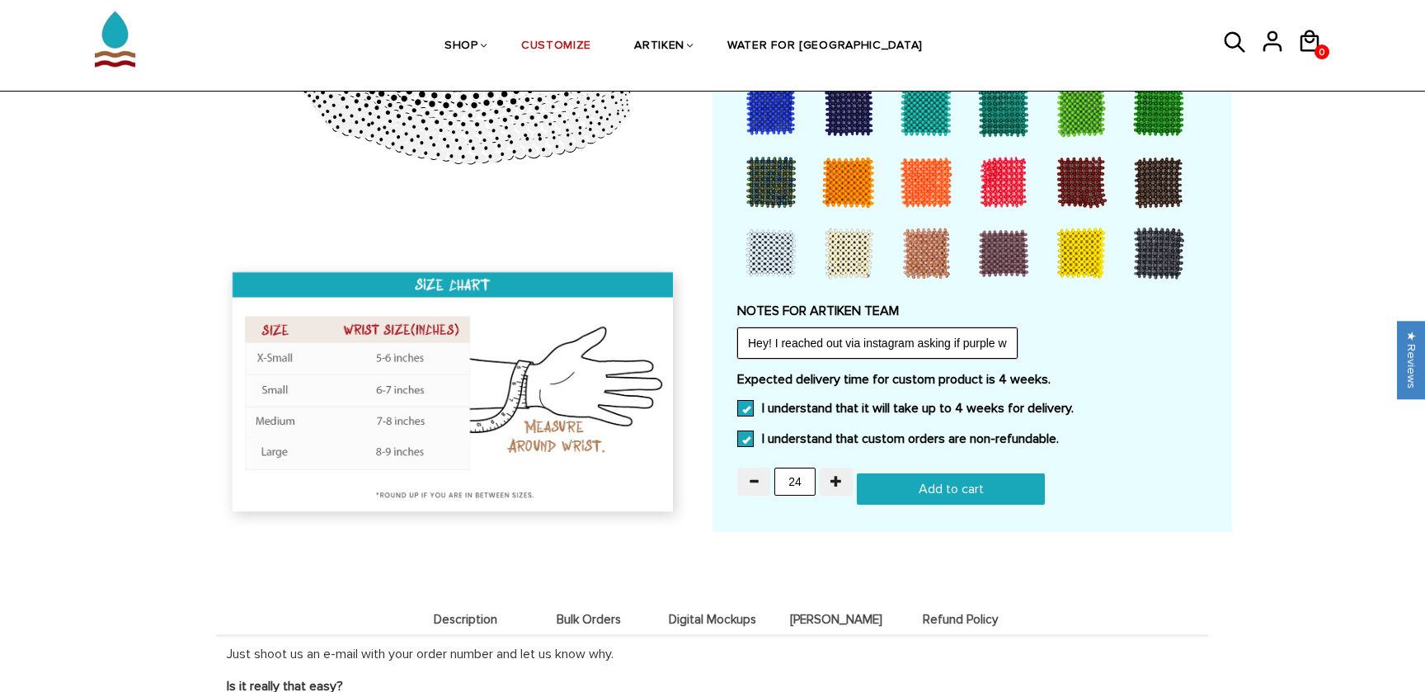
click at [1010, 327] on input "Hey! I reached out via instagram asking if purple was available. You guys said …" at bounding box center [877, 342] width 280 height 31
drag, startPoint x: 985, startPoint y: 329, endPoint x: 1047, endPoint y: 326, distance: 62.8
click at [1047, 326] on div "NOTES FOR ARTIKEN TEAM Hey! I reached out via instagram asking if purple was av…" at bounding box center [972, 331] width 470 height 56
click at [932, 327] on input "Hey! I reached out via instagram asking if purple was available. You guys said …" at bounding box center [877, 342] width 280 height 31
drag, startPoint x: 916, startPoint y: 327, endPoint x: 1025, endPoint y: 329, distance: 108.9
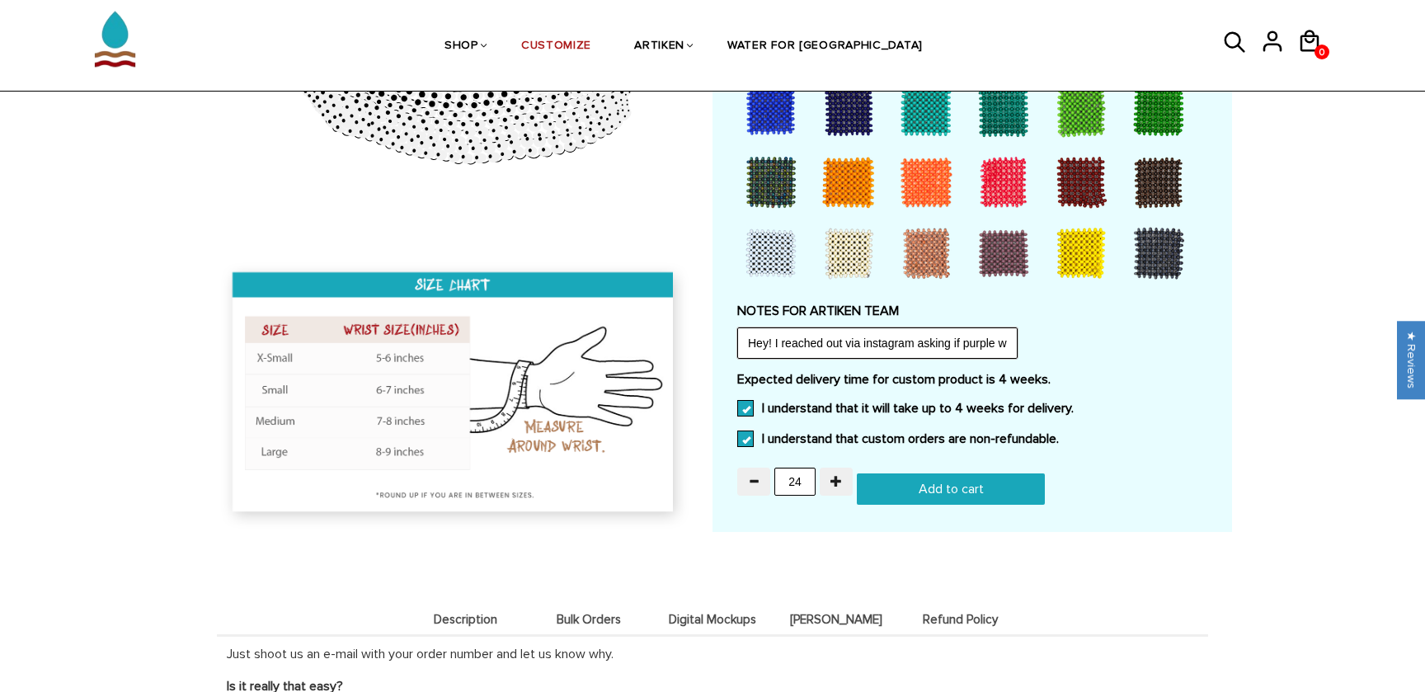
click at [1025, 329] on div "NOTES FOR ARTIKEN TEAM Hey! I reached out via instagram asking if purple was av…" at bounding box center [972, 331] width 470 height 56
drag, startPoint x: 967, startPoint y: 330, endPoint x: 1018, endPoint y: 330, distance: 51.1
click at [1018, 330] on div "NOTES FOR ARTIKEN TEAM Hey! I reached out via instagram asking if purple was av…" at bounding box center [972, 331] width 470 height 56
click at [1006, 329] on input "Hey! I reached out via instagram asking if purple was available. You guys said …" at bounding box center [877, 342] width 280 height 31
type input "Hey! I reached out via instagram asking if purple was available. You guys said …"
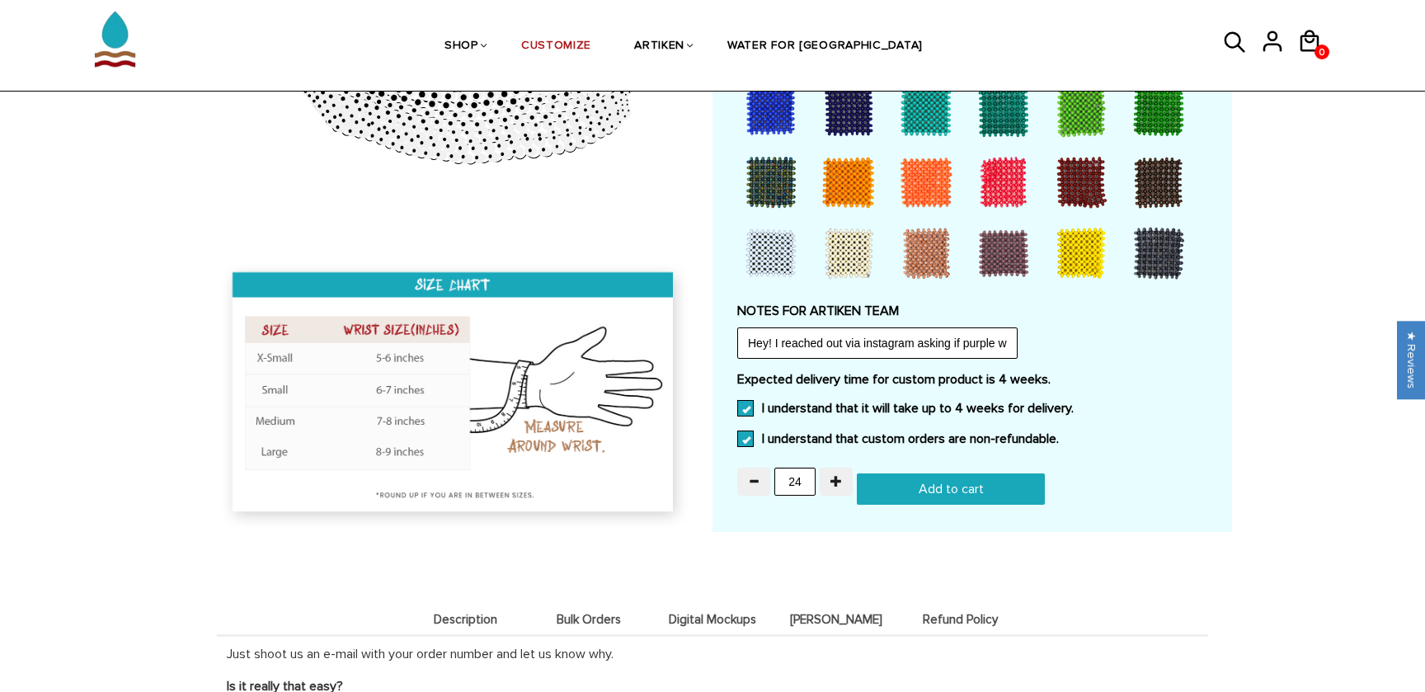
click at [1131, 340] on div "NOTES FOR ARTIKEN TEAM Hey! I reached out via instagram asking if purple was av…" at bounding box center [972, 331] width 470 height 56
drag, startPoint x: 961, startPoint y: 324, endPoint x: 1161, endPoint y: 324, distance: 200.4
click at [1161, 324] on div "NOTES FOR ARTIKEN TEAM Hey! I reached out via instagram asking if purple was av…" at bounding box center [972, 331] width 470 height 56
click at [992, 327] on input "Hey! I reached out via instagram asking if purple was available. You guys said …" at bounding box center [877, 342] width 280 height 31
drag, startPoint x: 882, startPoint y: 326, endPoint x: 621, endPoint y: 320, distance: 260.7
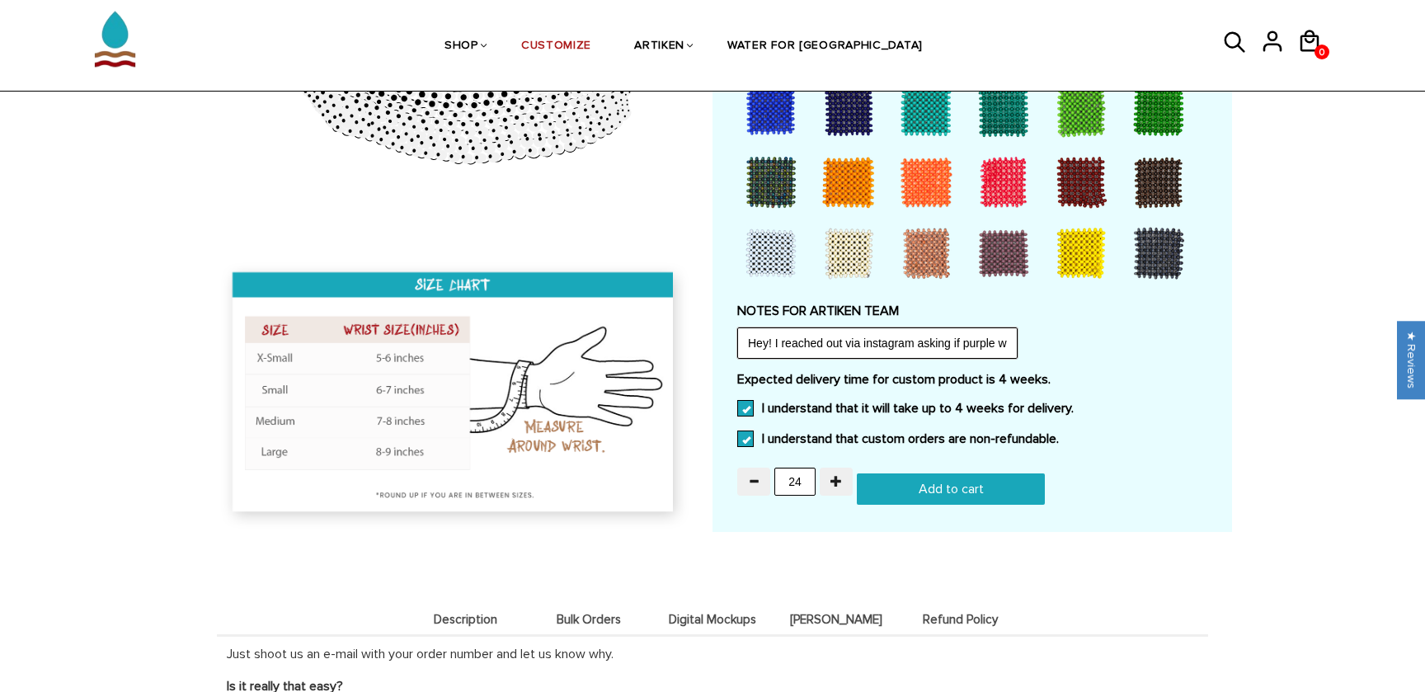
click at [787, 327] on input "Hey! I reached out via instagram asking if purple was available. You guys said …" at bounding box center [877, 342] width 280 height 31
drag, startPoint x: 750, startPoint y: 327, endPoint x: 1192, endPoint y: 330, distance: 441.2
click at [1192, 330] on div "NOTES FOR ARTIKEN TEAM Hey! I reached out via instagram asking if purple was av…" at bounding box center [972, 331] width 470 height 56
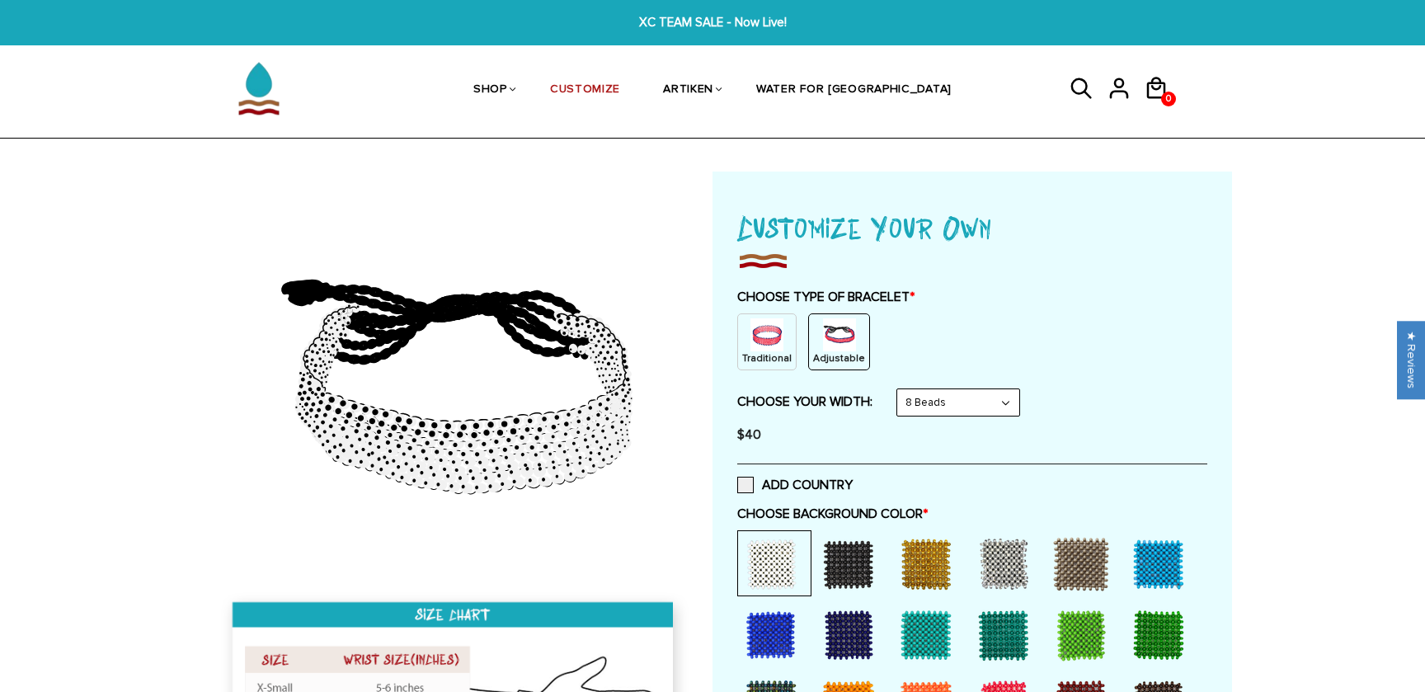
scroll to position [567, 0]
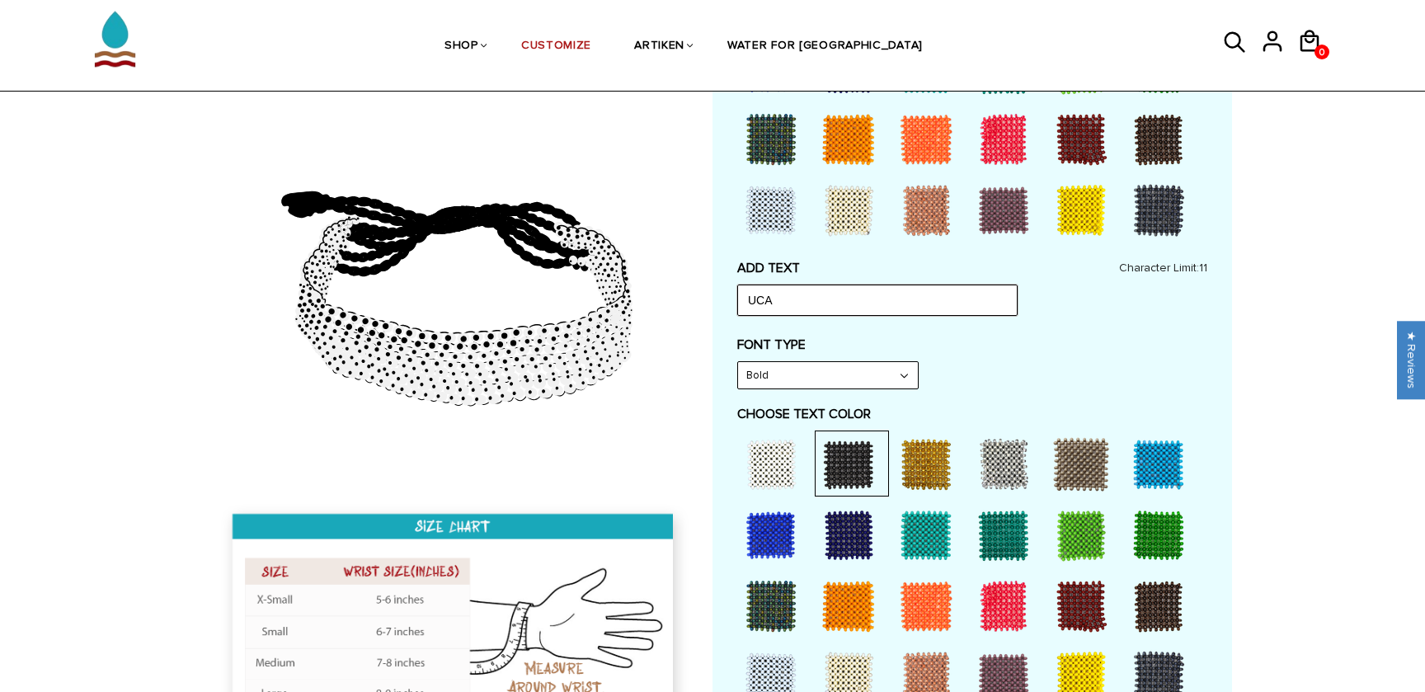
click at [788, 299] on input "UCA" at bounding box center [877, 300] width 280 height 31
drag, startPoint x: 834, startPoint y: 289, endPoint x: 623, endPoint y: 285, distance: 210.3
click at [623, 285] on div at bounding box center [712, 441] width 1039 height 1672
type input "UCA"
click at [1027, 358] on div "FONT TYPE Bold Narrow Bold" at bounding box center [972, 362] width 470 height 53
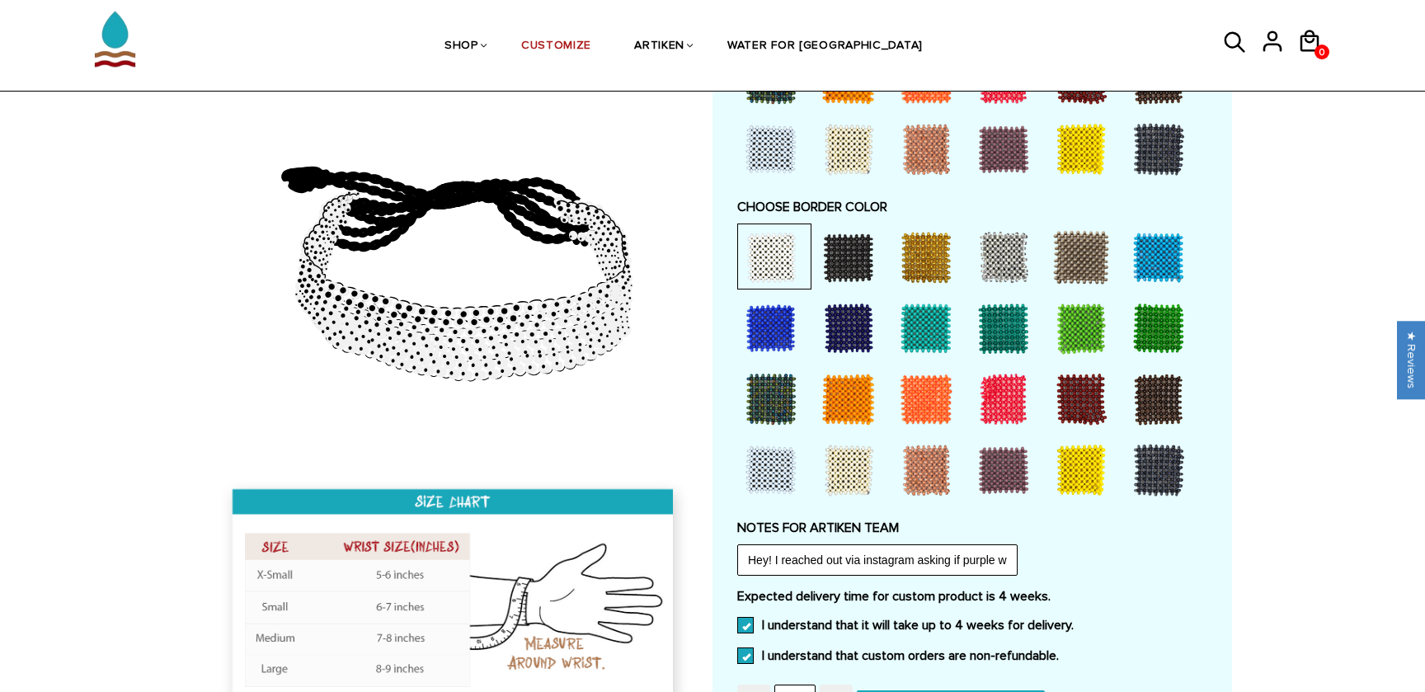
scroll to position [780, 0]
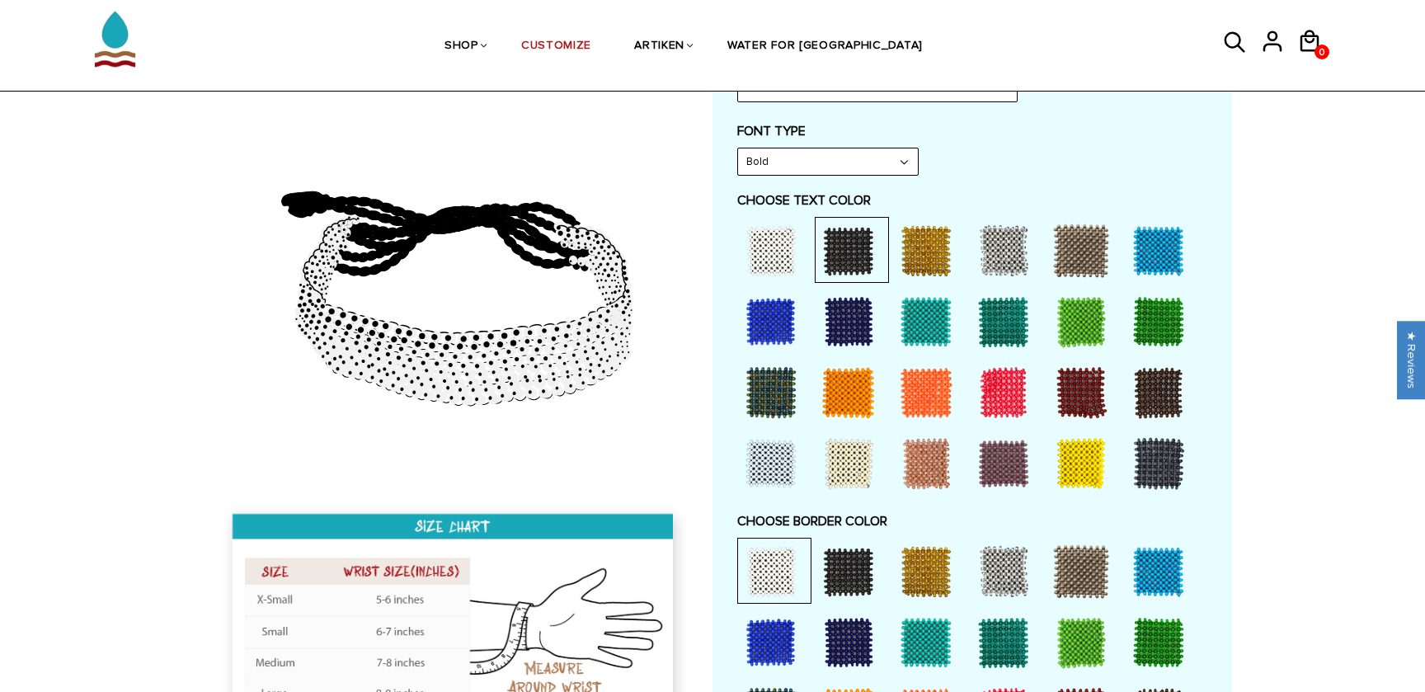
click at [1016, 444] on div at bounding box center [1004, 463] width 66 height 66
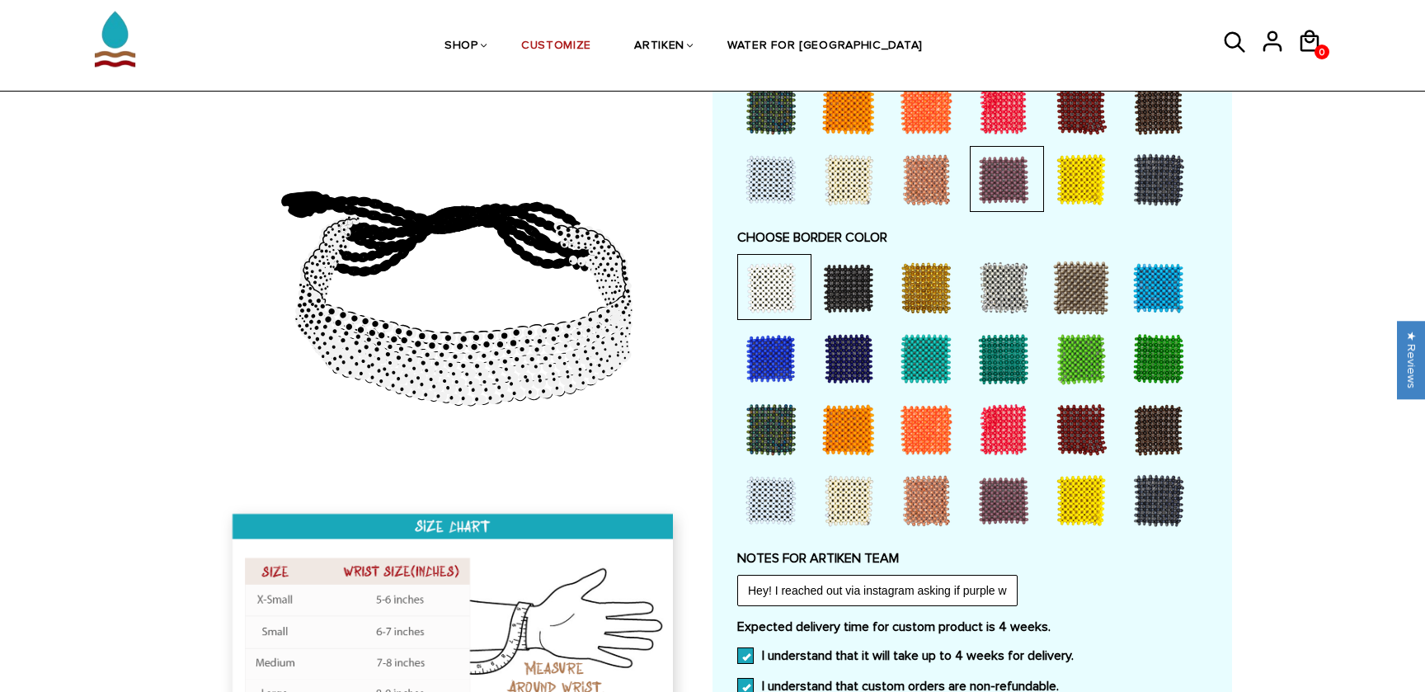
scroll to position [1205, 0]
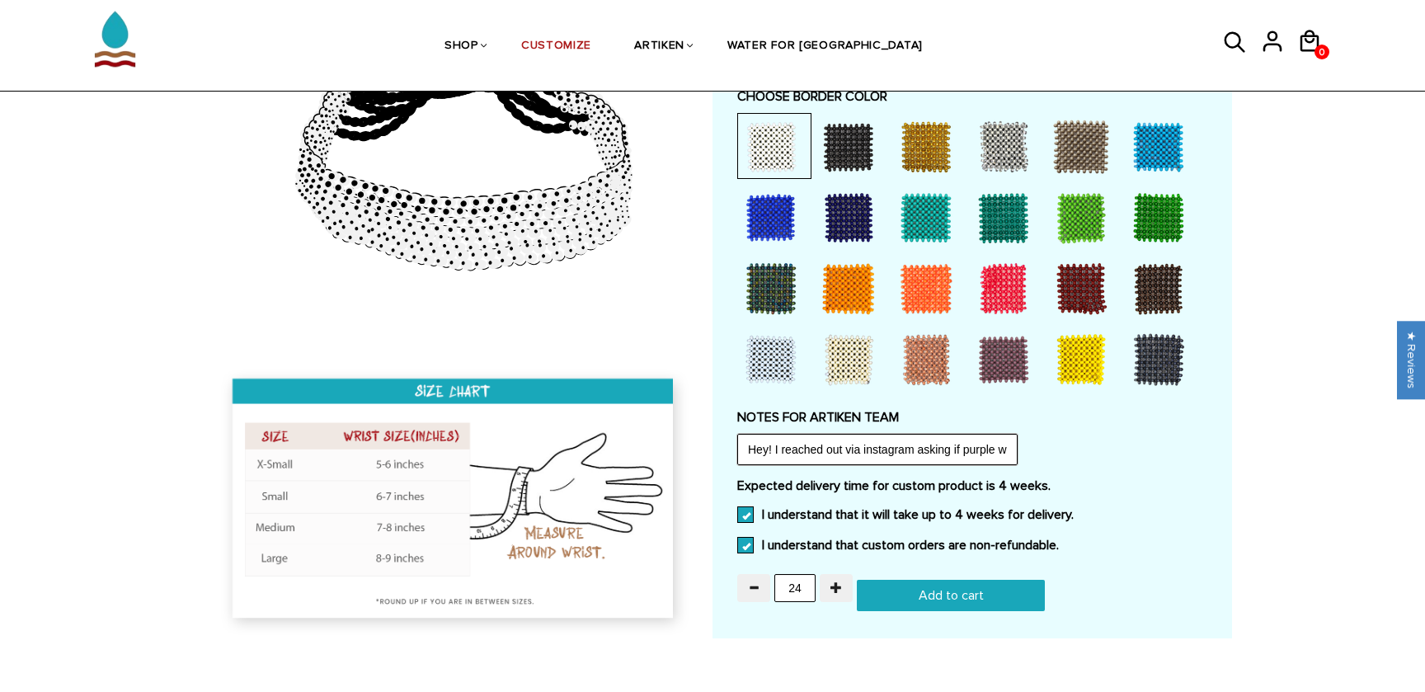
click at [891, 434] on input "Hey! I reached out via instagram asking if purple was available. You guys said …" at bounding box center [877, 449] width 280 height 31
drag, startPoint x: 890, startPoint y: 431, endPoint x: 1021, endPoint y: 433, distance: 131.1
click at [1021, 433] on div "NOTES FOR ARTIKEN TEAM Hey! I reached out via instagram asking if purple was av…" at bounding box center [972, 437] width 470 height 56
click at [988, 434] on input "Hey! I reached out via instagram asking if purple was available. You guys said …" at bounding box center [877, 449] width 280 height 31
drag, startPoint x: 971, startPoint y: 434, endPoint x: 1025, endPoint y: 435, distance: 54.4
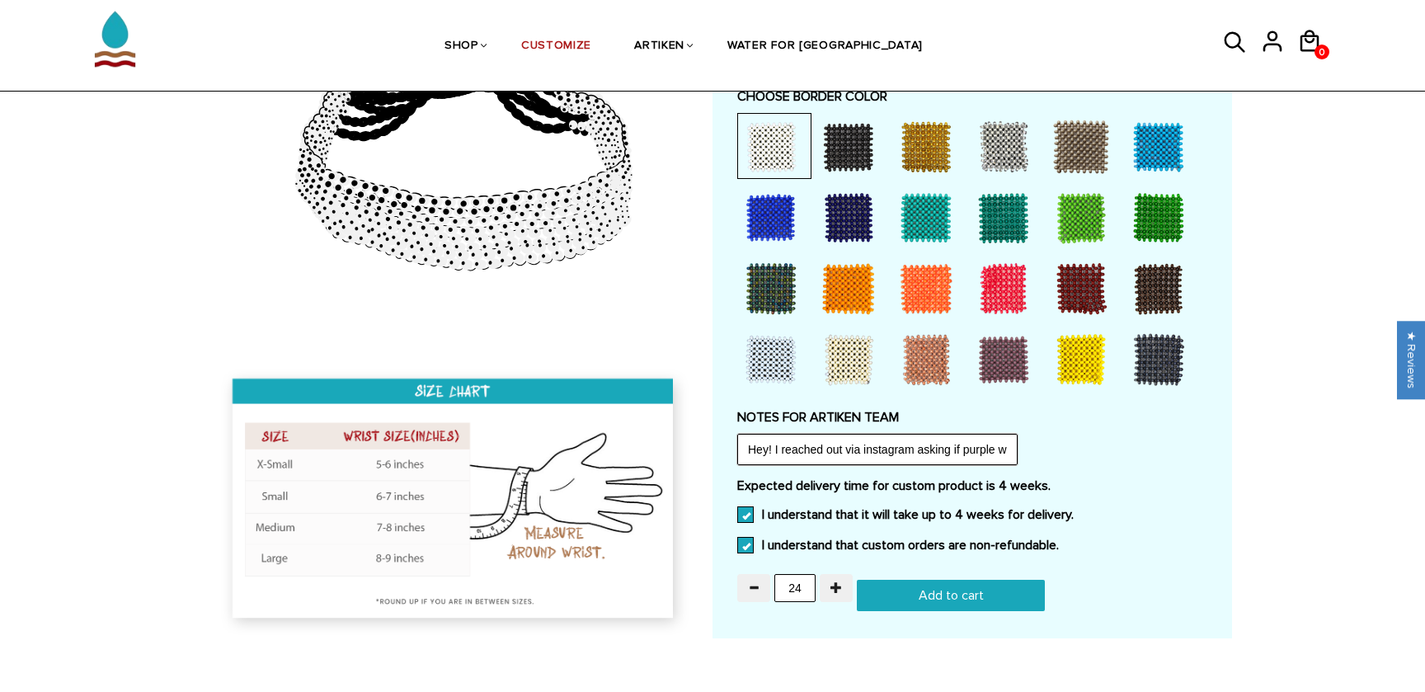
click at [1025, 435] on div "NOTES FOR ARTIKEN TEAM Hey! I reached out via instagram asking if purple was av…" at bounding box center [972, 437] width 470 height 56
click at [897, 434] on input "Hey! I reached out via instagram asking if purple was available. You guys said …" at bounding box center [877, 449] width 280 height 31
drag, startPoint x: 883, startPoint y: 433, endPoint x: 806, endPoint y: 431, distance: 77.5
click at [806, 434] on input "Hey! I reached out via instagram asking if purple was available. You guys said …" at bounding box center [877, 449] width 280 height 31
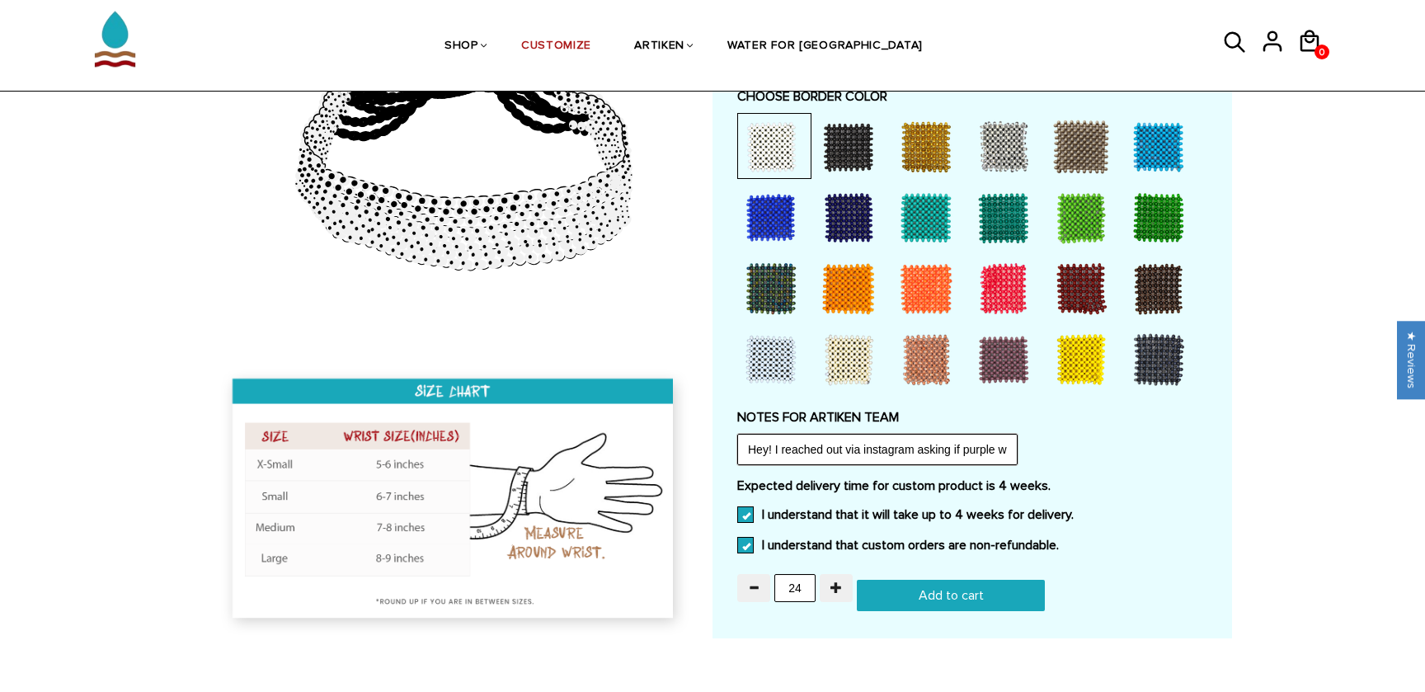
type input "Hey! I reached out via instagram asking if purple was available. You guys said …"
click at [935, 580] on input "Add to cart" at bounding box center [951, 595] width 188 height 31
type input "Add to cart"
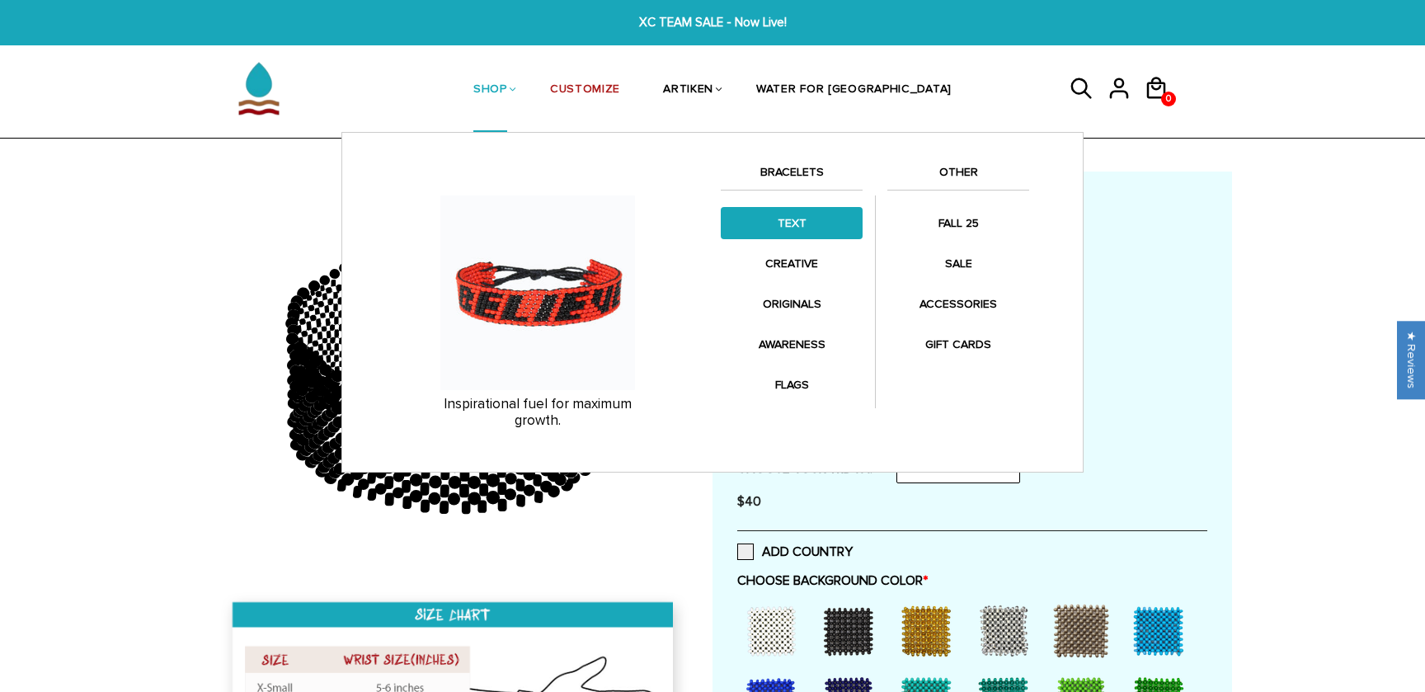
click at [807, 222] on link "TEXT" at bounding box center [792, 223] width 142 height 32
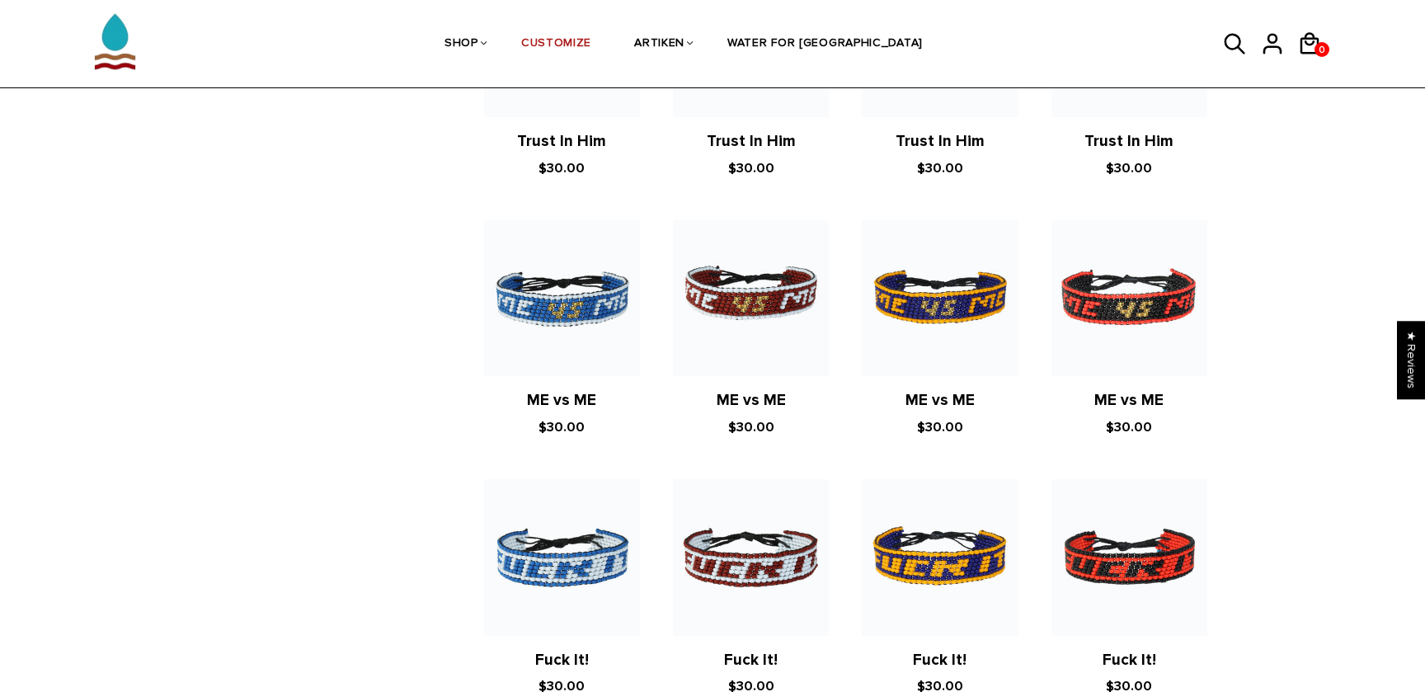
scroll to position [937, 0]
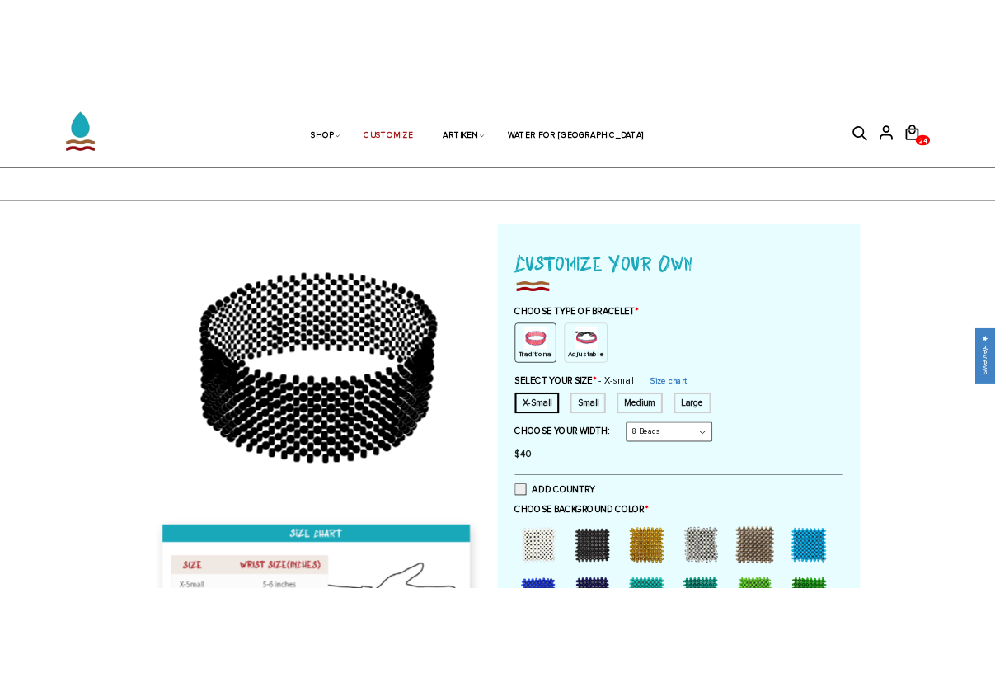
scroll to position [1205, 0]
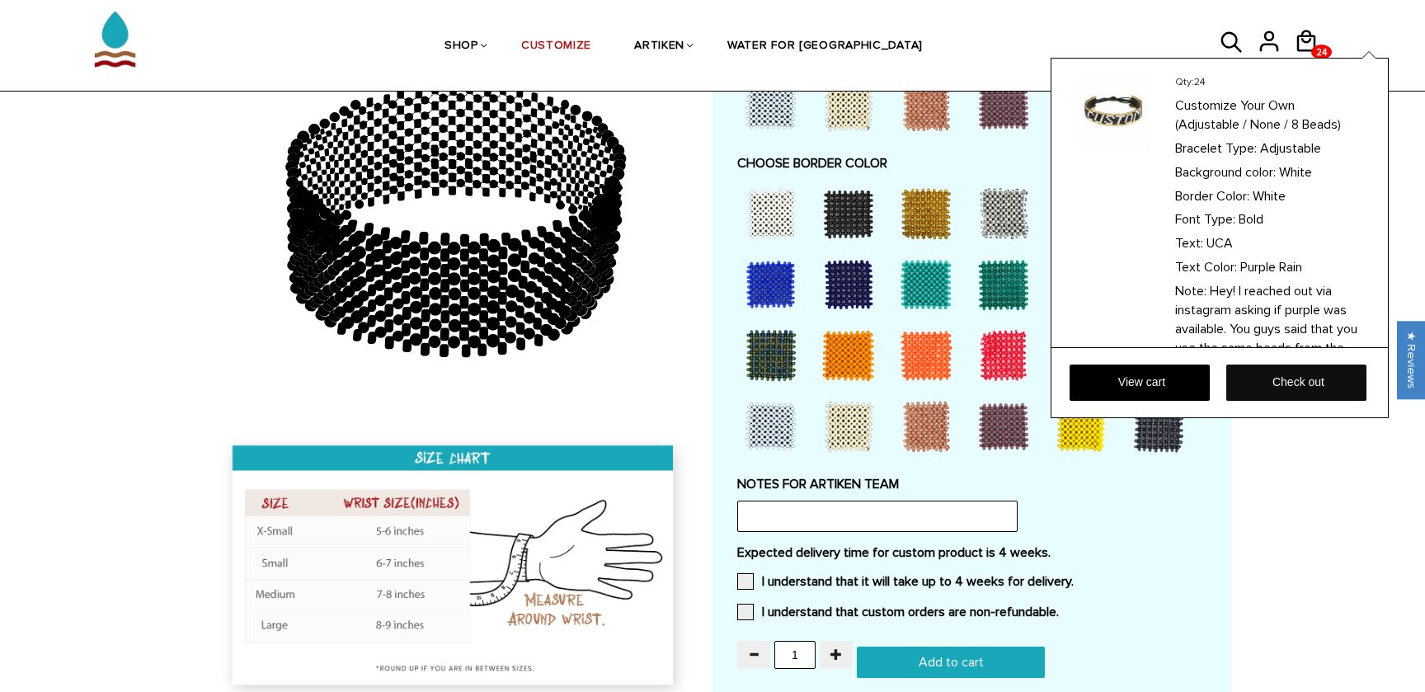
click at [1290, 385] on link "Check out" at bounding box center [1296, 383] width 140 height 36
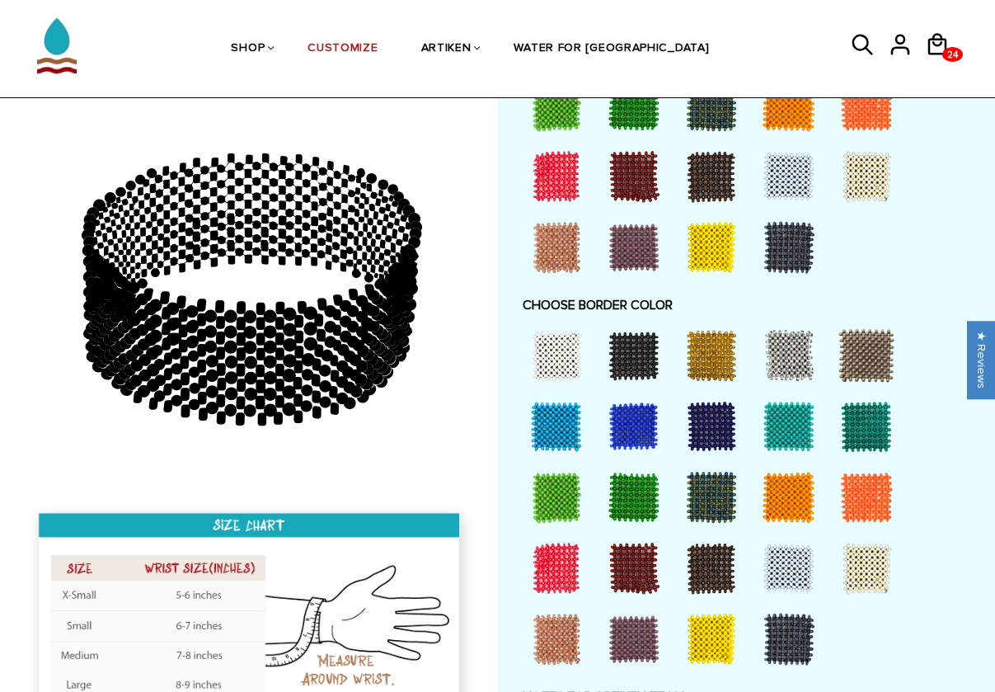
scroll to position [1542, 0]
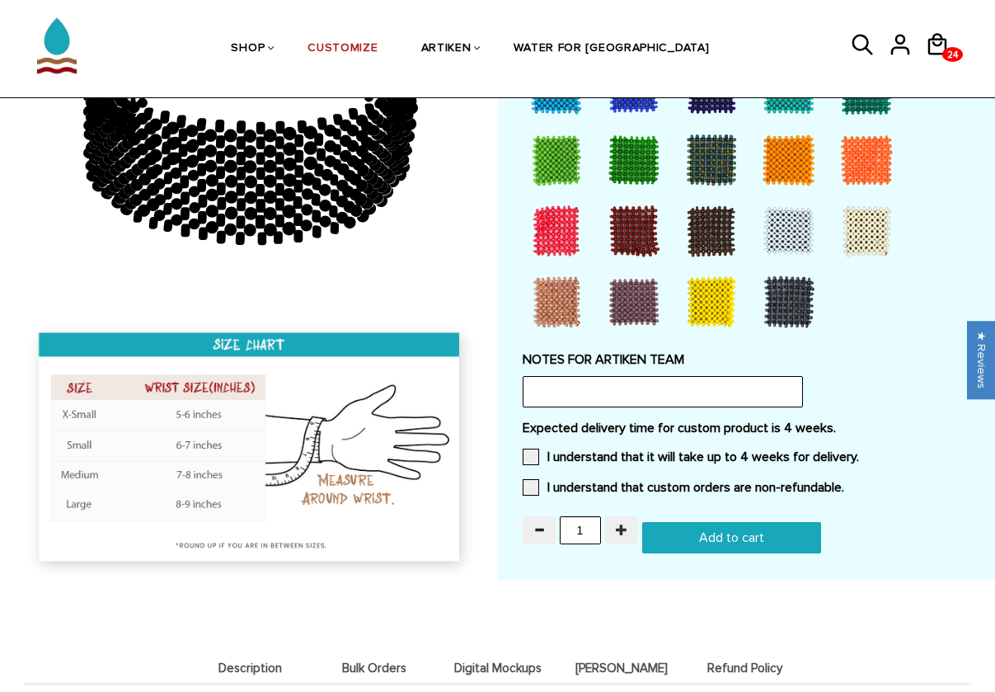
click at [622, 524] on span "button" at bounding box center [622, 530] width 12 height 12
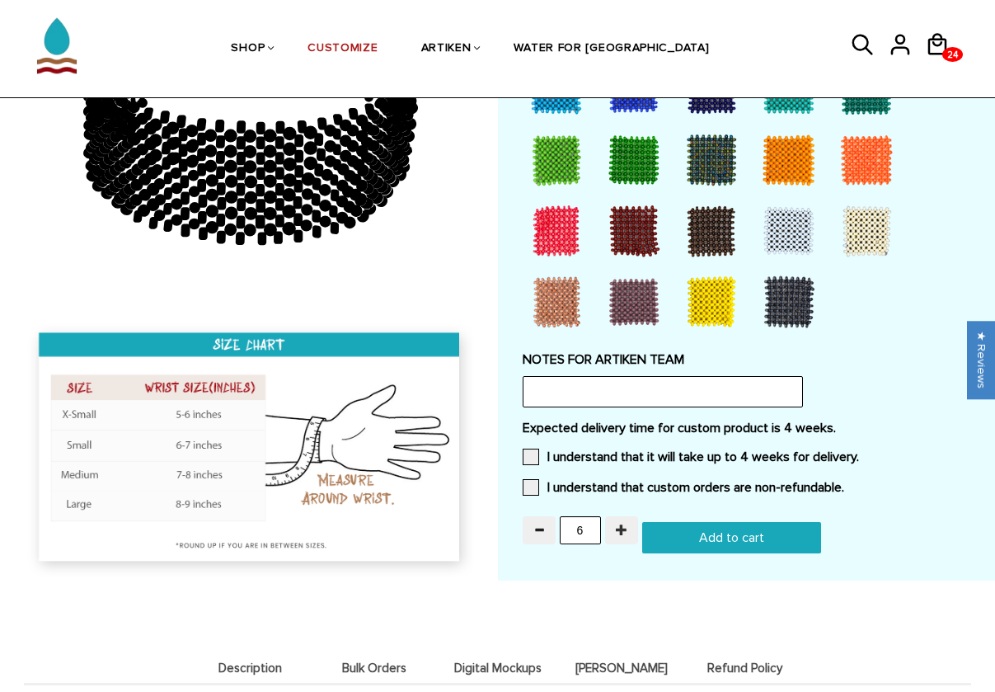
click at [622, 524] on span "button" at bounding box center [622, 530] width 12 height 12
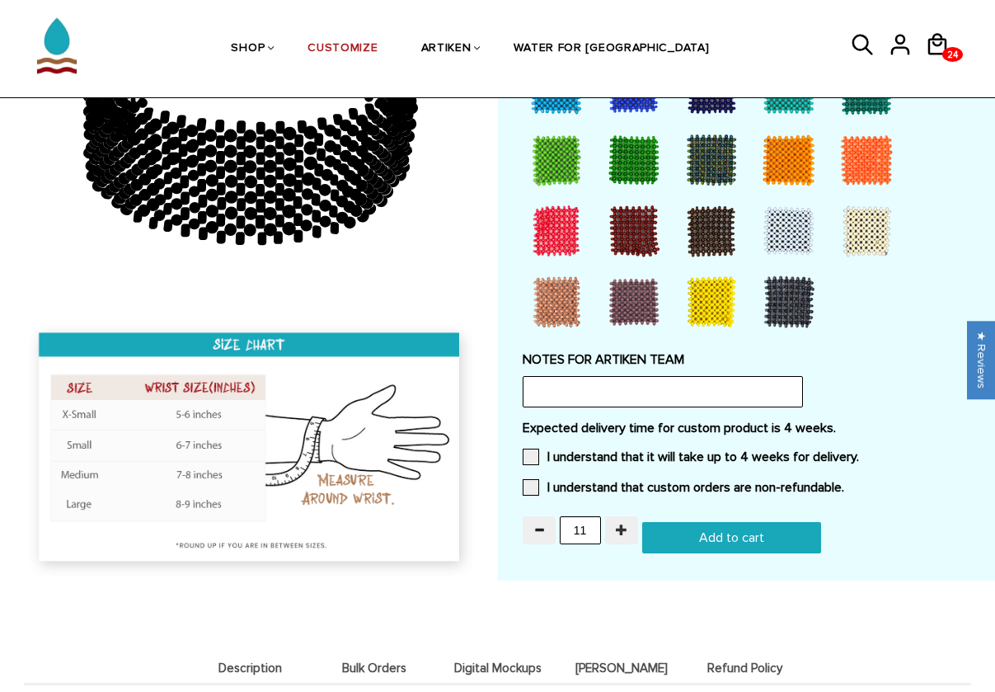
click at [622, 524] on span "button" at bounding box center [622, 530] width 12 height 12
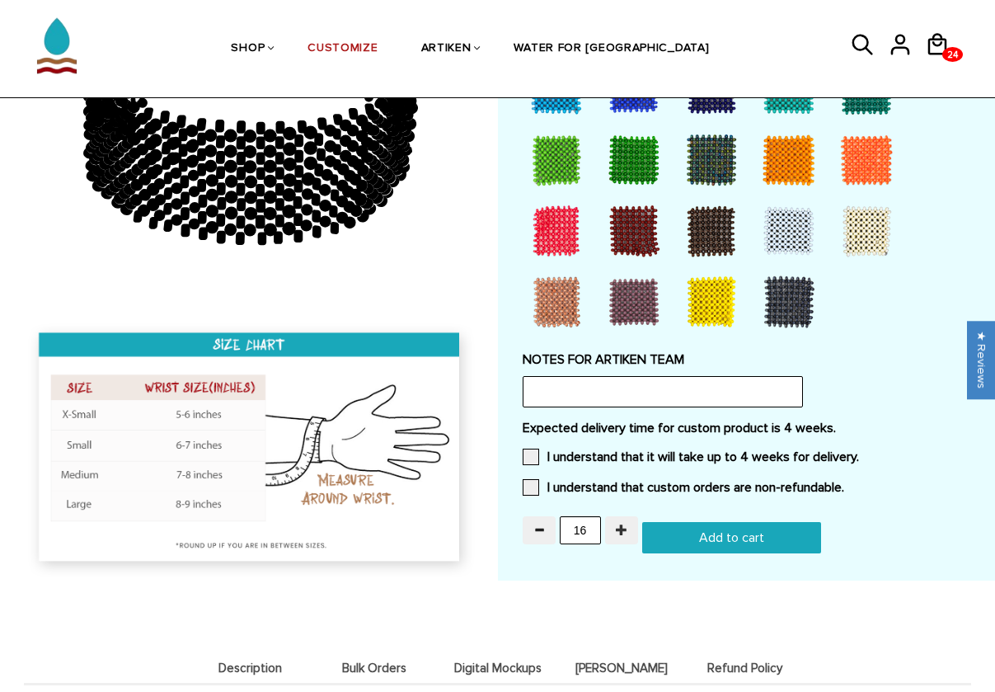
click at [622, 524] on span "button" at bounding box center [622, 530] width 12 height 12
type input "20"
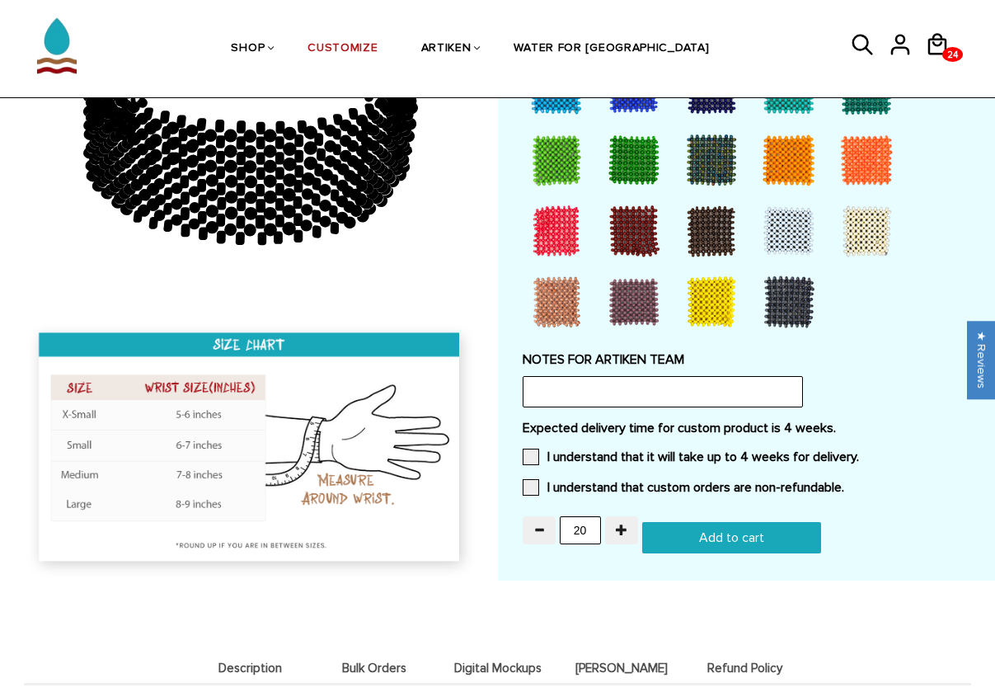
click at [690, 522] on input "Add to cart" at bounding box center [731, 537] width 179 height 31
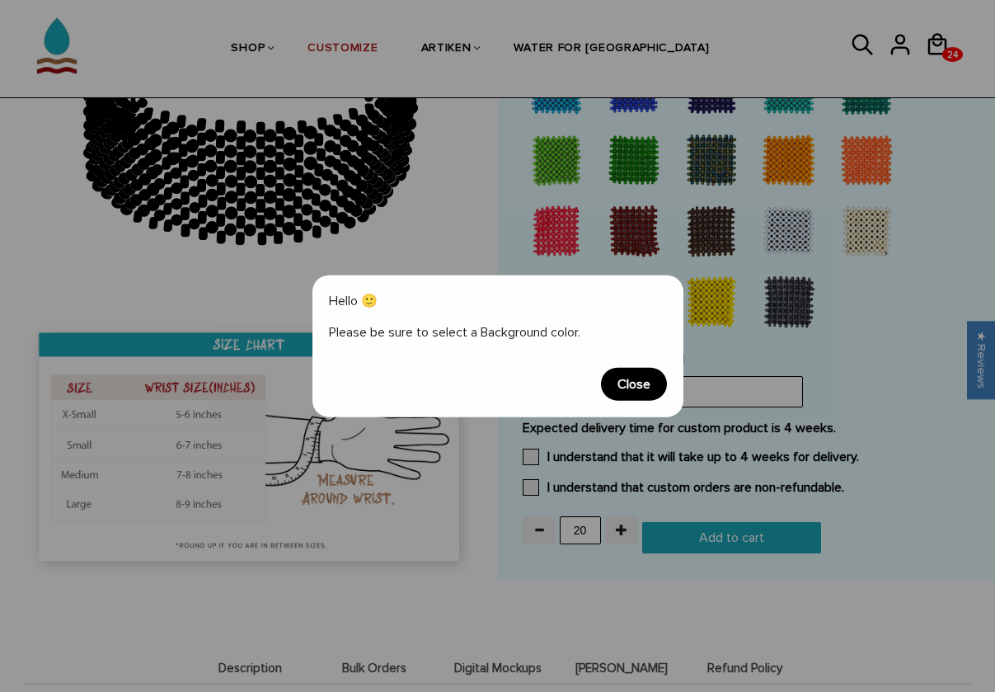
click at [642, 390] on span "Close" at bounding box center [634, 384] width 66 height 33
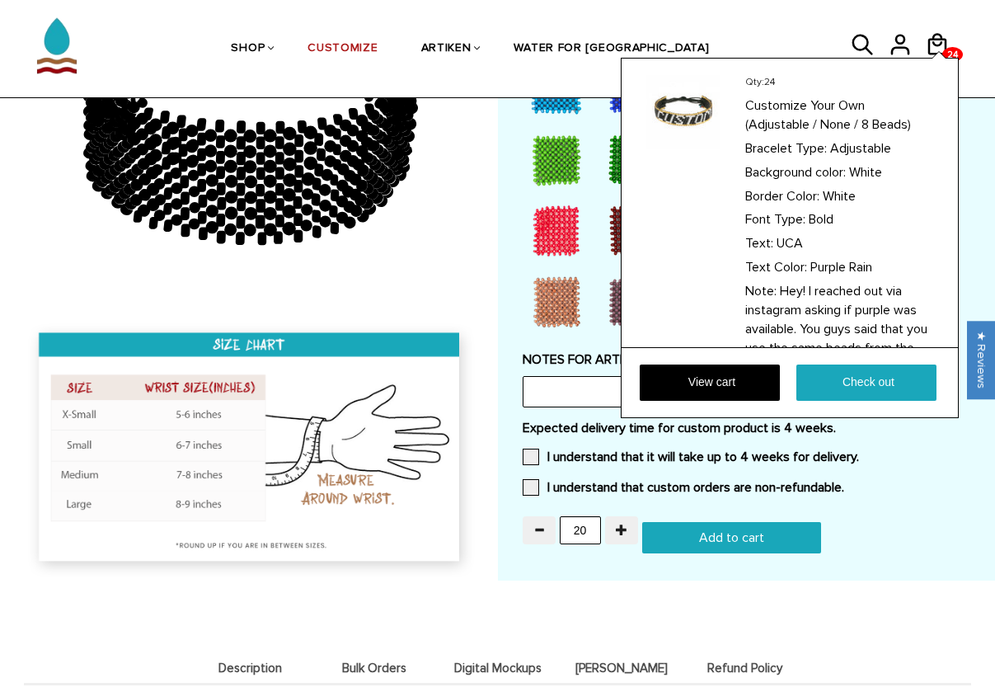
click at [933, 31] on icon at bounding box center [937, 45] width 25 height 40
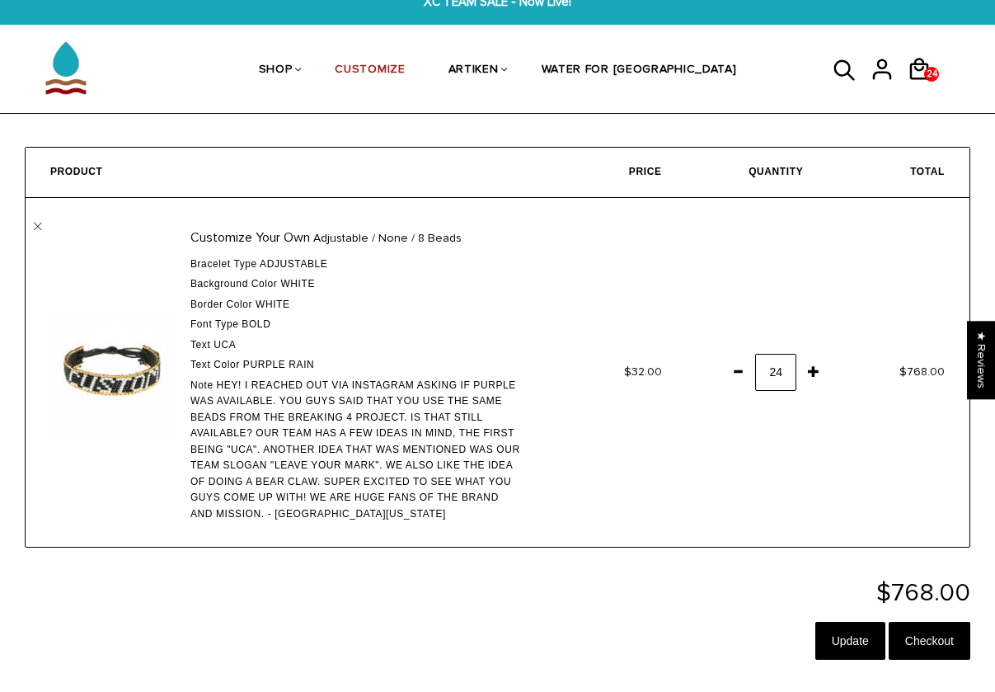
scroll to position [67, 0]
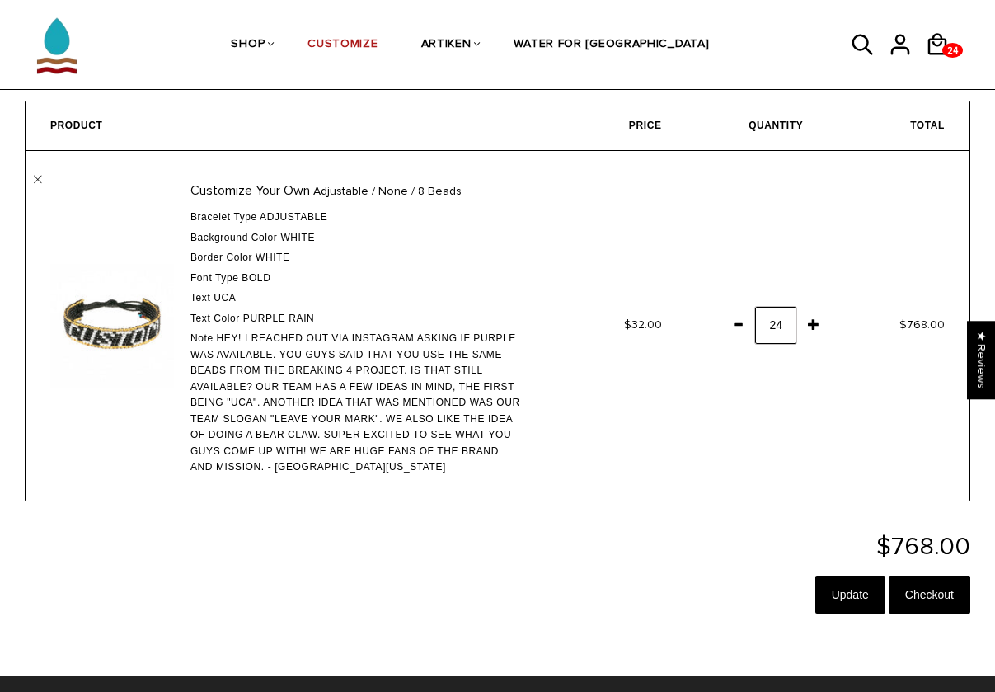
click at [775, 315] on input "24" at bounding box center [775, 325] width 41 height 37
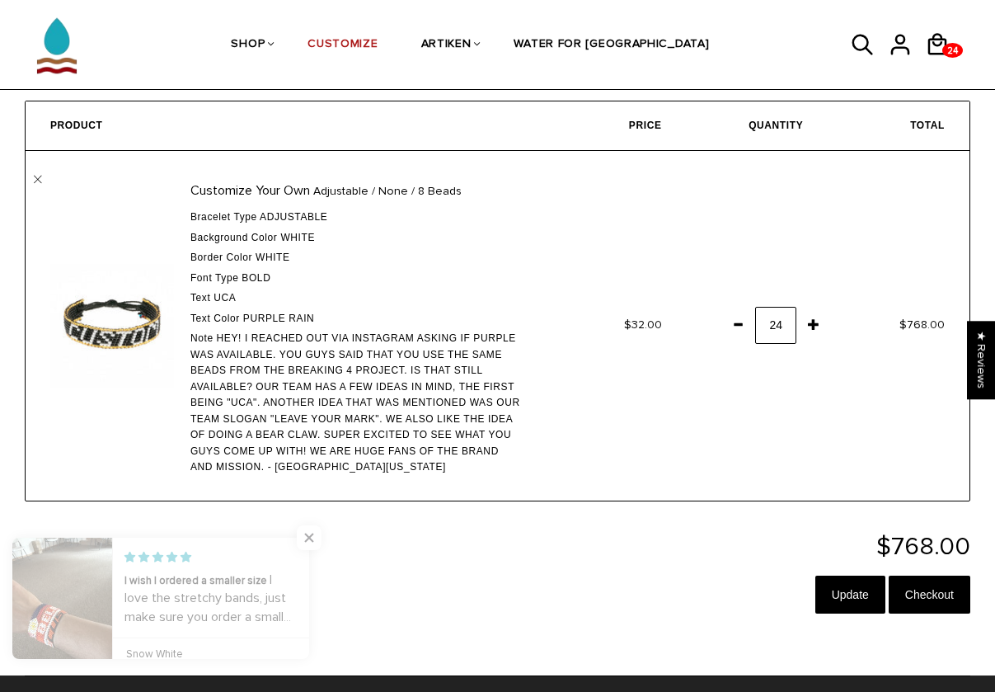
click at [741, 321] on span at bounding box center [738, 324] width 28 height 30
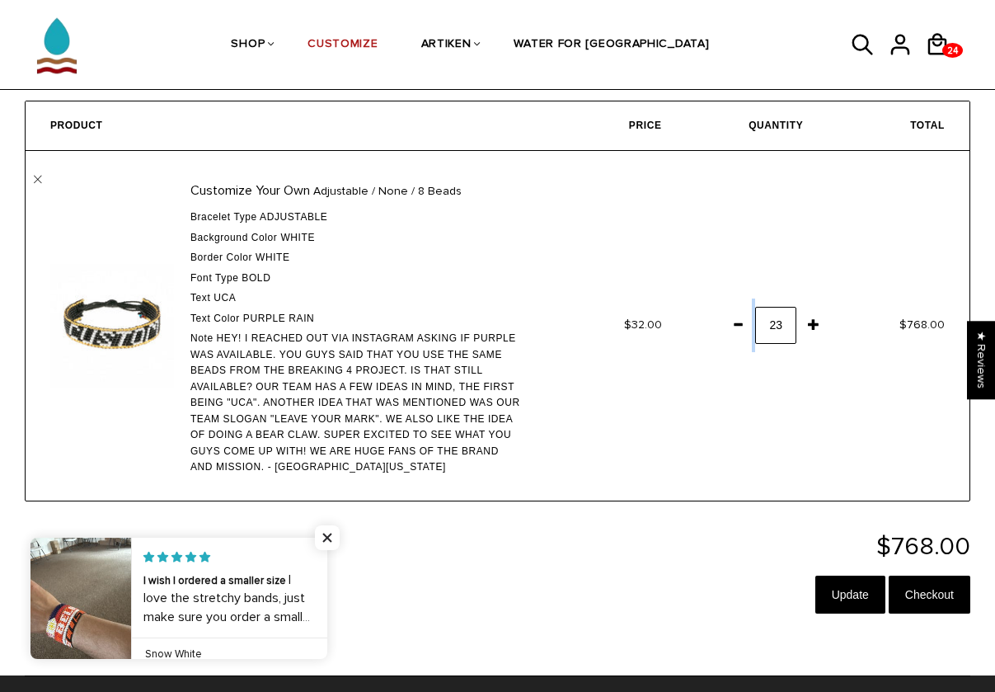
click at [741, 321] on span at bounding box center [738, 324] width 28 height 30
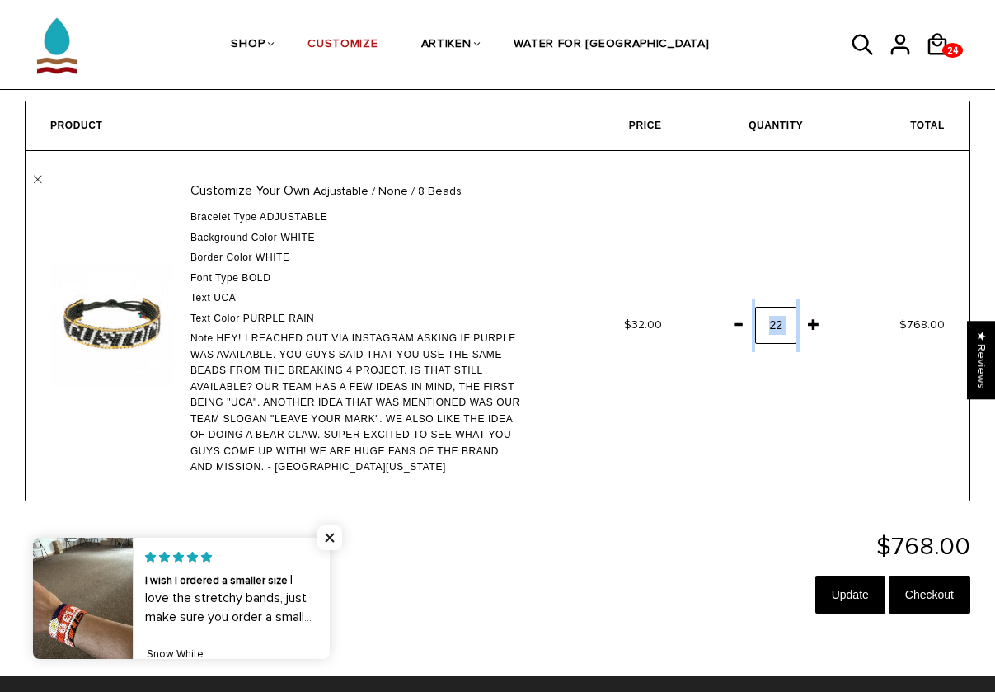
click at [741, 321] on span at bounding box center [738, 324] width 28 height 30
click at [750, 534] on p "$768.00" at bounding box center [498, 546] width 946 height 25
click at [334, 538] on span "Close popup widget" at bounding box center [330, 537] width 25 height 25
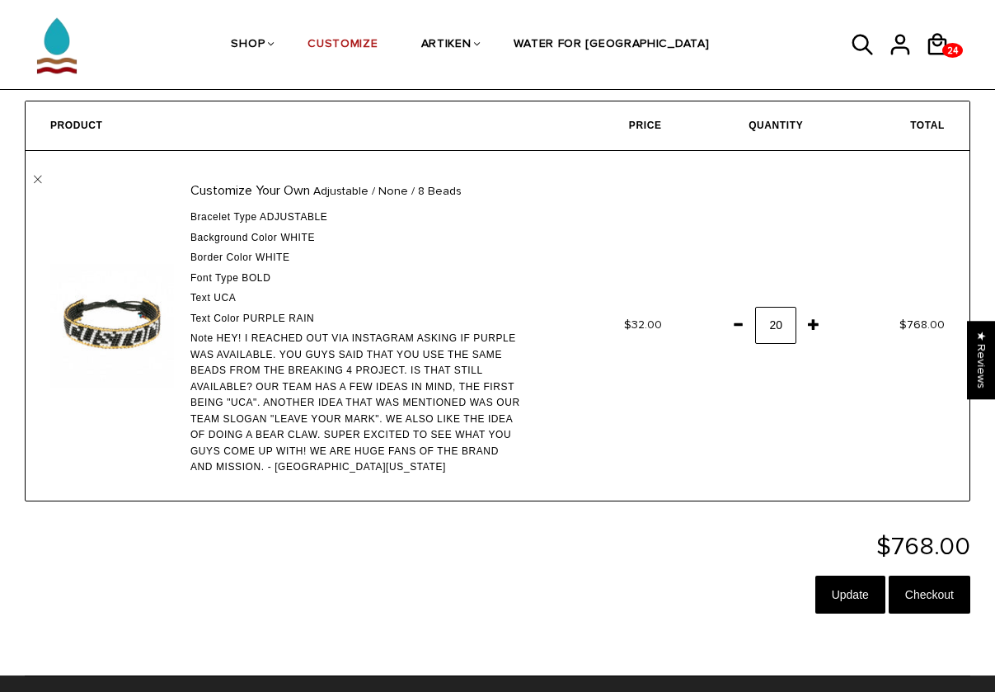
click at [861, 407] on td "$768.00" at bounding box center [899, 326] width 142 height 350
click at [854, 590] on input "Update" at bounding box center [851, 595] width 70 height 38
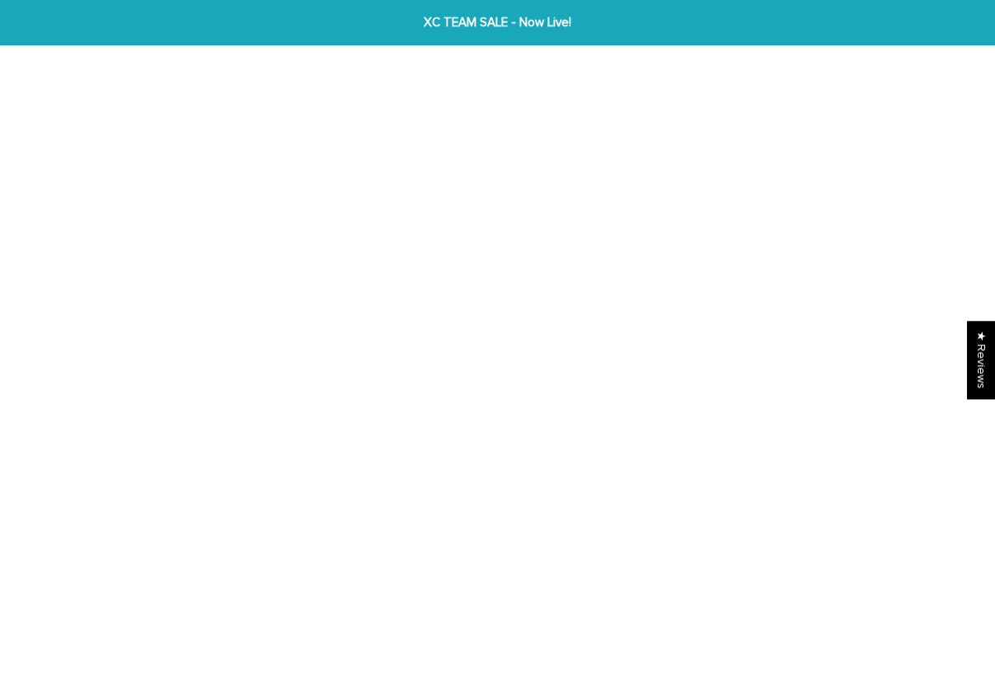
scroll to position [18, 0]
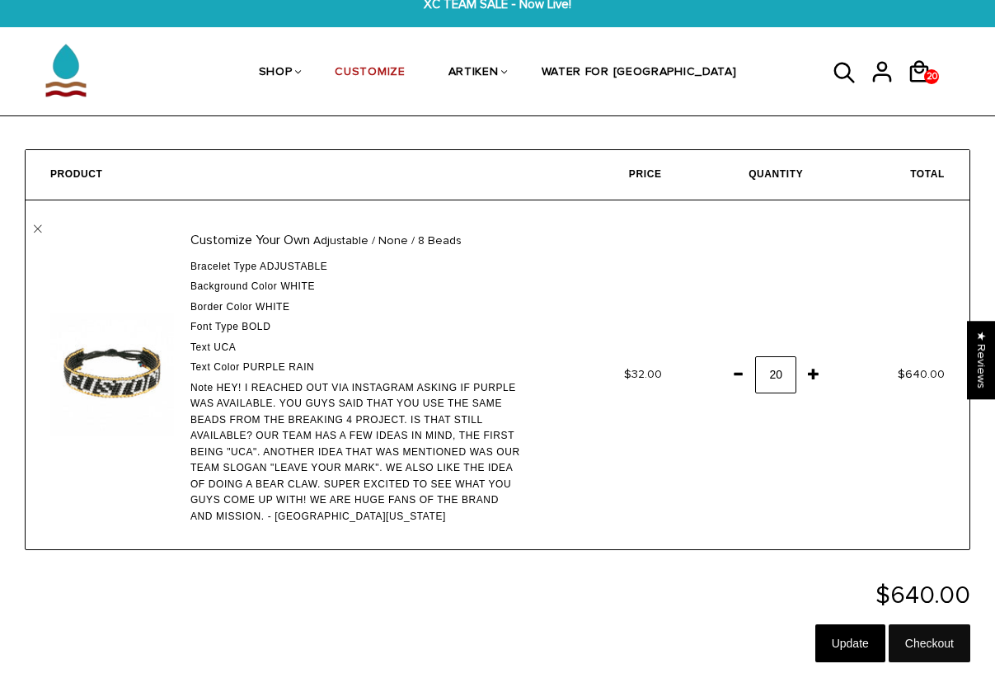
click at [933, 633] on input "Checkout" at bounding box center [930, 643] width 82 height 38
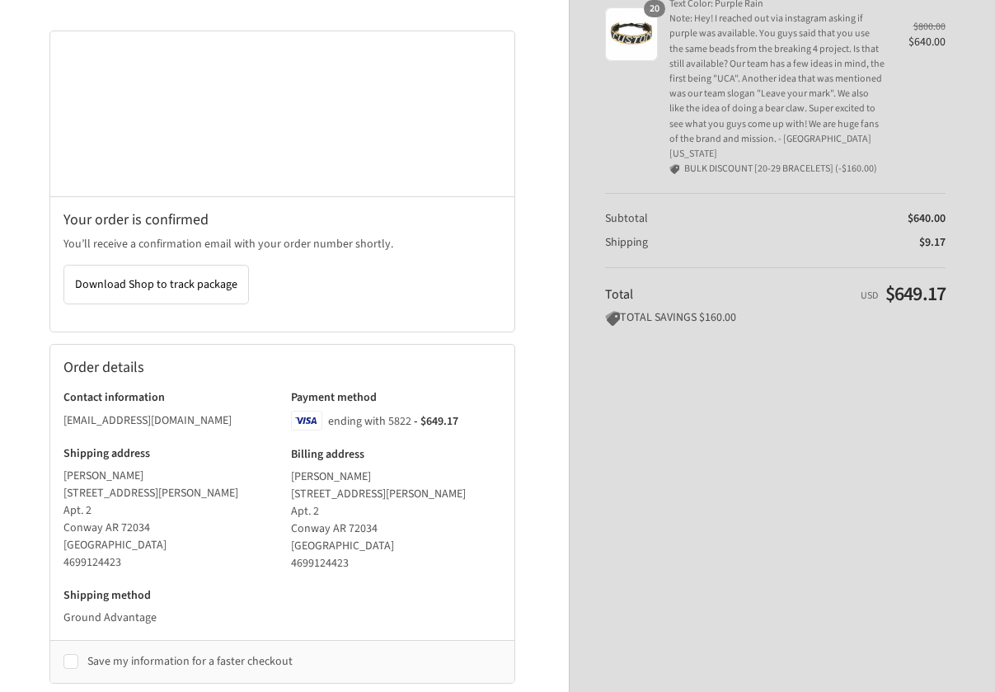
scroll to position [24, 0]
